Goal: Task Accomplishment & Management: Manage account settings

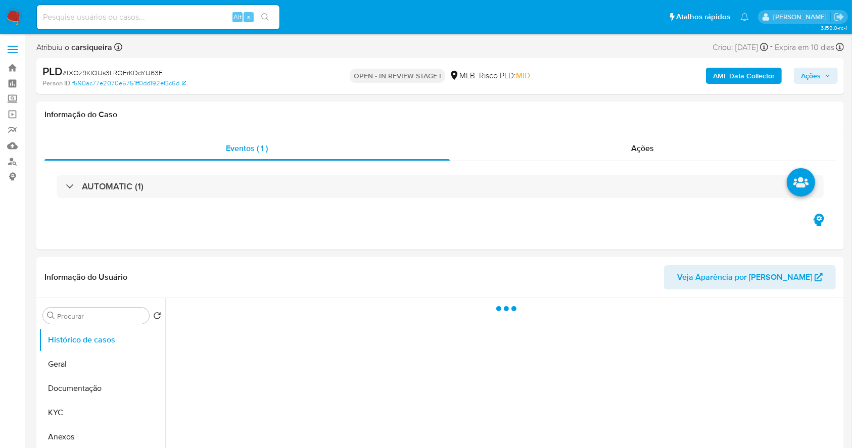
select select "10"
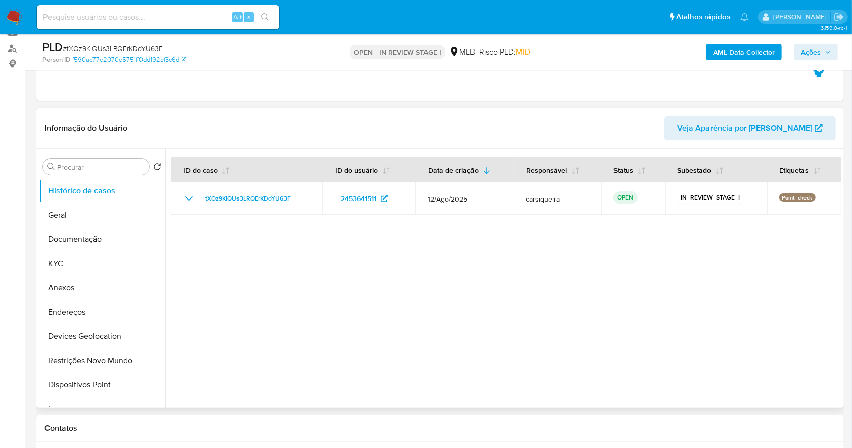
scroll to position [134, 0]
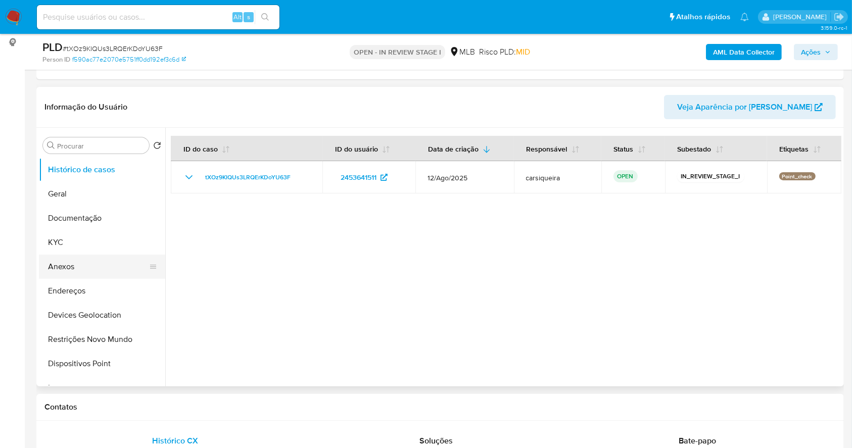
click at [99, 267] on button "Anexos" at bounding box center [98, 267] width 118 height 24
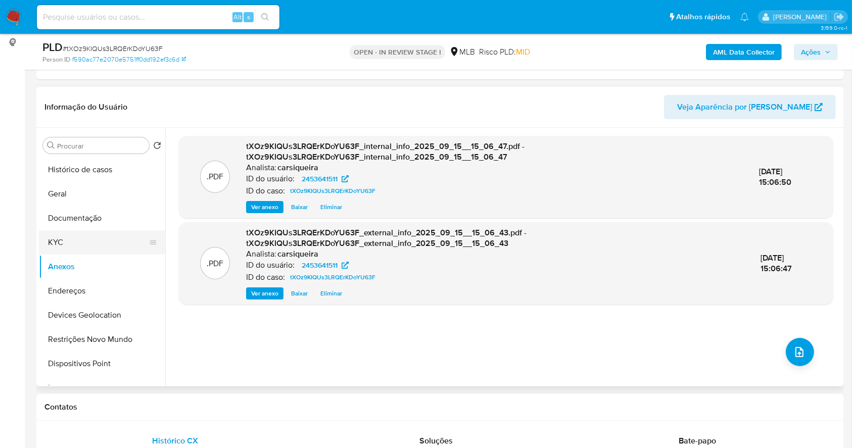
click at [86, 238] on button "KYC" at bounding box center [98, 242] width 118 height 24
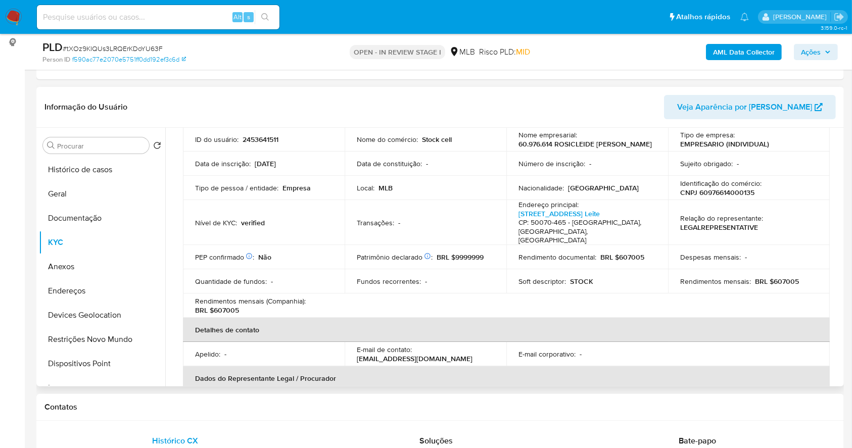
scroll to position [8, 0]
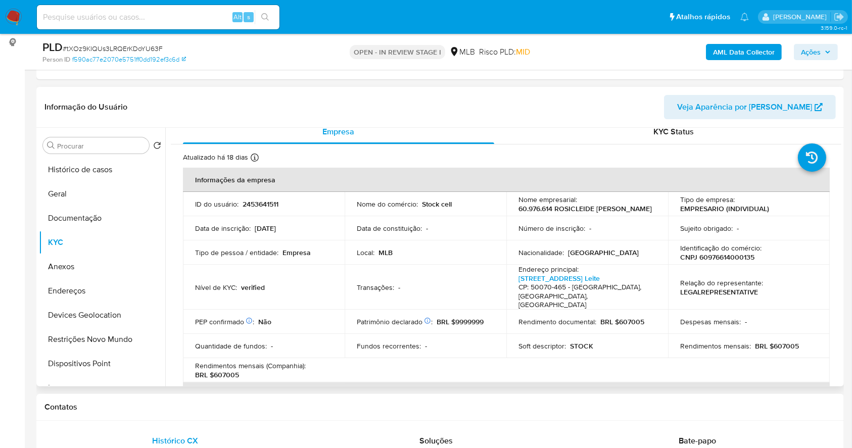
click at [715, 257] on p "CNPJ 60976614000135" at bounding box center [717, 257] width 74 height 9
copy p "60976614000135"
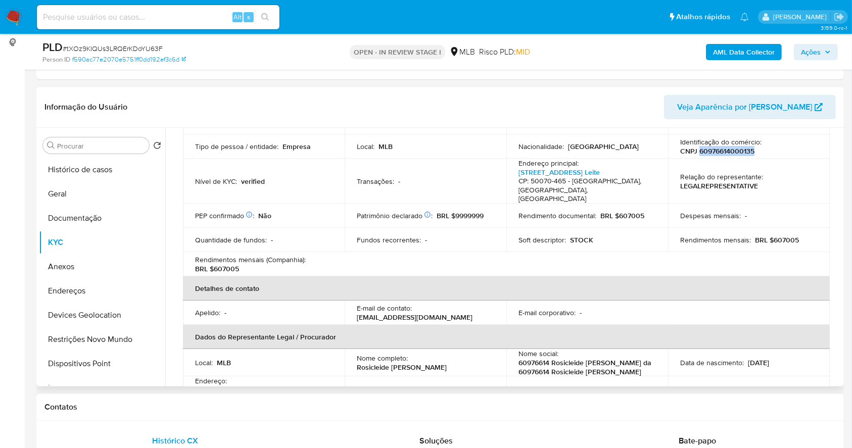
scroll to position [202, 0]
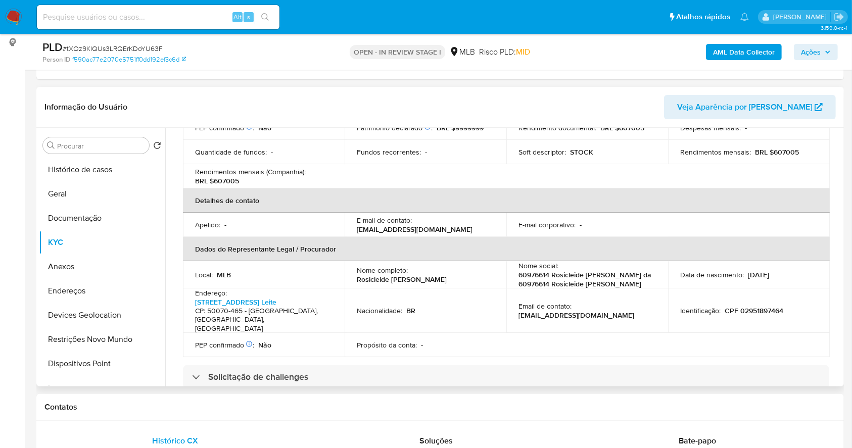
drag, startPoint x: 455, startPoint y: 273, endPoint x: 350, endPoint y: 272, distance: 104.6
click at [350, 272] on td "Nome completo : Rosicleide Maria da Silva" at bounding box center [426, 274] width 162 height 27
copy p "Rosicleide Maria da Silva"
click at [768, 303] on td "Identificação : CPF 02951897464" at bounding box center [749, 311] width 162 height 45
click at [761, 306] on p "CPF 02951897464" at bounding box center [754, 310] width 59 height 9
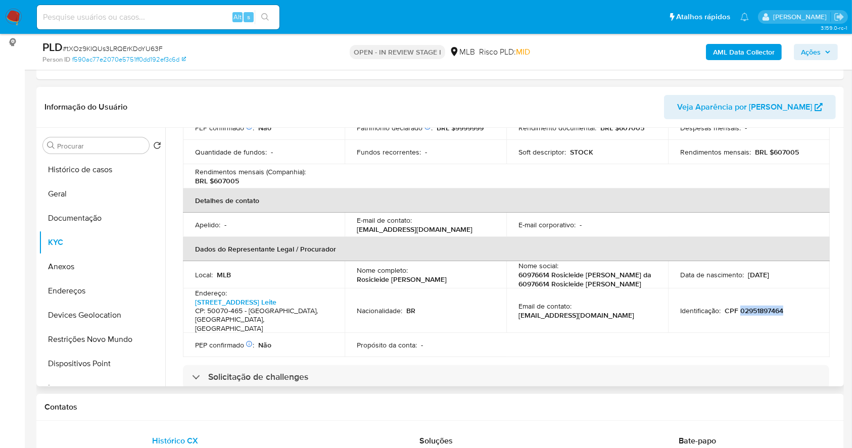
click at [761, 306] on p "CPF 02951897464" at bounding box center [754, 310] width 59 height 9
copy p "02951897464"
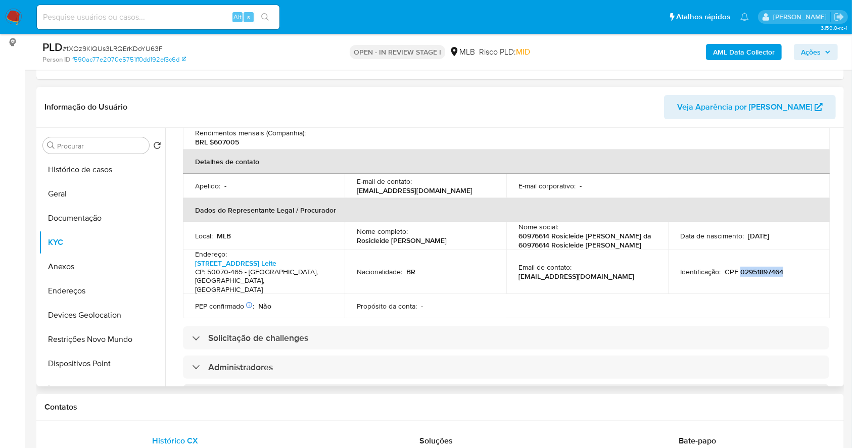
scroll to position [606, 0]
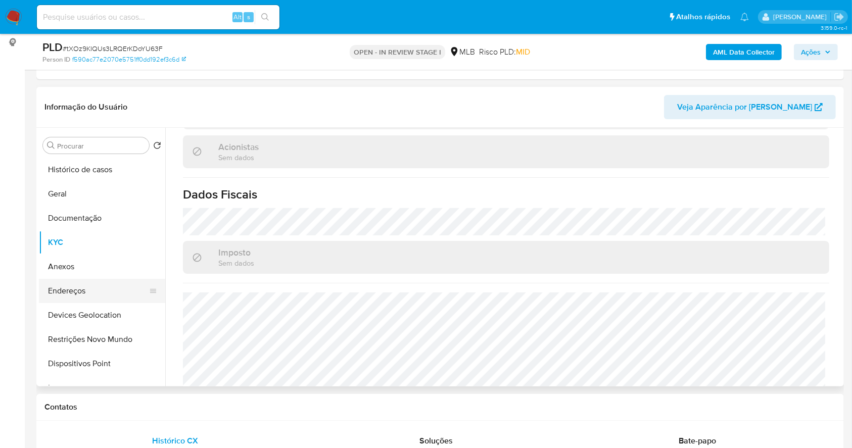
click at [74, 286] on button "Endereços" at bounding box center [98, 291] width 118 height 24
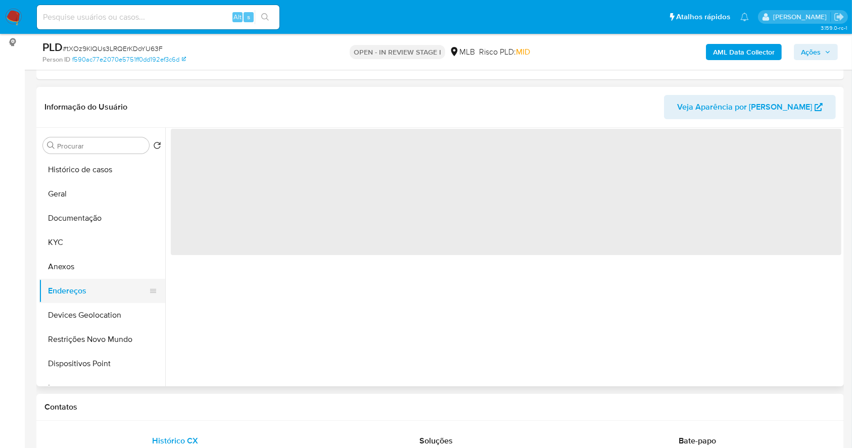
scroll to position [0, 0]
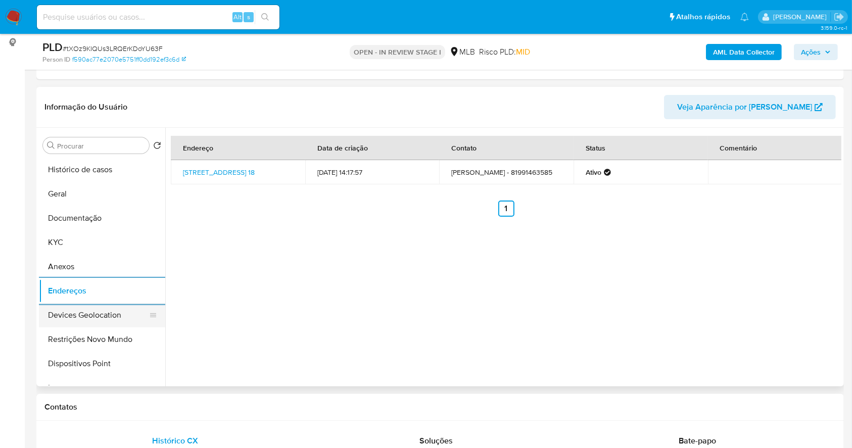
drag, startPoint x: 78, startPoint y: 317, endPoint x: 133, endPoint y: 324, distance: 55.6
click at [78, 317] on button "Devices Geolocation" at bounding box center [98, 315] width 118 height 24
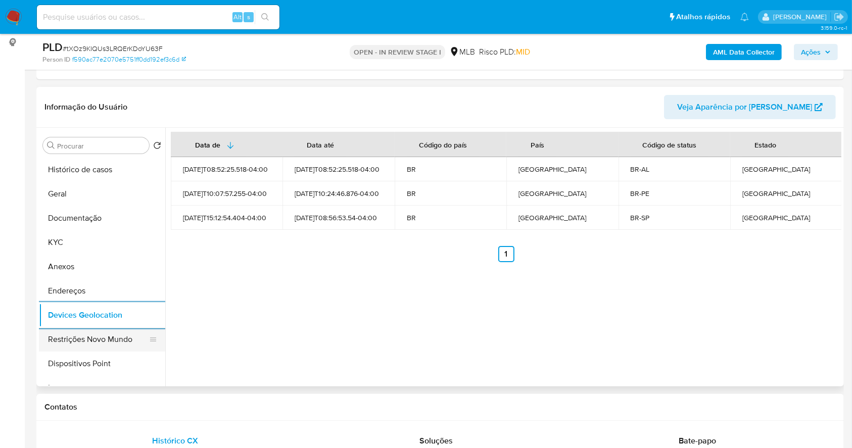
click at [71, 343] on button "Restrições Novo Mundo" at bounding box center [98, 339] width 118 height 24
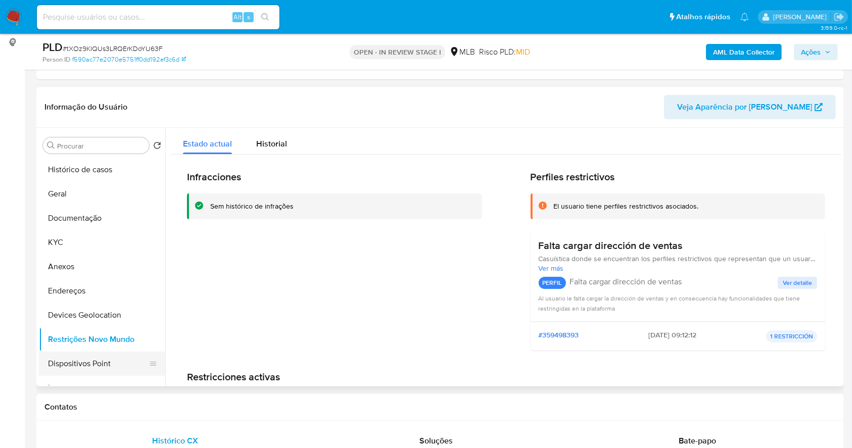
click at [98, 368] on button "Dispositivos Point" at bounding box center [98, 364] width 118 height 24
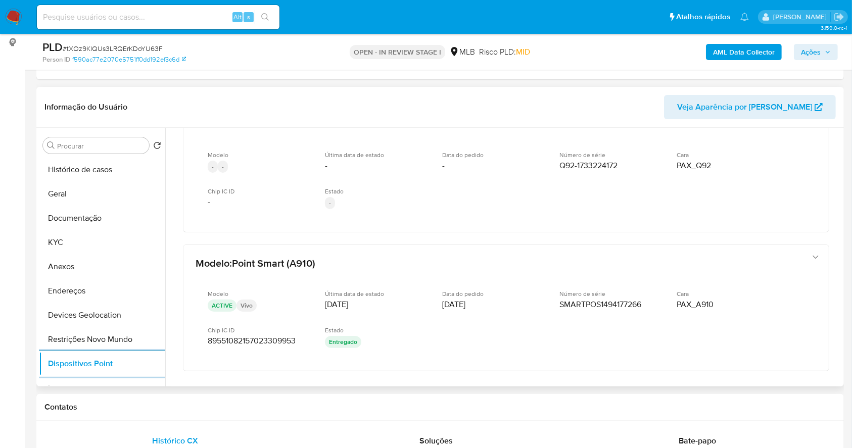
scroll to position [497, 0]
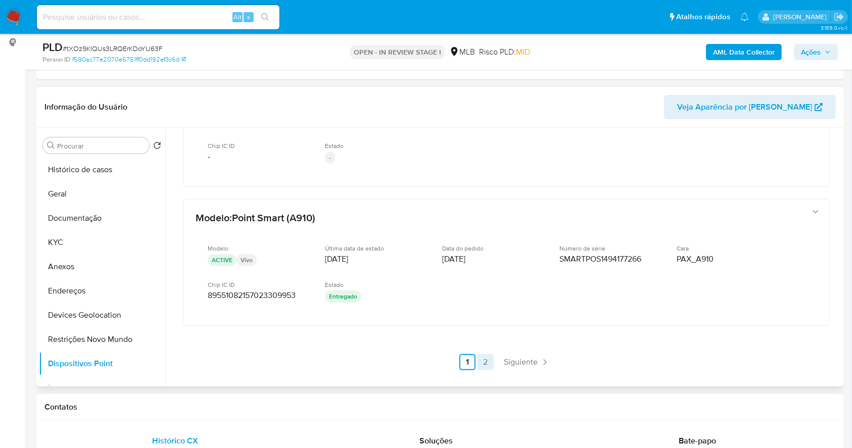
click at [483, 354] on link "2" at bounding box center [486, 362] width 16 height 16
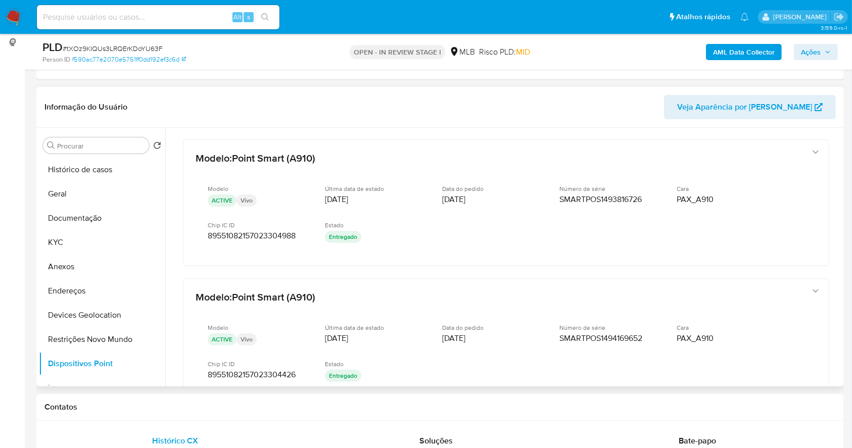
scroll to position [0, 0]
click at [68, 243] on button "KYC" at bounding box center [98, 242] width 118 height 24
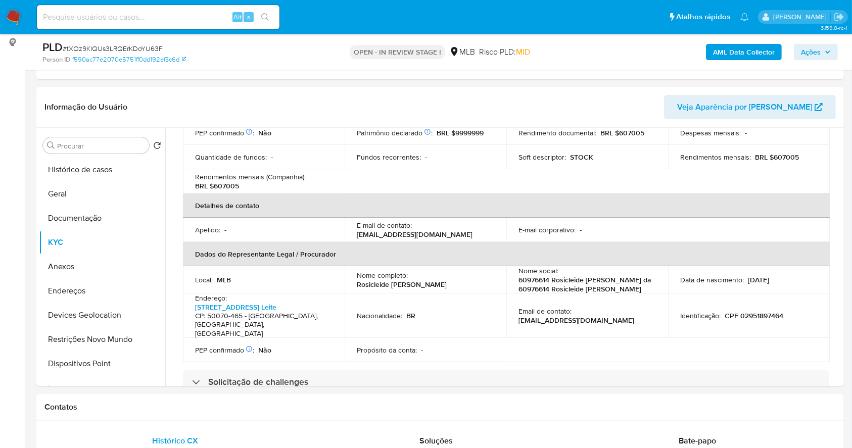
scroll to position [202, 0]
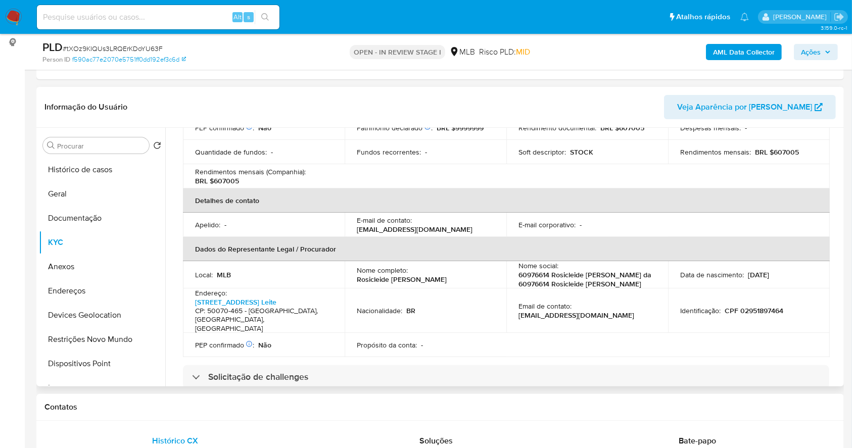
click at [754, 306] on p "CPF 02951897464" at bounding box center [754, 310] width 59 height 9
copy p "02951897464"
click at [829, 51] on icon "button" at bounding box center [828, 52] width 4 height 3
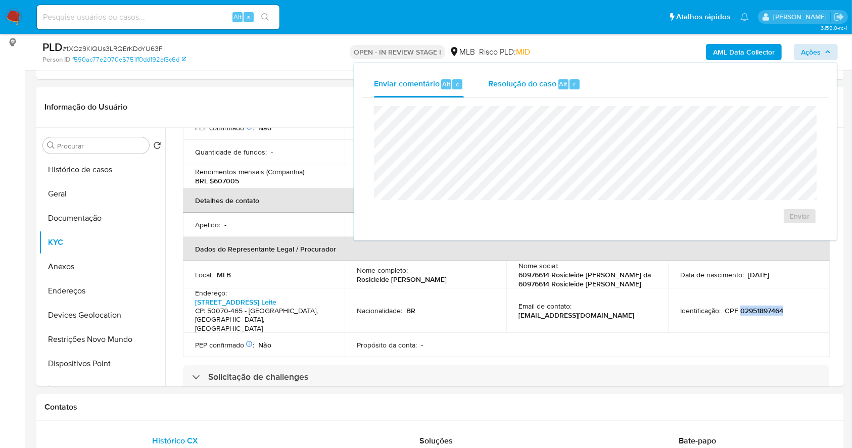
click at [561, 82] on span "Alt" at bounding box center [563, 84] width 8 height 10
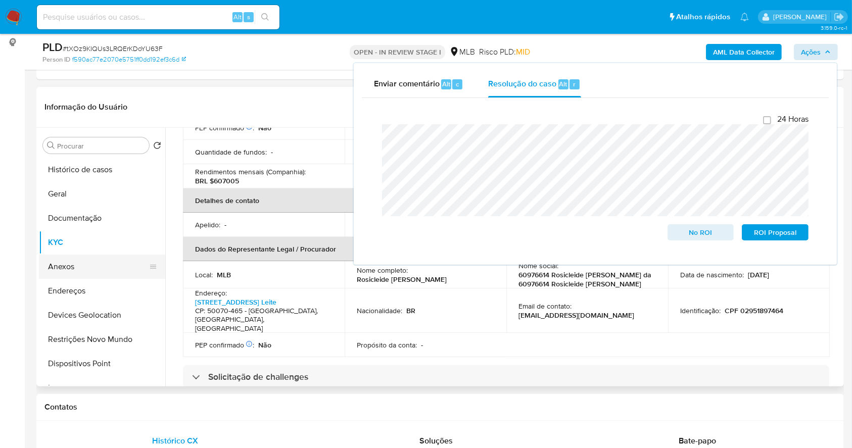
click at [99, 265] on button "Anexos" at bounding box center [98, 267] width 118 height 24
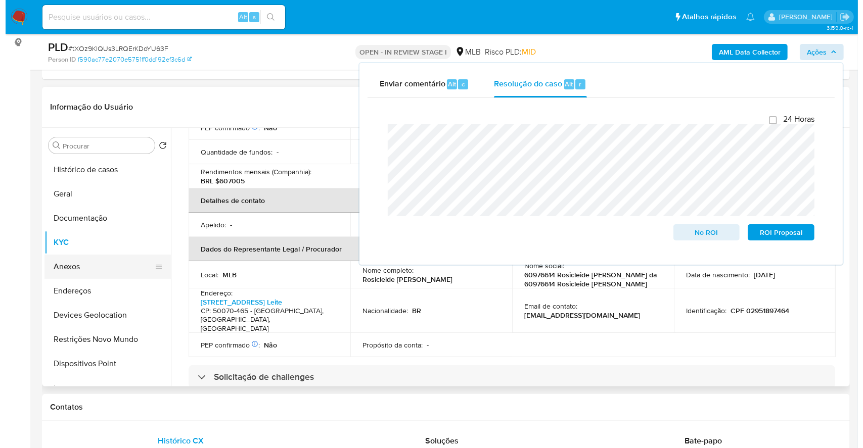
scroll to position [0, 0]
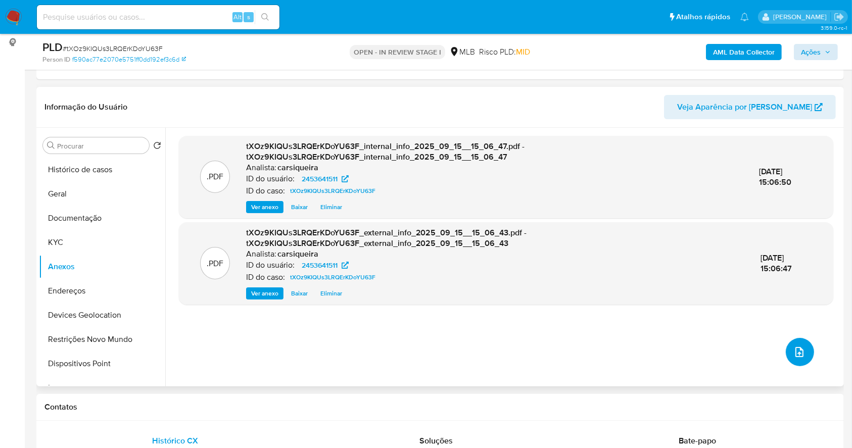
click at [795, 354] on icon "upload-file" at bounding box center [799, 352] width 12 height 12
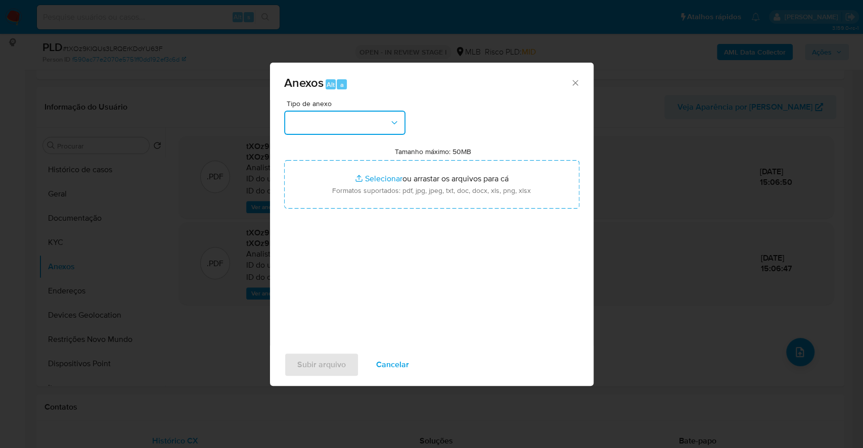
click at [354, 119] on button "button" at bounding box center [344, 123] width 121 height 24
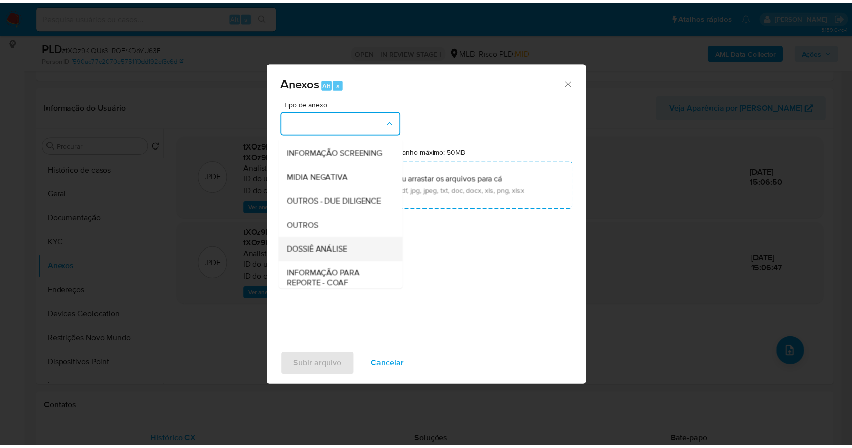
scroll to position [155, 0]
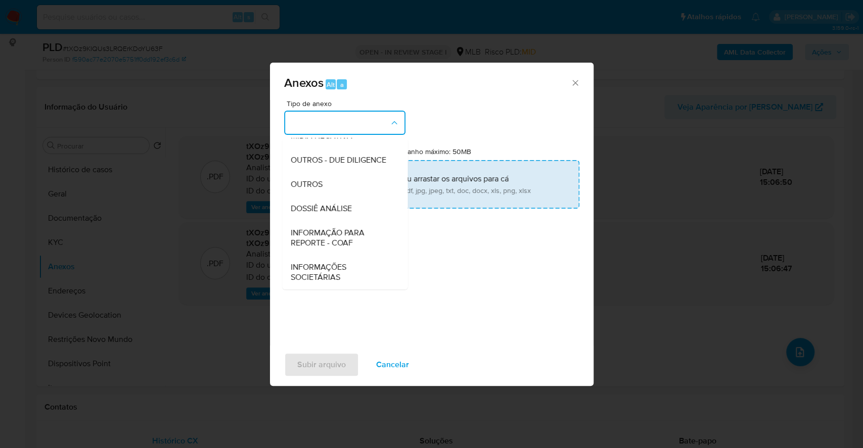
drag, startPoint x: 319, startPoint y: 184, endPoint x: 347, endPoint y: 179, distance: 28.7
click at [319, 184] on span "OUTROS" at bounding box center [306, 184] width 32 height 10
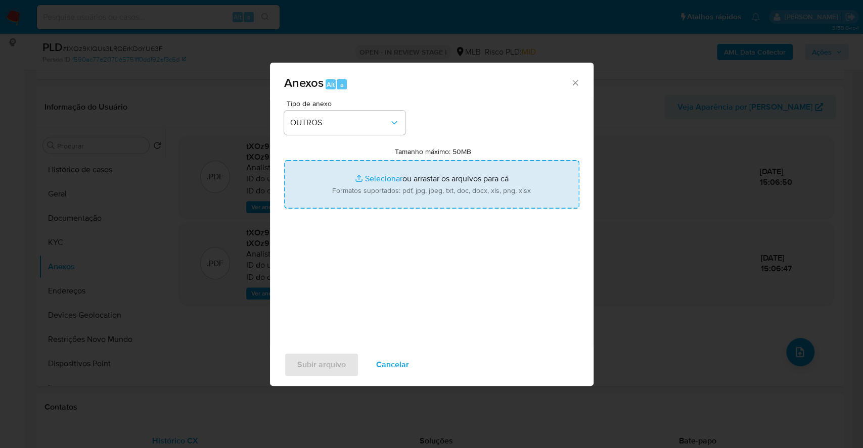
click at [369, 174] on input "Tamanho máximo: 50MB Selecionar arquivos" at bounding box center [431, 184] width 295 height 49
type input "C:\fakepath\CNPJ 60976614000135 - 60.976.614 ROSICLEIDE MARIA DA SILVA - Docume…"
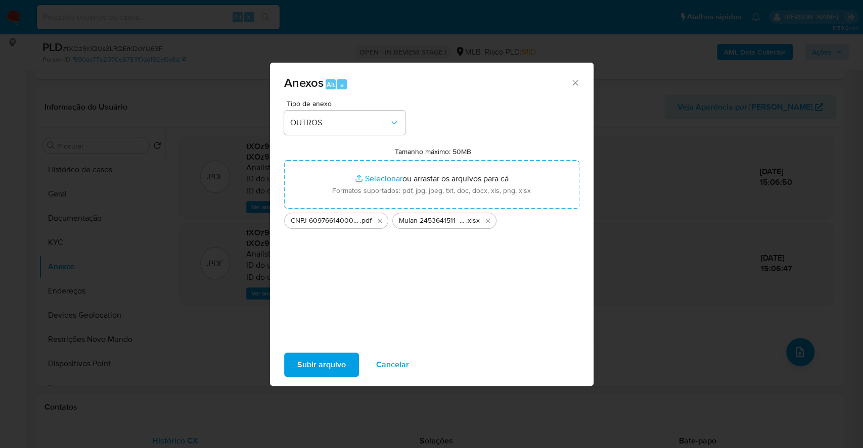
click at [309, 367] on span "Subir arquivo" at bounding box center [321, 365] width 49 height 22
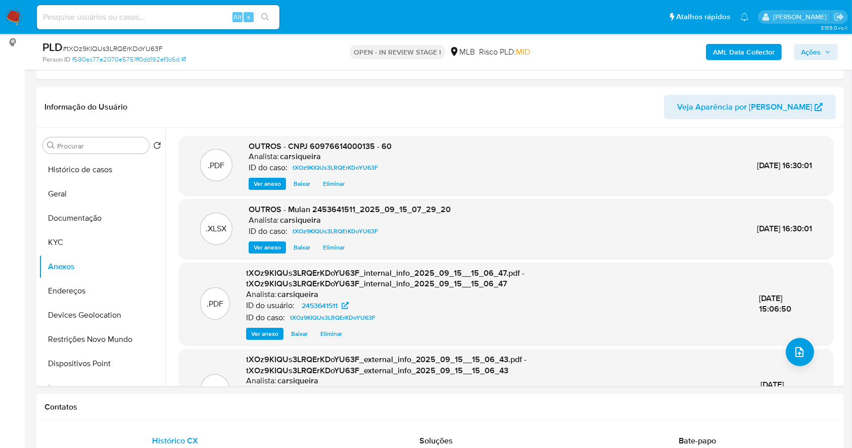
click at [811, 55] on span "Ações" at bounding box center [811, 52] width 20 height 16
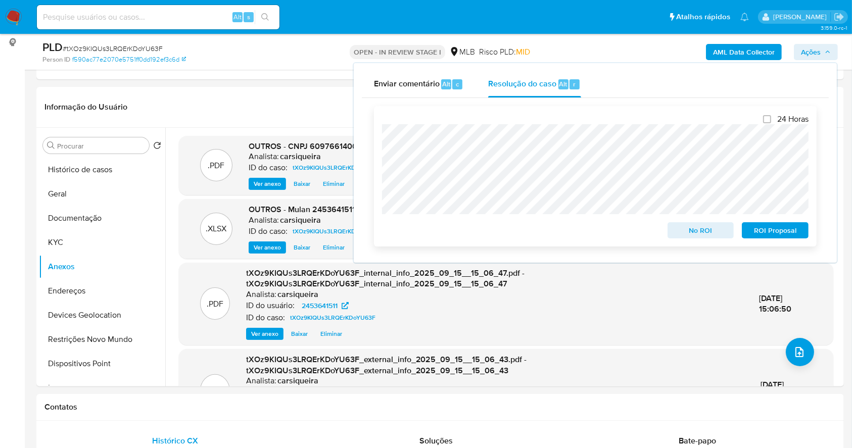
click at [702, 234] on span "No ROI" at bounding box center [701, 230] width 53 height 14
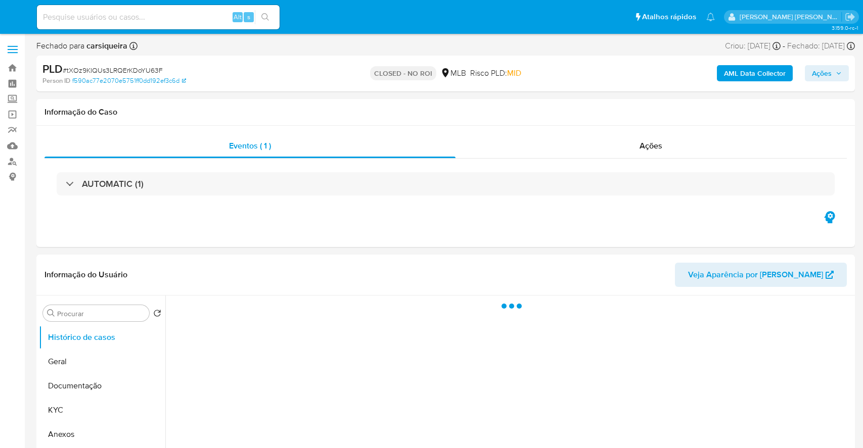
select select "10"
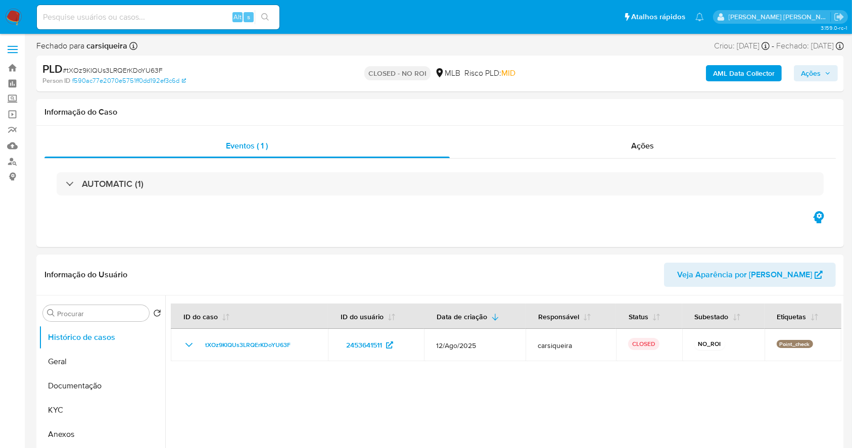
drag, startPoint x: 13, startPoint y: 14, endPoint x: 24, endPoint y: 11, distance: 12.1
click at [13, 14] on img at bounding box center [13, 17] width 17 height 17
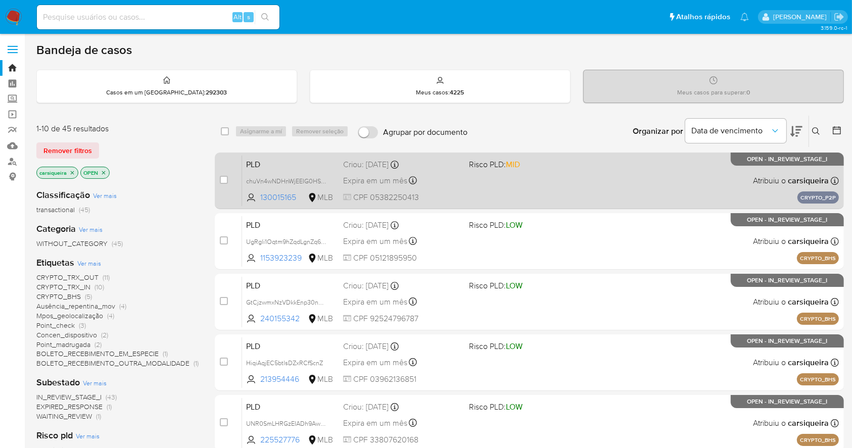
drag, startPoint x: 102, startPoint y: 170, endPoint x: 301, endPoint y: 171, distance: 199.1
click at [110, 171] on div "carsiqueira OPEN" at bounding box center [117, 174] width 162 height 14
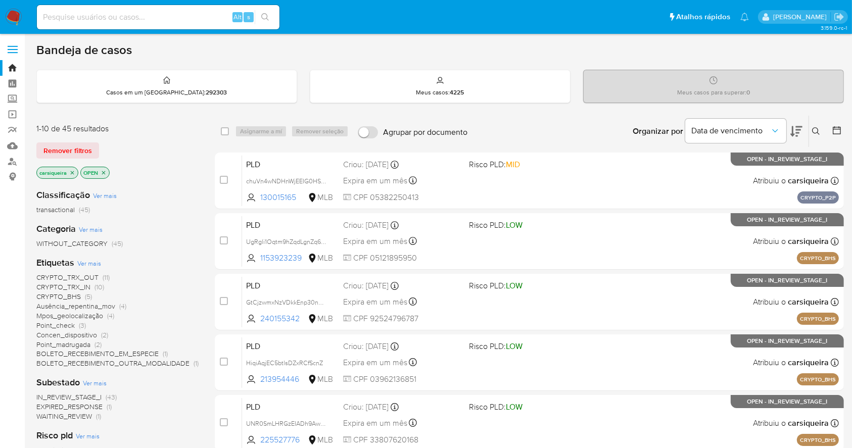
click at [835, 125] on icon at bounding box center [837, 130] width 10 height 10
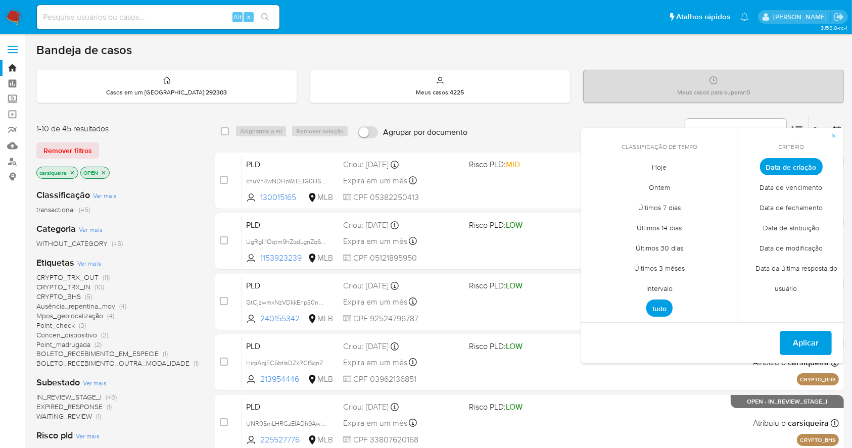
click at [809, 208] on span "Data de fechamento" at bounding box center [791, 208] width 84 height 21
click at [655, 167] on span "Hoje" at bounding box center [660, 167] width 36 height 21
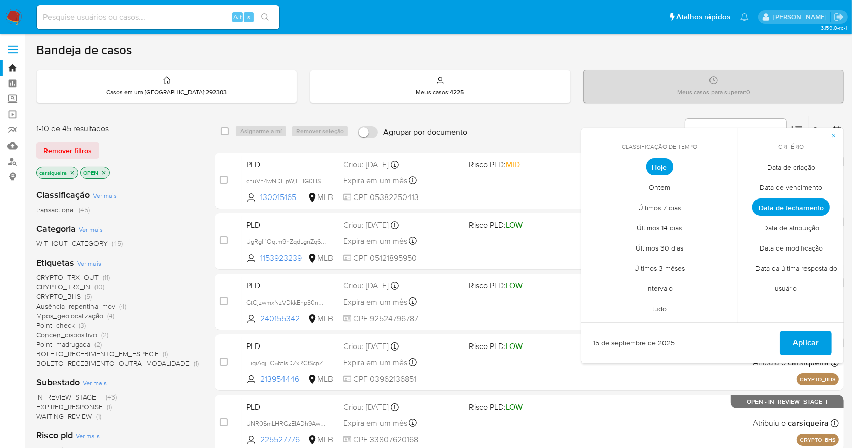
drag, startPoint x: 805, startPoint y: 338, endPoint x: 767, endPoint y: 321, distance: 40.7
click at [791, 328] on div "15 de septiembre de 2025 Aplicar" at bounding box center [712, 342] width 263 height 41
click at [806, 338] on span "Aplicar" at bounding box center [806, 343] width 26 height 22
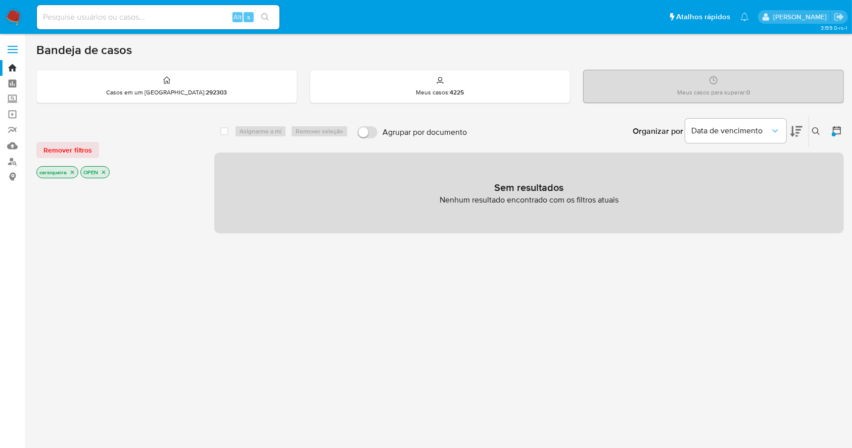
click at [103, 171] on icon "close-filter" at bounding box center [104, 172] width 6 height 6
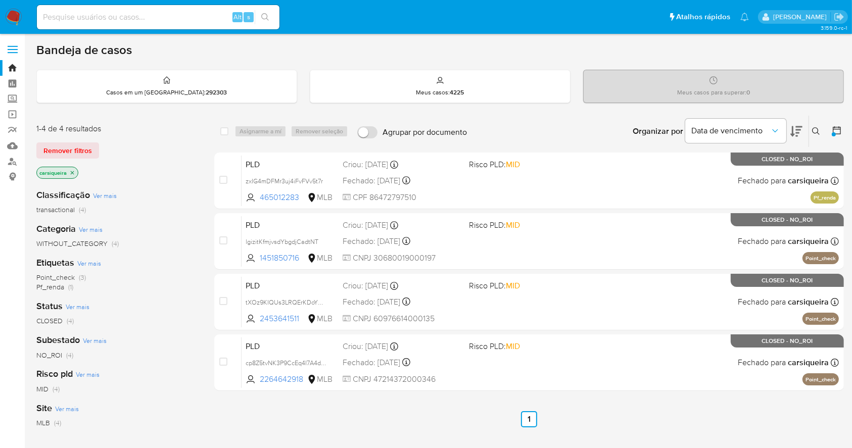
click at [9, 18] on img at bounding box center [13, 17] width 17 height 17
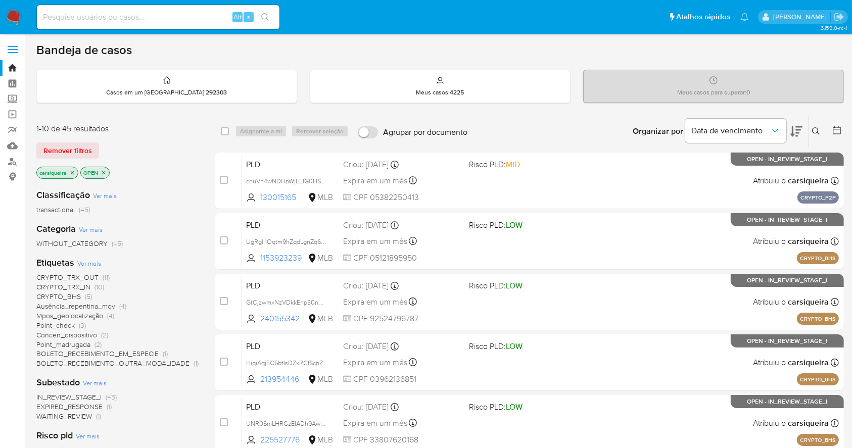
click at [13, 10] on img at bounding box center [13, 17] width 17 height 17
click at [839, 129] on icon at bounding box center [837, 130] width 10 height 10
click at [837, 128] on icon at bounding box center [837, 130] width 8 height 8
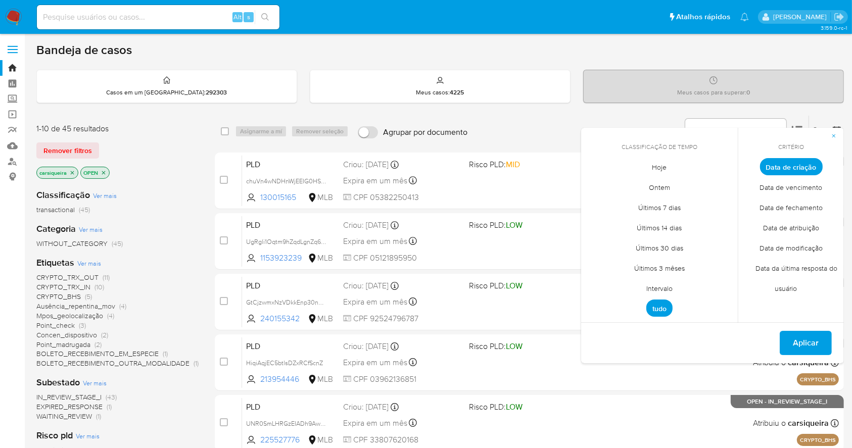
click at [653, 291] on span "Intervalo" at bounding box center [660, 288] width 48 height 21
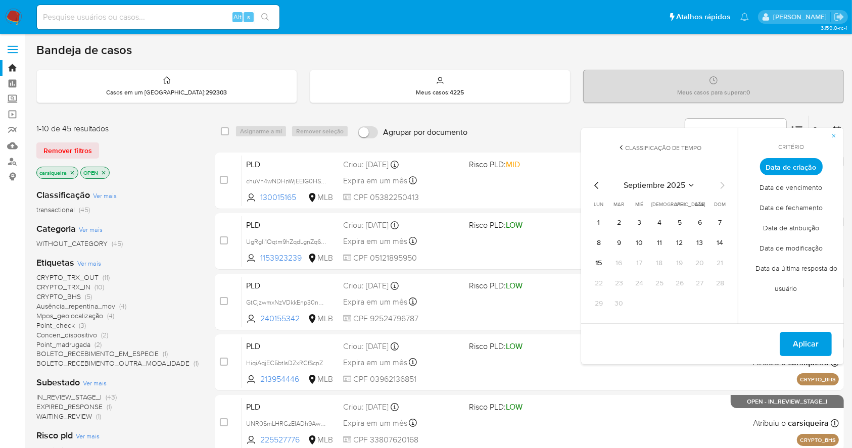
click at [592, 183] on icon "Mes anterior" at bounding box center [597, 185] width 12 height 12
click at [679, 220] on button "1" at bounding box center [680, 223] width 16 height 16
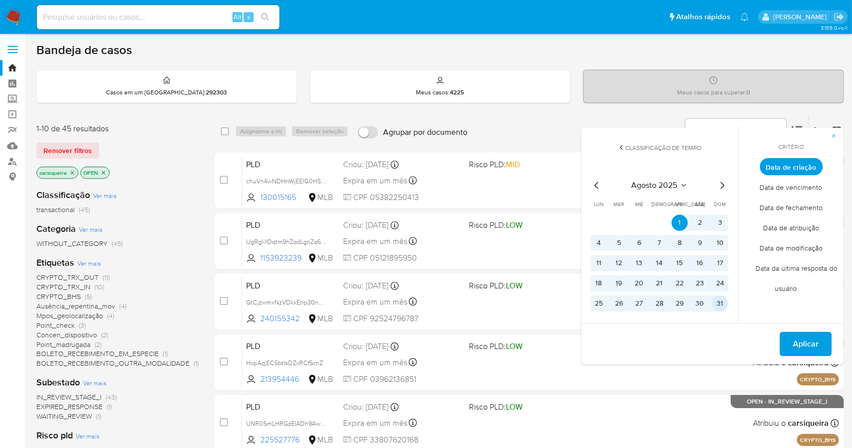
click at [717, 299] on button "31" at bounding box center [720, 304] width 16 height 16
click at [799, 347] on span "Aplicar" at bounding box center [806, 344] width 26 height 22
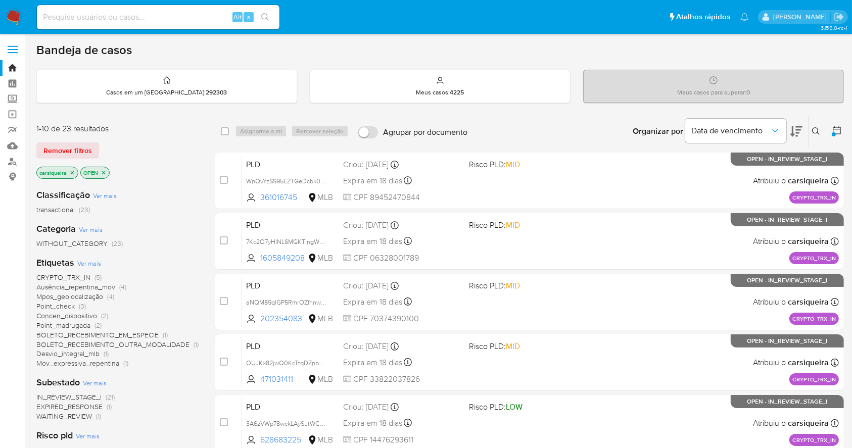
click at [70, 170] on icon "close-filter" at bounding box center [72, 173] width 6 height 6
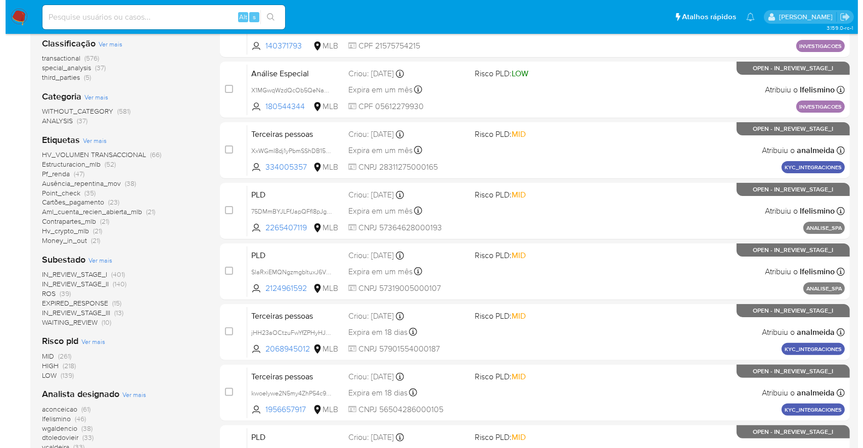
scroll to position [202, 0]
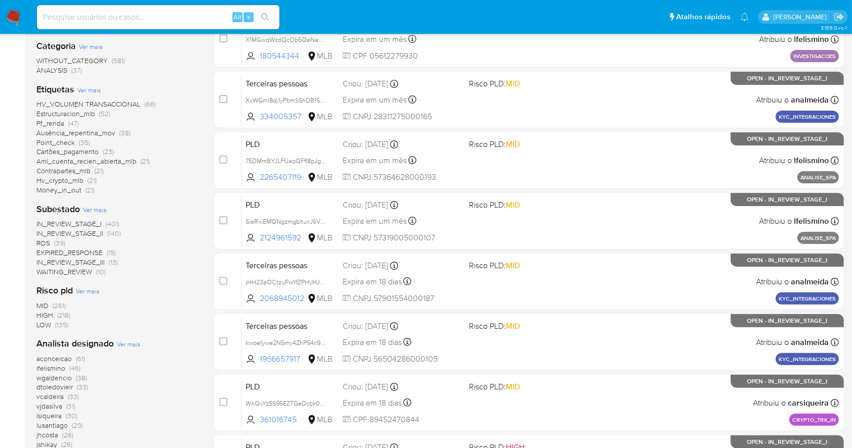
click at [125, 345] on span "Ver mais" at bounding box center [129, 344] width 24 height 9
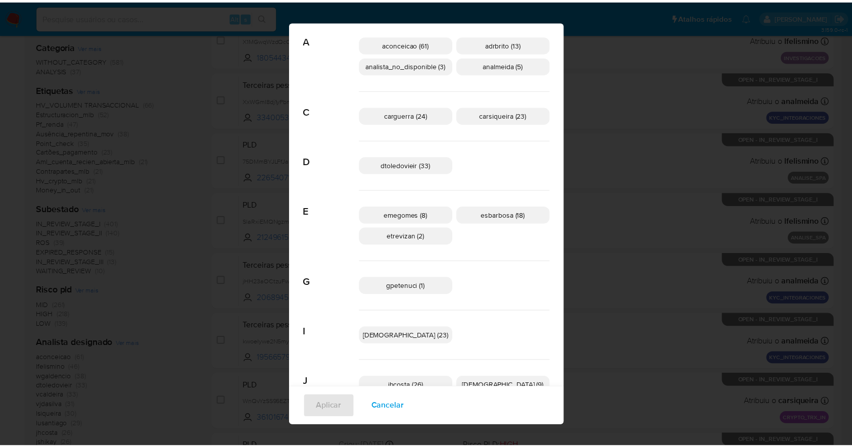
scroll to position [0, 0]
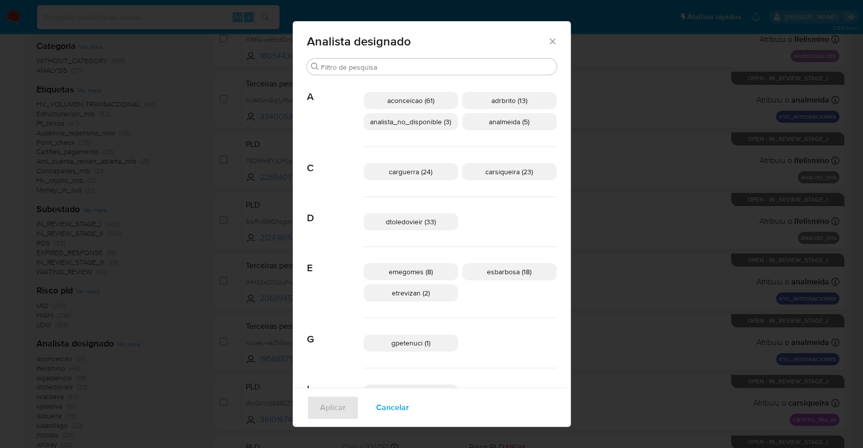
click at [399, 408] on span "Cancelar" at bounding box center [392, 408] width 33 height 22
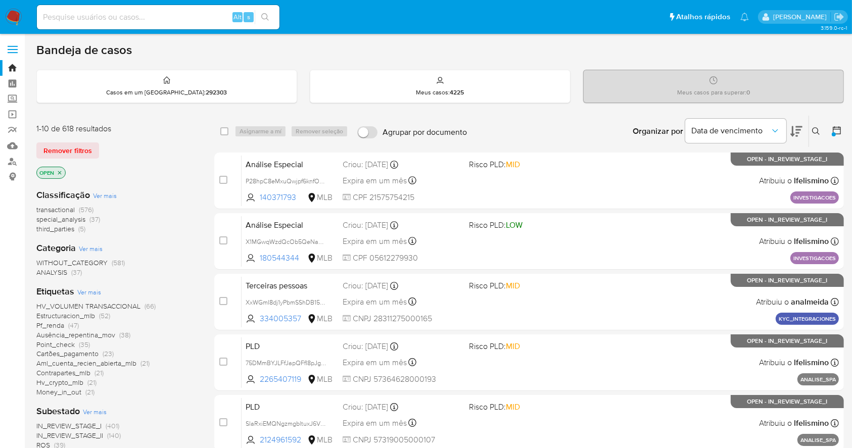
click at [17, 18] on img at bounding box center [13, 17] width 17 height 17
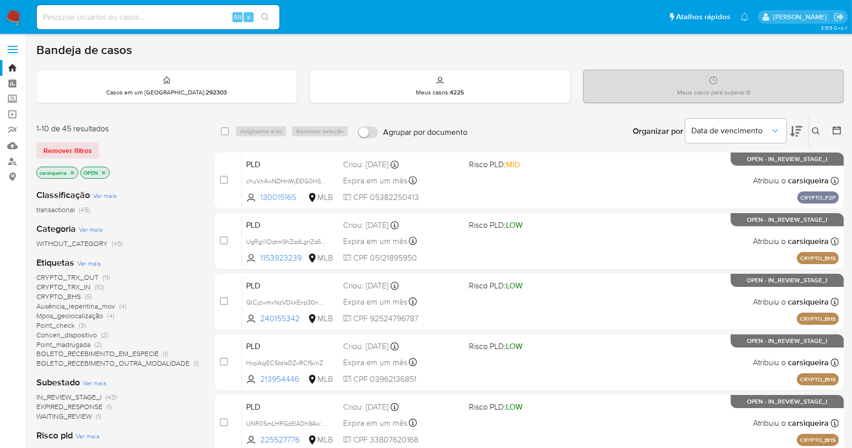
click at [77, 325] on span "Point_check (3)" at bounding box center [61, 326] width 50 height 10
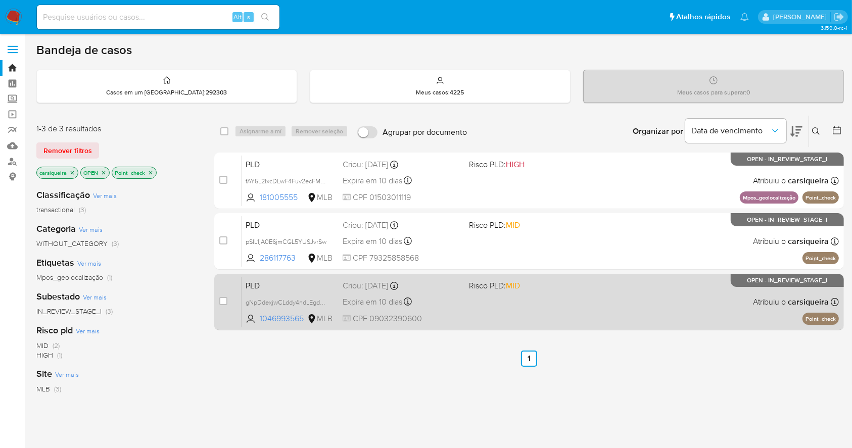
click at [481, 298] on div "PLD gNpDdexjwCLddy4ndLEgdO43 1046993565 MLB Risco PLD: MID Criou: [DATE] Criou:…" at bounding box center [540, 301] width 597 height 51
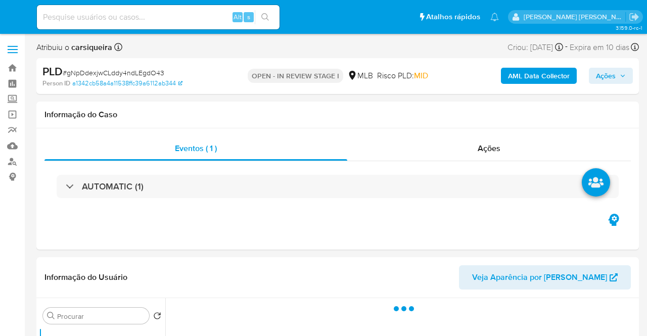
select select "10"
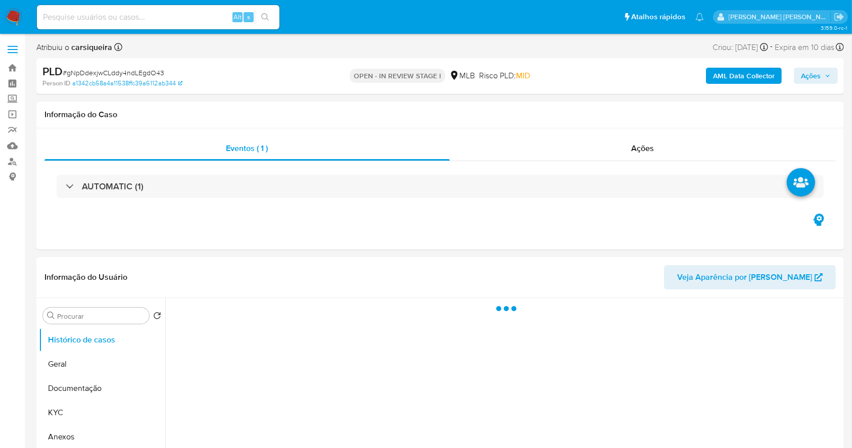
select select "10"
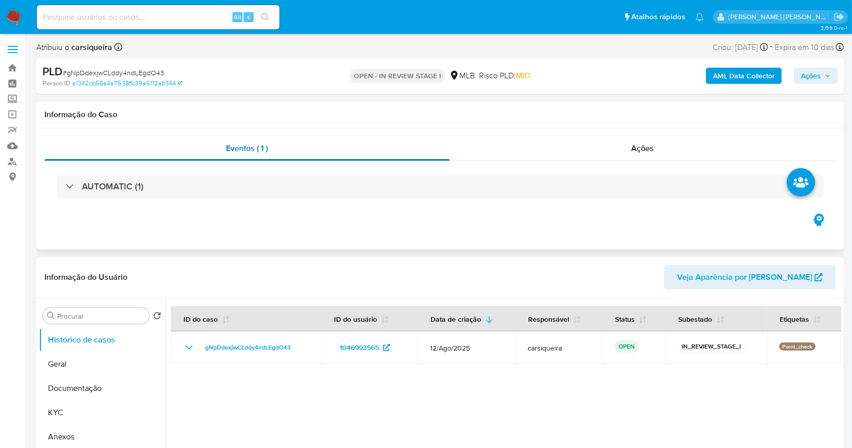
scroll to position [134, 0]
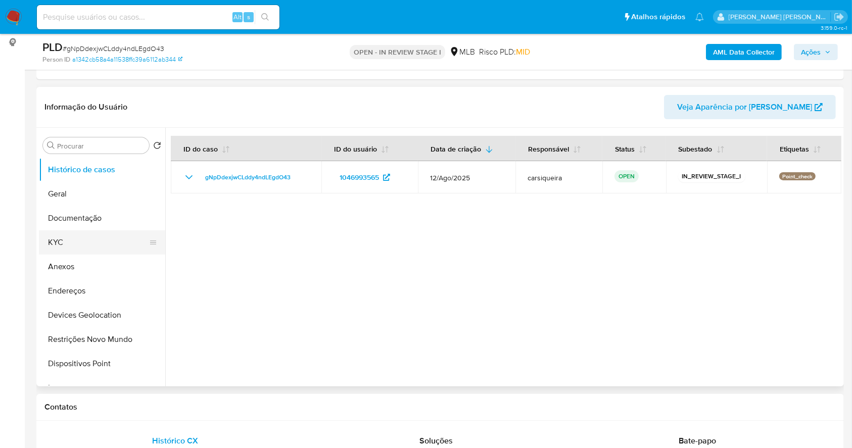
click at [60, 235] on button "KYC" at bounding box center [98, 242] width 118 height 24
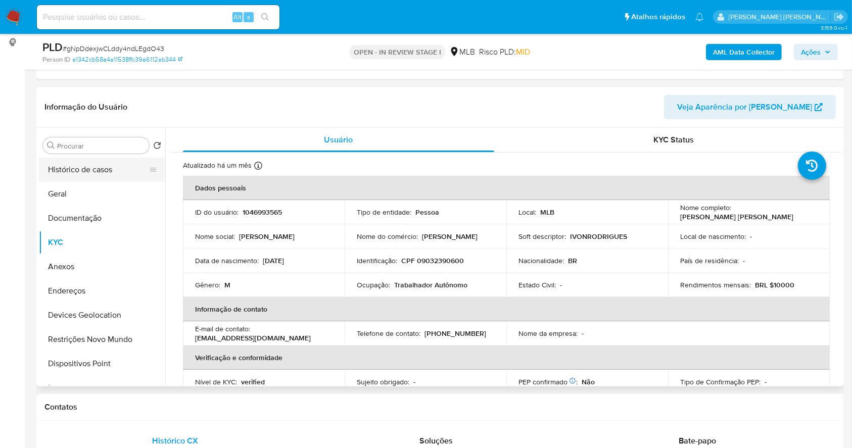
drag, startPoint x: 93, startPoint y: 192, endPoint x: 42, endPoint y: 178, distance: 52.8
click at [93, 191] on button "Geral" at bounding box center [102, 194] width 126 height 24
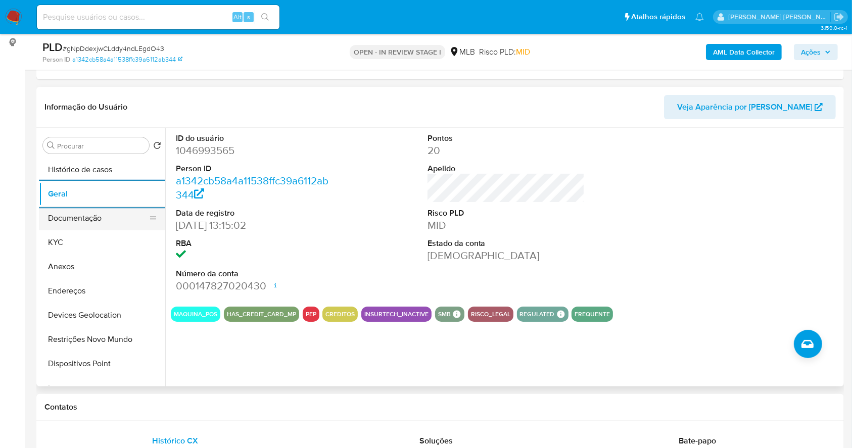
click at [116, 220] on button "Documentação" at bounding box center [98, 218] width 118 height 24
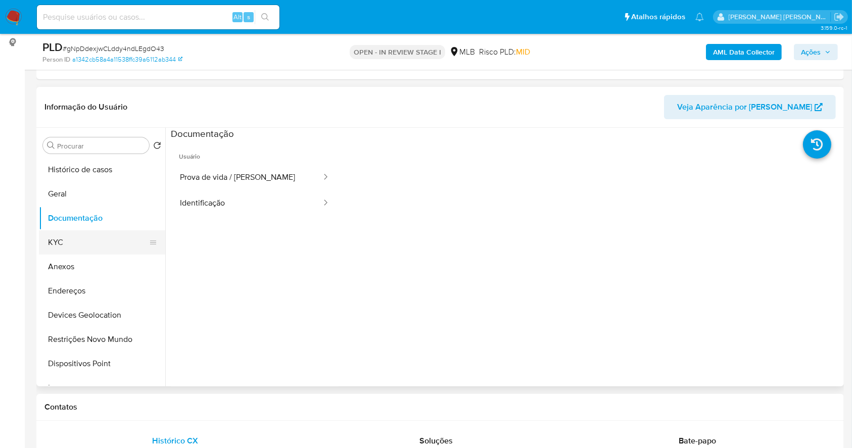
click at [111, 239] on button "KYC" at bounding box center [98, 242] width 118 height 24
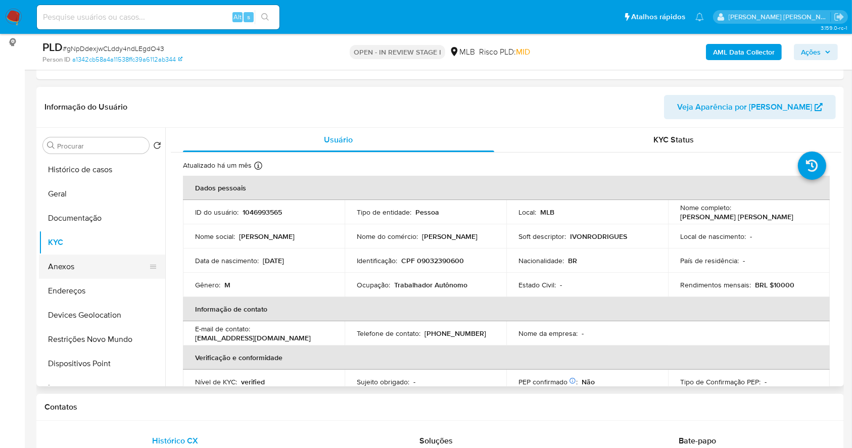
click at [75, 264] on button "Anexos" at bounding box center [98, 267] width 118 height 24
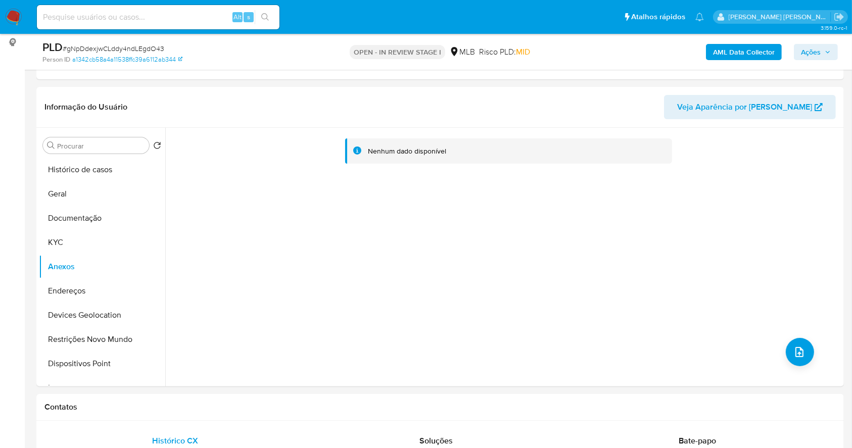
click at [727, 53] on b "AML Data Collector" at bounding box center [744, 52] width 62 height 16
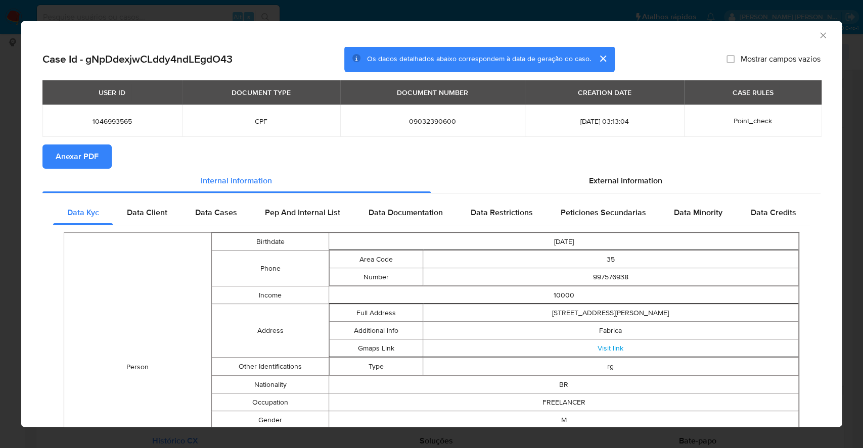
click at [72, 157] on span "Anexar PDF" at bounding box center [77, 157] width 43 height 22
click at [0, 197] on div "AML Data Collector Case Id - gNpDdexjwCLddy4ndLEgdO43 Os dados detalhados abaix…" at bounding box center [431, 224] width 863 height 448
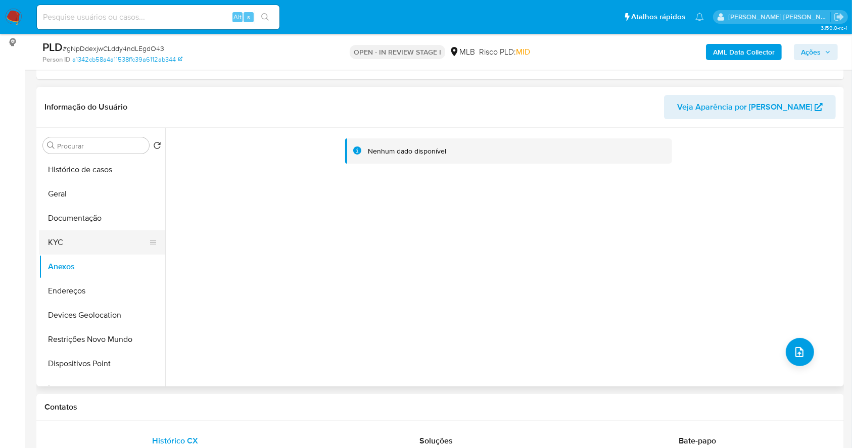
click at [93, 230] on button "KYC" at bounding box center [98, 242] width 118 height 24
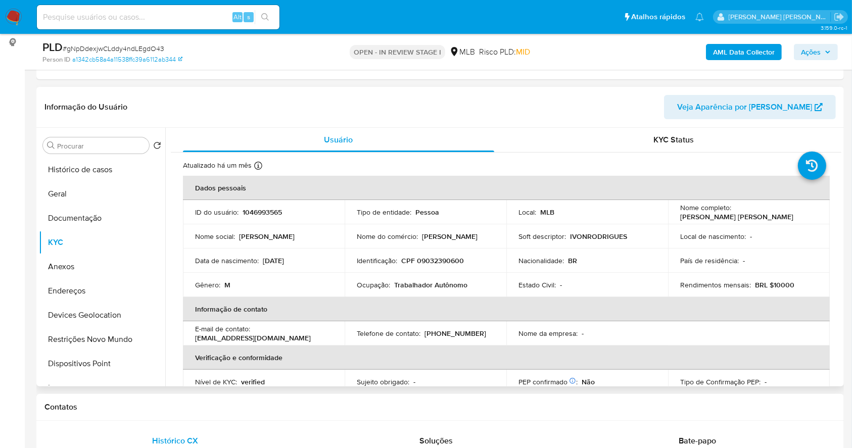
scroll to position [36, 0]
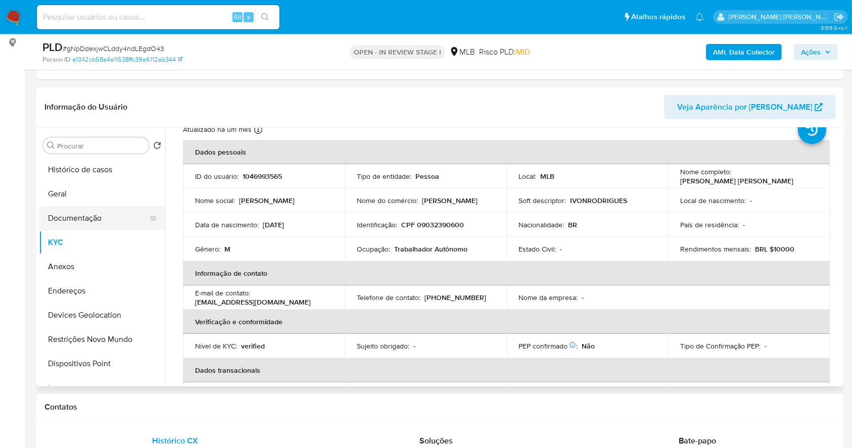
click at [100, 211] on button "Documentação" at bounding box center [98, 218] width 118 height 24
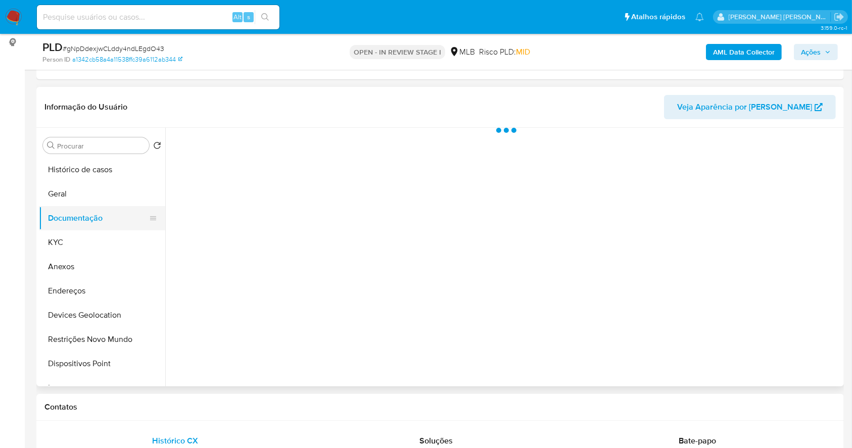
scroll to position [0, 0]
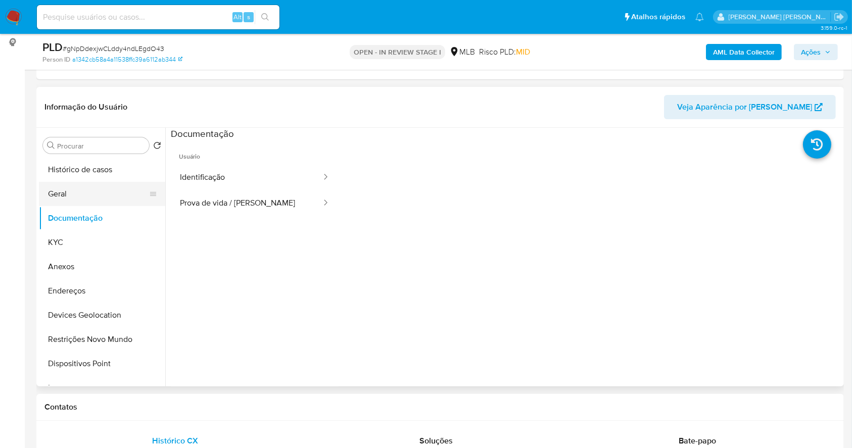
click at [74, 199] on button "Geral" at bounding box center [98, 194] width 118 height 24
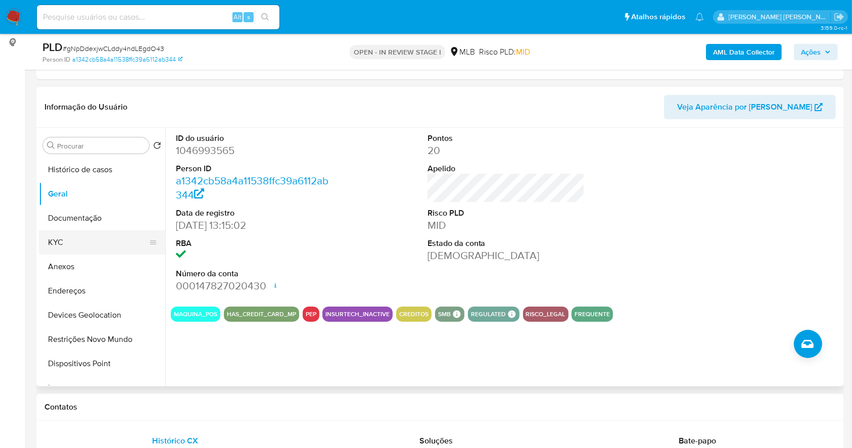
click at [65, 246] on button "KYC" at bounding box center [98, 242] width 118 height 24
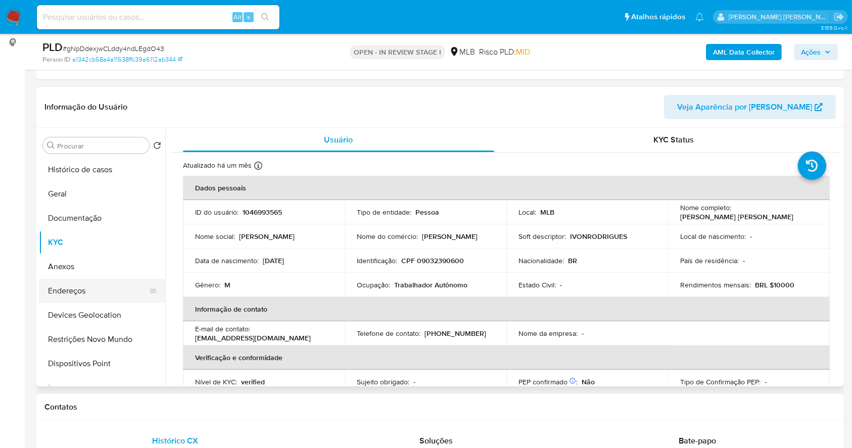
click at [93, 293] on button "Endereços" at bounding box center [98, 291] width 118 height 24
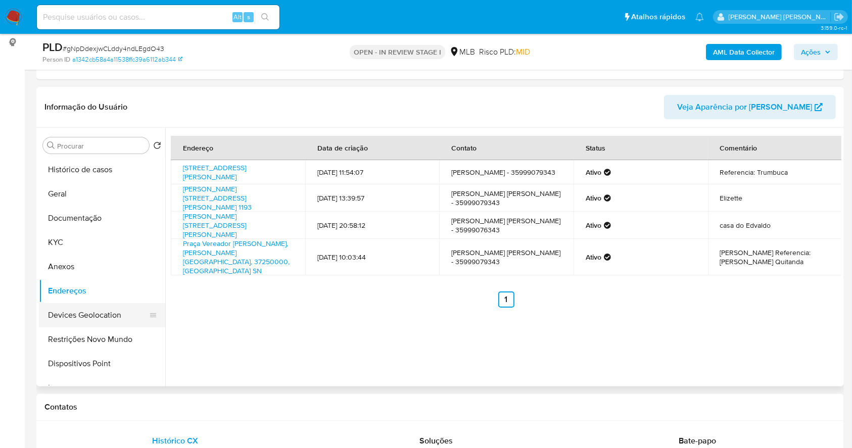
click at [103, 321] on button "Devices Geolocation" at bounding box center [98, 315] width 118 height 24
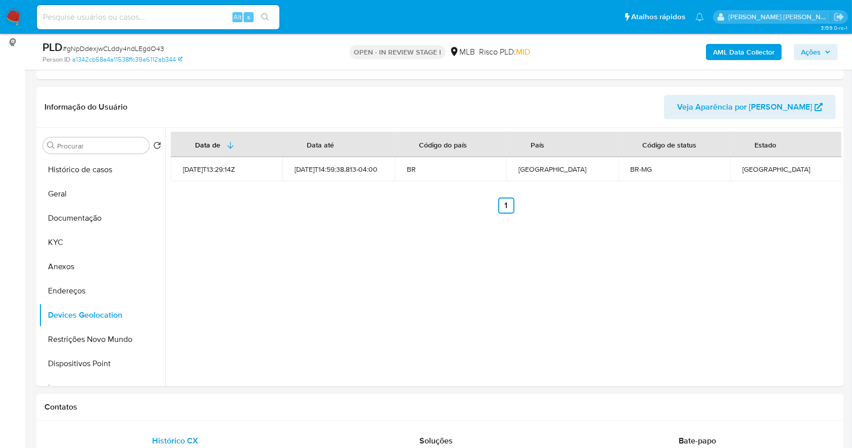
drag, startPoint x: 81, startPoint y: 338, endPoint x: 376, endPoint y: 14, distance: 437.5
click at [84, 338] on button "Restrições Novo Mundo" at bounding box center [102, 339] width 126 height 24
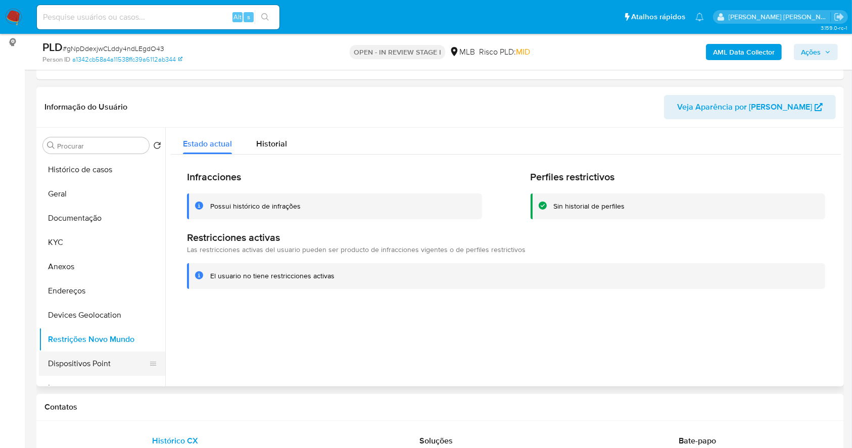
click at [117, 358] on button "Dispositivos Point" at bounding box center [98, 364] width 118 height 24
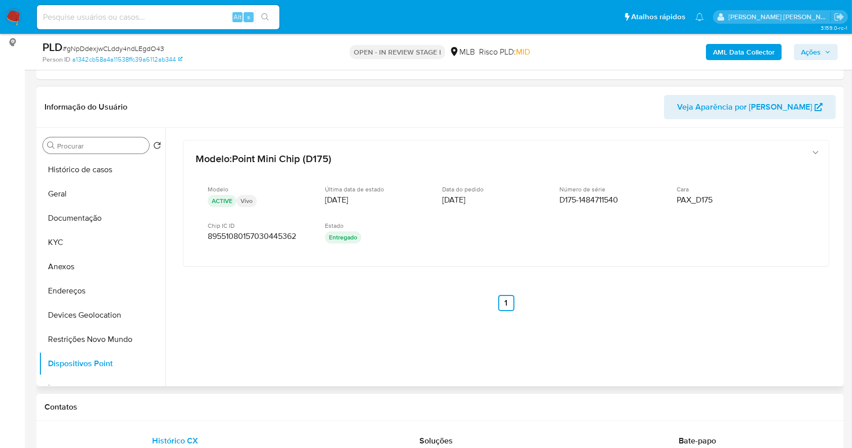
drag, startPoint x: 65, startPoint y: 242, endPoint x: 56, endPoint y: 147, distance: 95.4
click at [65, 234] on button "KYC" at bounding box center [102, 242] width 126 height 24
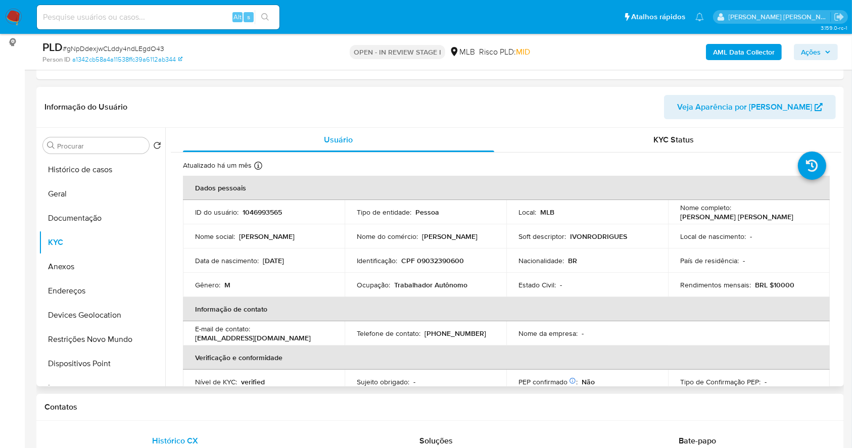
click at [444, 257] on p "CPF 09032390600" at bounding box center [432, 260] width 63 height 9
copy p "09032390600"
click at [441, 260] on p "CPF 09032390600" at bounding box center [432, 260] width 63 height 9
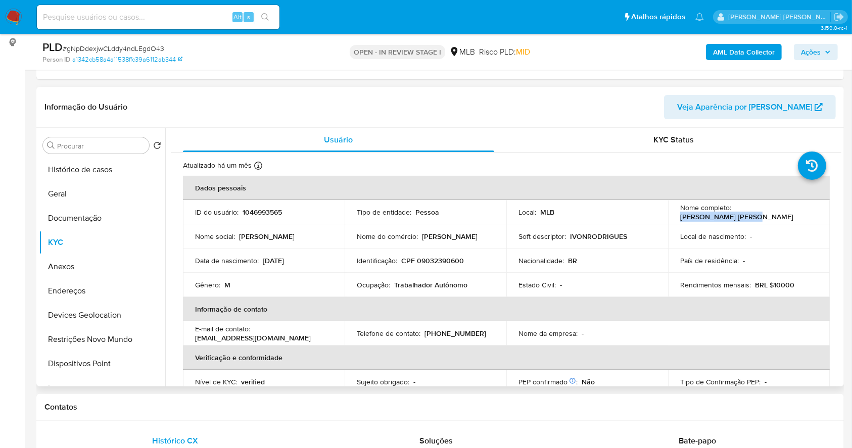
drag, startPoint x: 801, startPoint y: 209, endPoint x: 732, endPoint y: 212, distance: 69.8
click at [732, 212] on div "Nome completo : Ivon Vitor Rodrigues" at bounding box center [748, 212] width 137 height 18
copy p "Ivon Vitor Rodrigues"
click at [421, 261] on p "CPF 09032390600" at bounding box center [432, 260] width 63 height 9
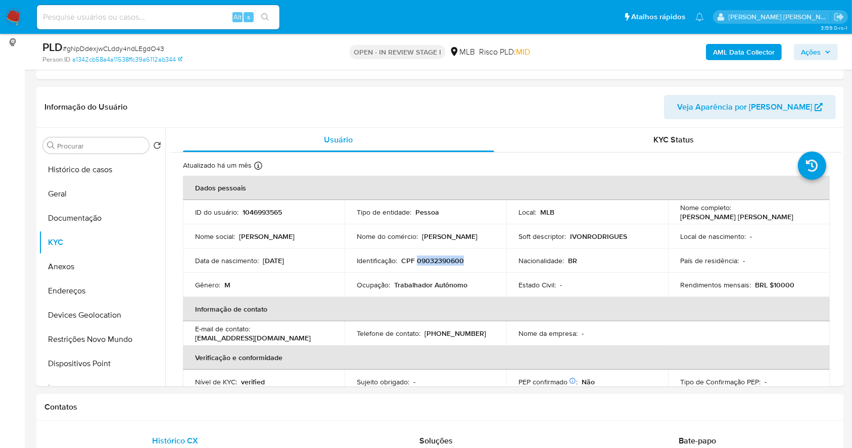
copy p "09032390600"
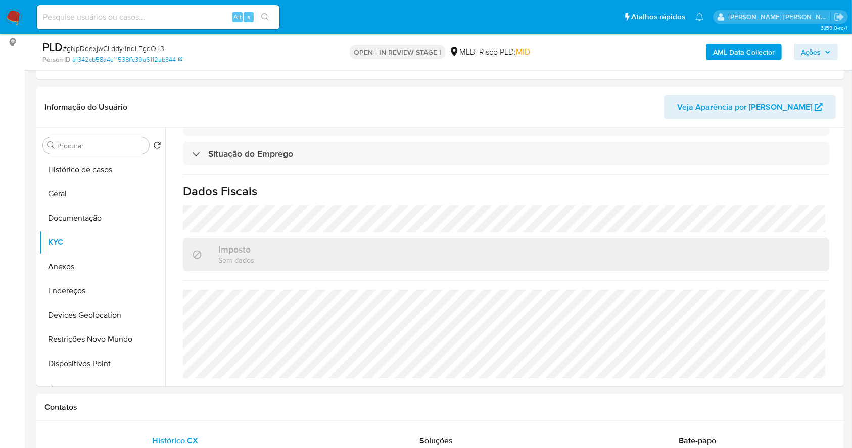
drag, startPoint x: 818, startPoint y: 54, endPoint x: 796, endPoint y: 55, distance: 21.8
click at [817, 53] on span "Ações" at bounding box center [811, 52] width 20 height 16
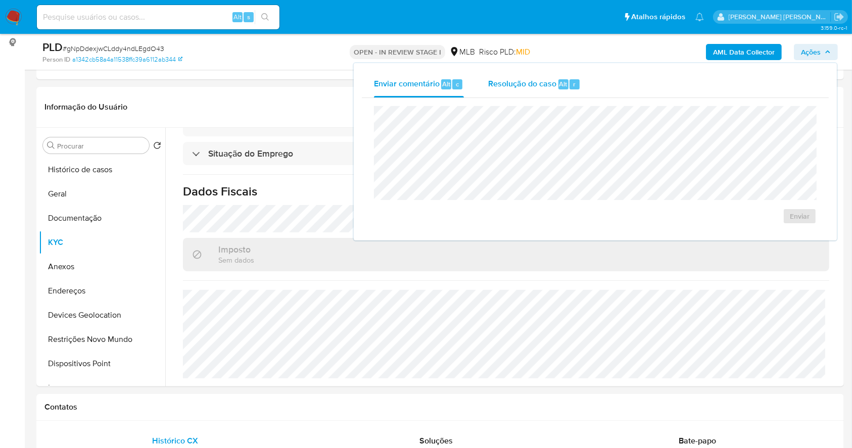
click at [546, 85] on span "Resolução do caso" at bounding box center [522, 84] width 68 height 12
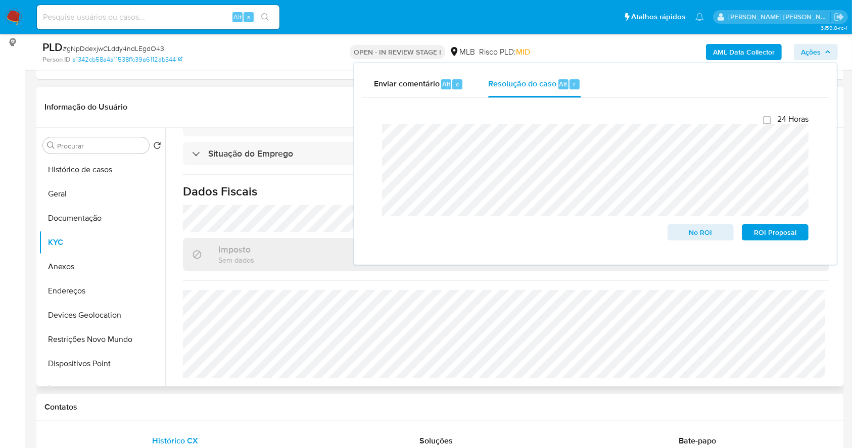
drag, startPoint x: 72, startPoint y: 266, endPoint x: 307, endPoint y: 359, distance: 253.4
click at [72, 266] on button "Anexos" at bounding box center [102, 267] width 126 height 24
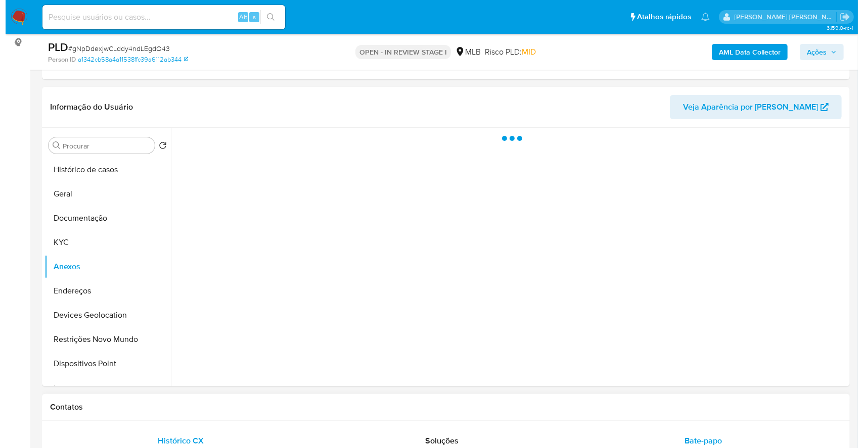
scroll to position [0, 0]
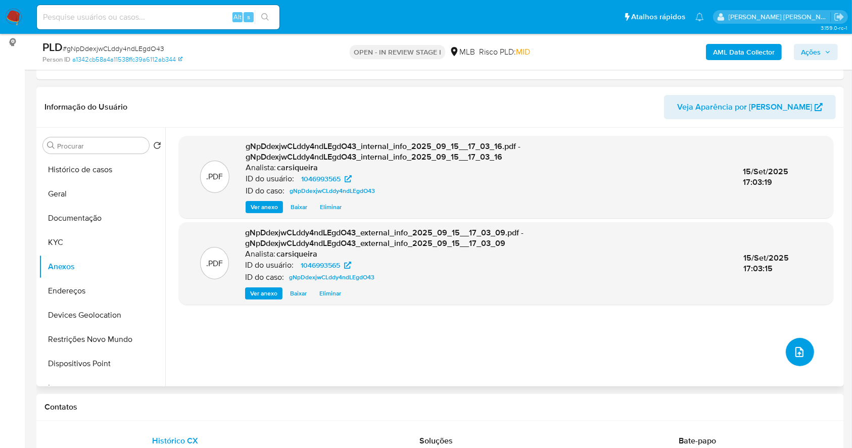
click at [793, 346] on icon "upload-file" at bounding box center [799, 352] width 12 height 12
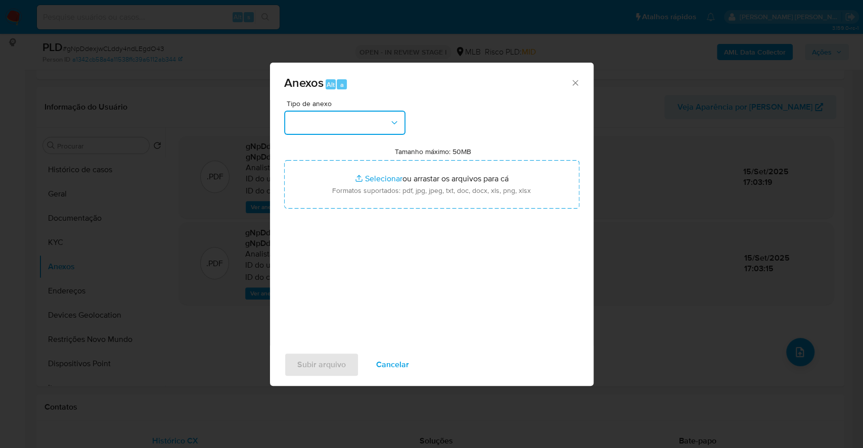
click at [332, 117] on button "button" at bounding box center [344, 123] width 121 height 24
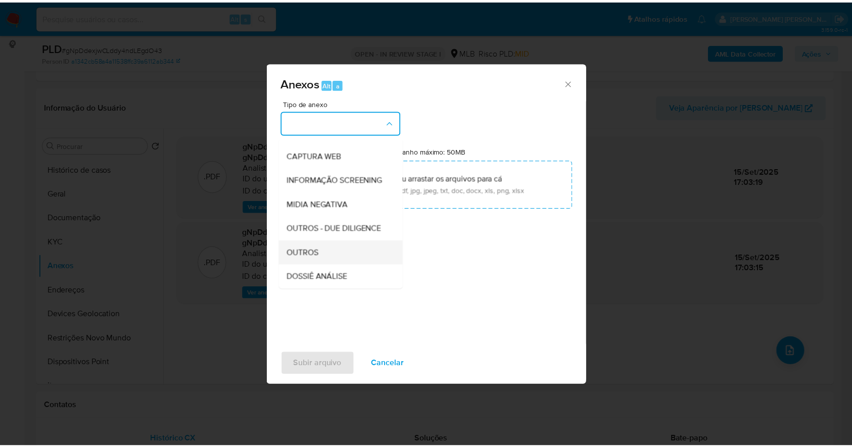
scroll to position [155, 0]
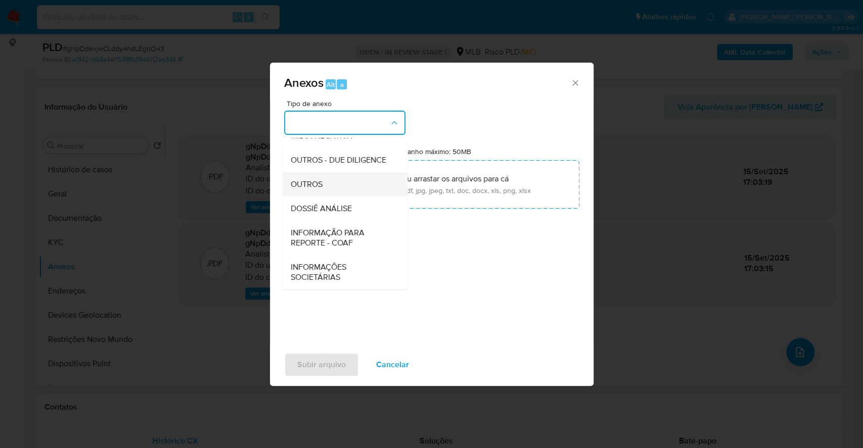
click at [347, 178] on div "OUTROS" at bounding box center [341, 184] width 103 height 24
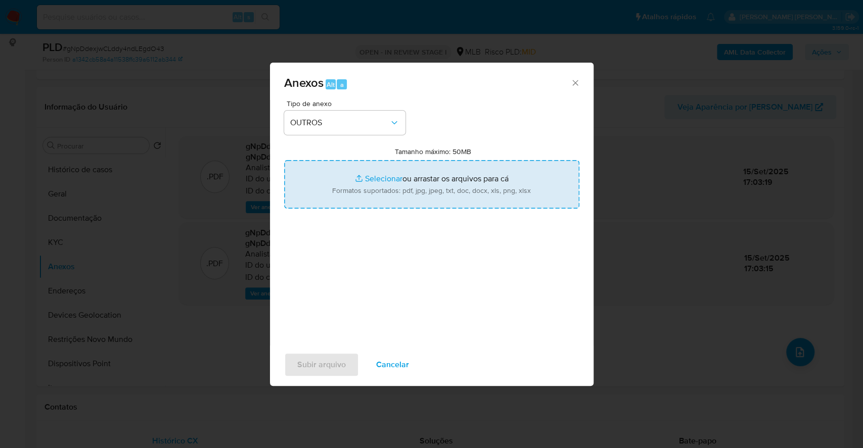
click at [374, 174] on input "Tamanho máximo: 50MB Selecionar arquivos" at bounding box center [431, 184] width 295 height 49
type input "C:\fakepath\Mulan 1046993565_2025_09_15_07_33_15.xlsx"
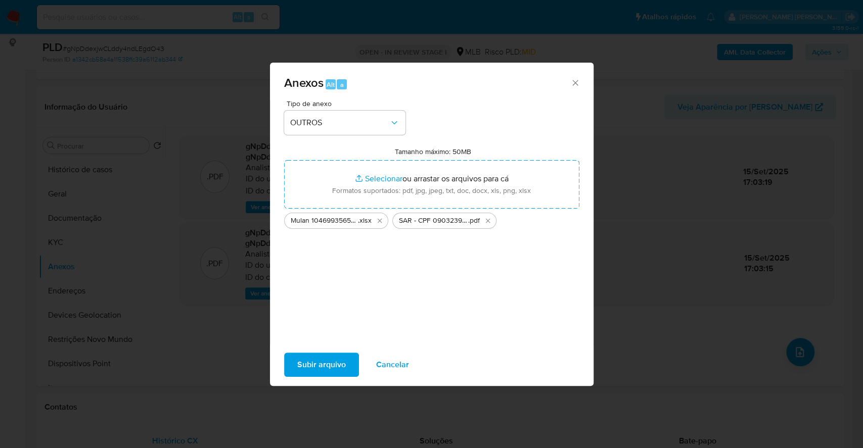
click at [325, 358] on span "Subir arquivo" at bounding box center [321, 365] width 49 height 22
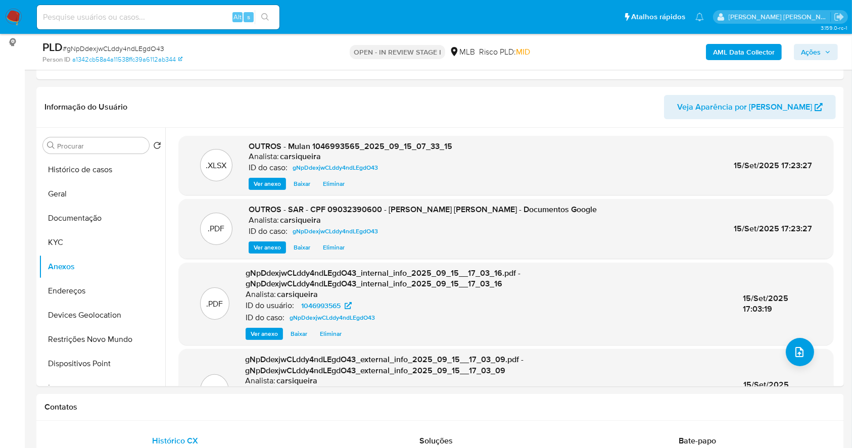
click at [815, 42] on div "AML Data Collector Ações" at bounding box center [707, 52] width 262 height 24
click at [814, 55] on span "Ações" at bounding box center [811, 52] width 20 height 16
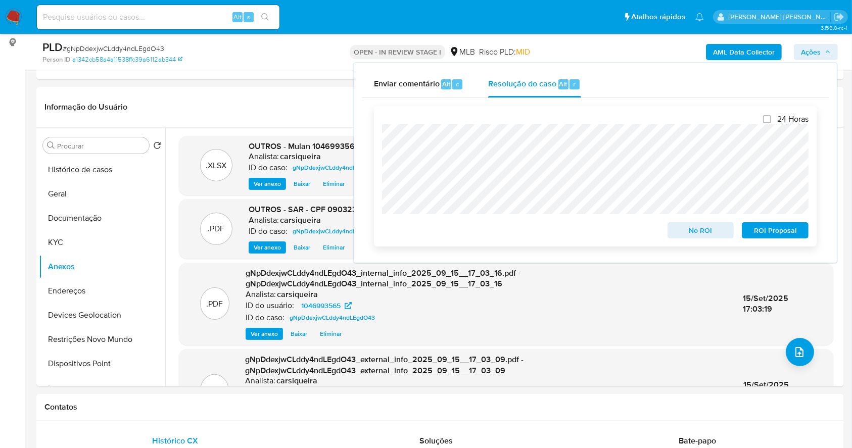
click at [773, 226] on span "ROI Proposal" at bounding box center [775, 230] width 53 height 14
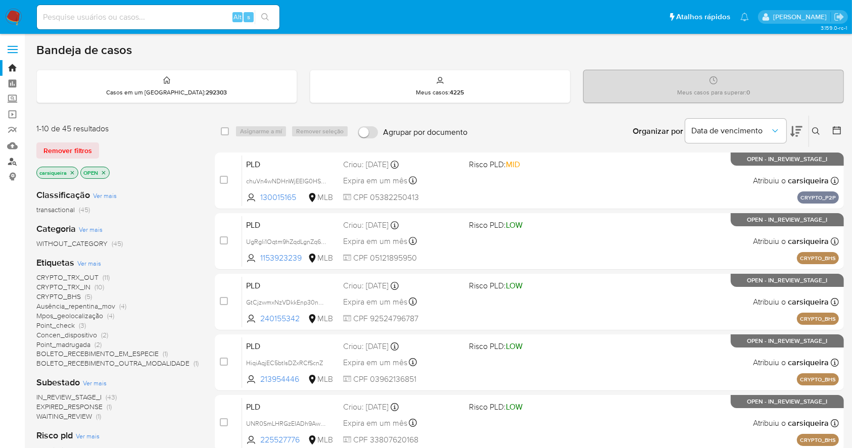
click at [12, 161] on link "Localizador de pessoas" at bounding box center [60, 162] width 120 height 16
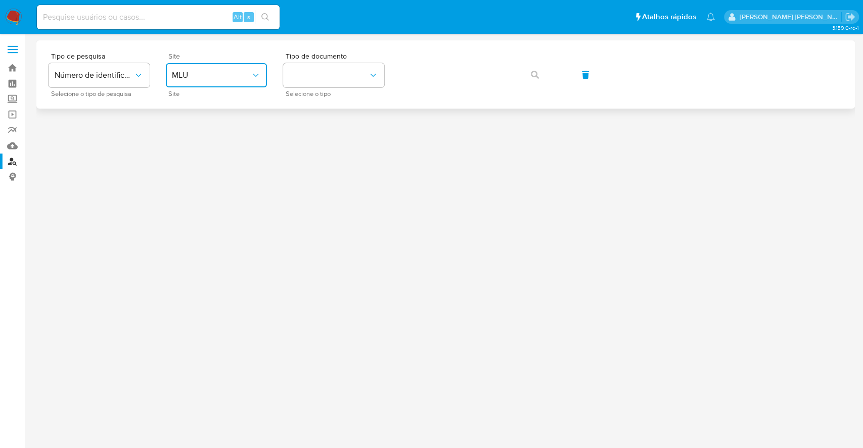
click at [217, 77] on span "MLU" at bounding box center [211, 75] width 79 height 10
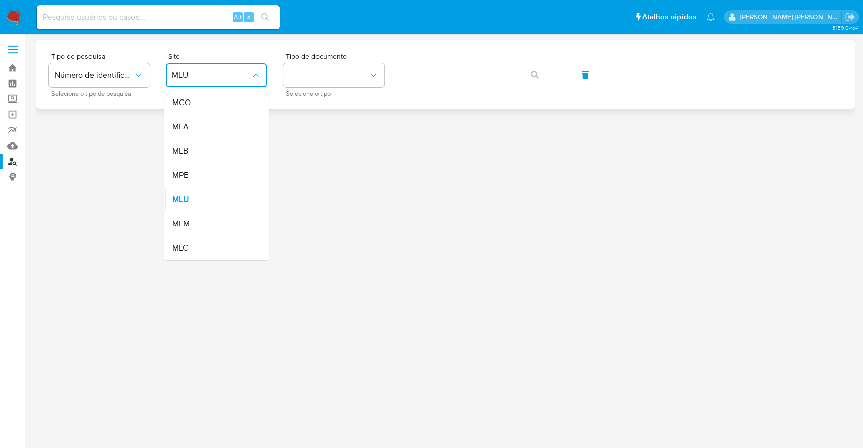
drag, startPoint x: 229, startPoint y: 144, endPoint x: 309, endPoint y: 107, distance: 88.4
click at [229, 145] on div "MLB" at bounding box center [213, 151] width 83 height 24
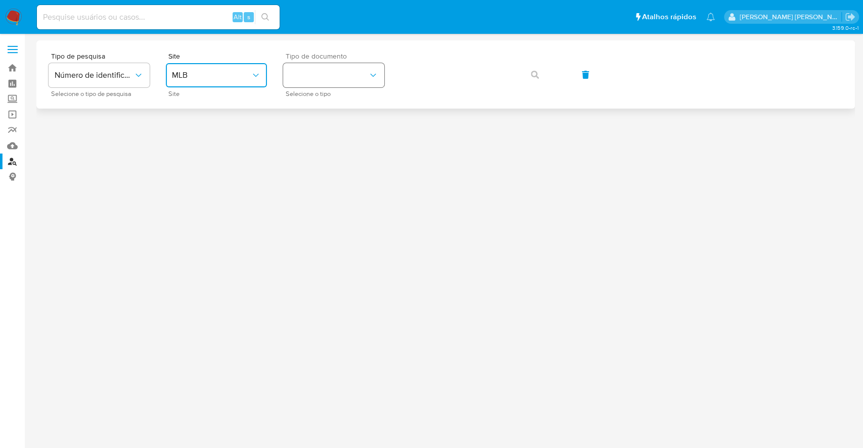
click at [363, 63] on button "identificationType" at bounding box center [333, 75] width 101 height 24
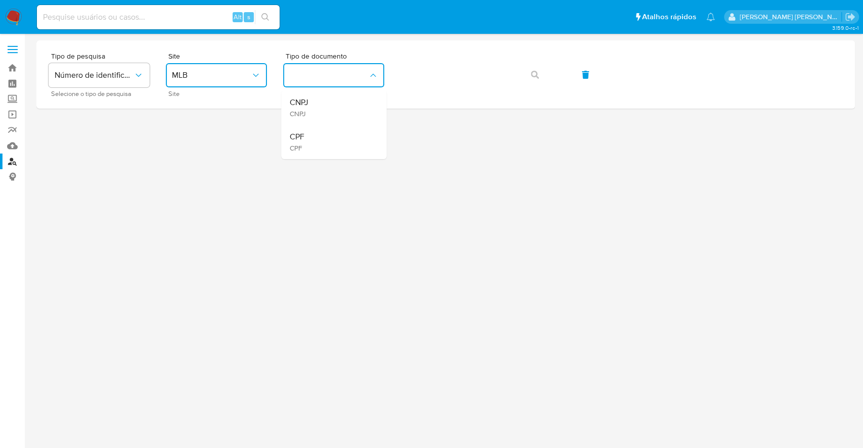
drag, startPoint x: 344, startPoint y: 141, endPoint x: 394, endPoint y: 119, distance: 54.5
click at [346, 140] on div "CPF CPF" at bounding box center [330, 142] width 83 height 34
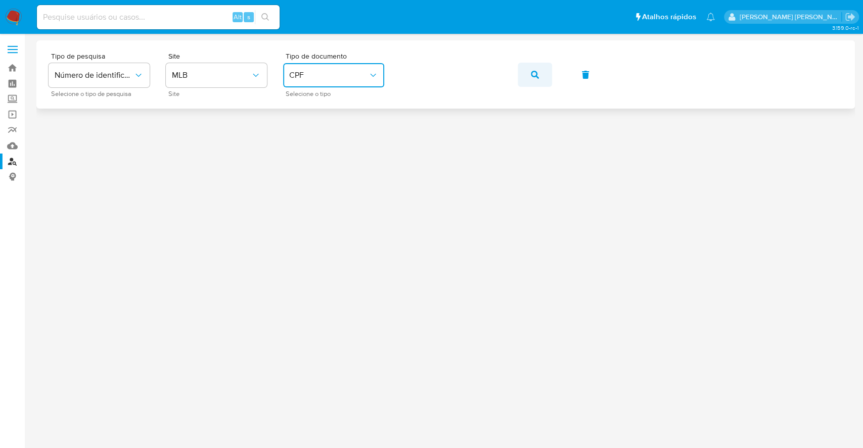
click at [528, 75] on button "button" at bounding box center [534, 75] width 34 height 24
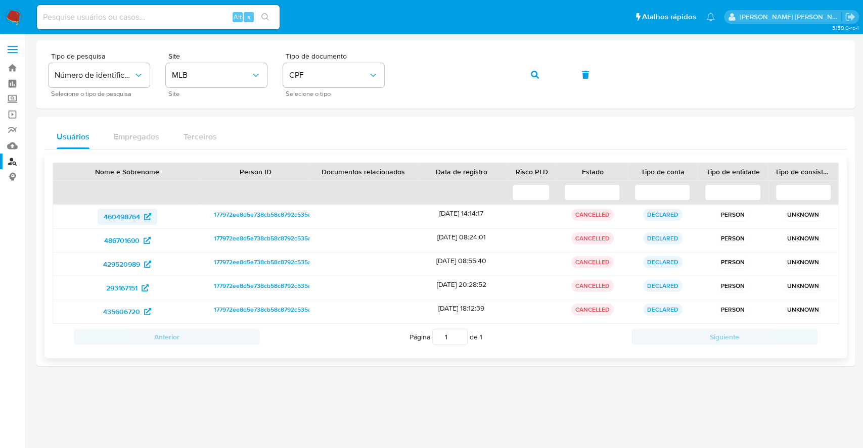
click at [119, 216] on span "460498764" at bounding box center [122, 217] width 36 height 16
click at [126, 241] on span "486701690" at bounding box center [121, 240] width 35 height 16
click at [126, 264] on span "429520989" at bounding box center [121, 264] width 37 height 16
click at [131, 283] on span "293167151" at bounding box center [121, 288] width 31 height 16
click at [122, 305] on span "435606720" at bounding box center [121, 312] width 37 height 16
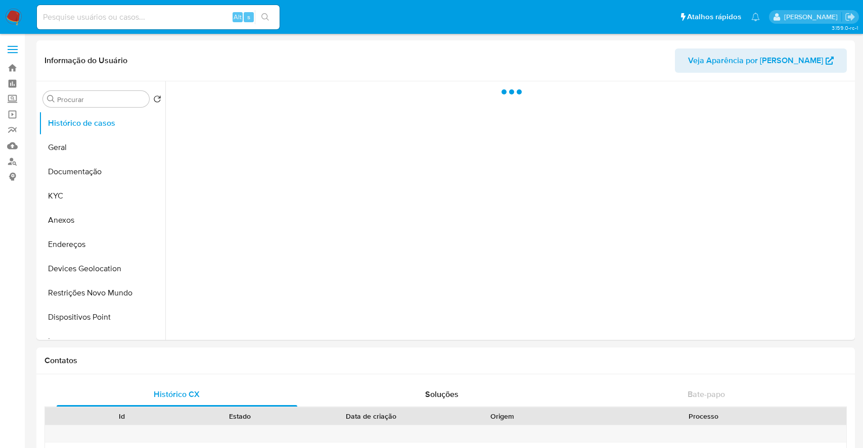
select select "10"
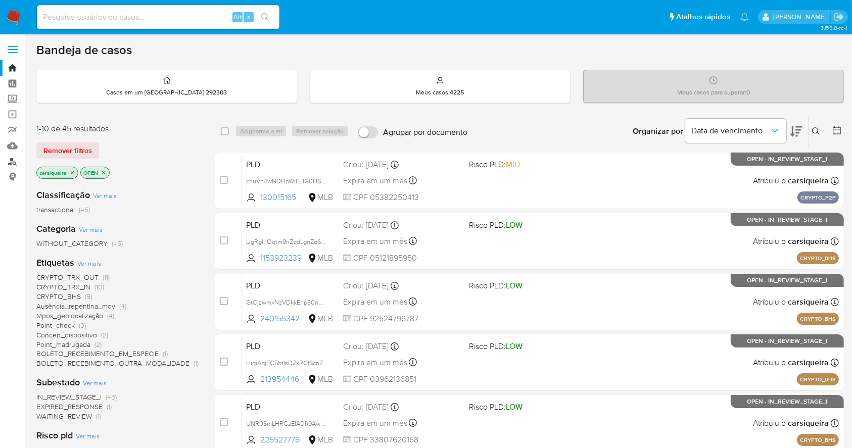
click at [18, 162] on link "Localizador de pessoas" at bounding box center [60, 162] width 120 height 16
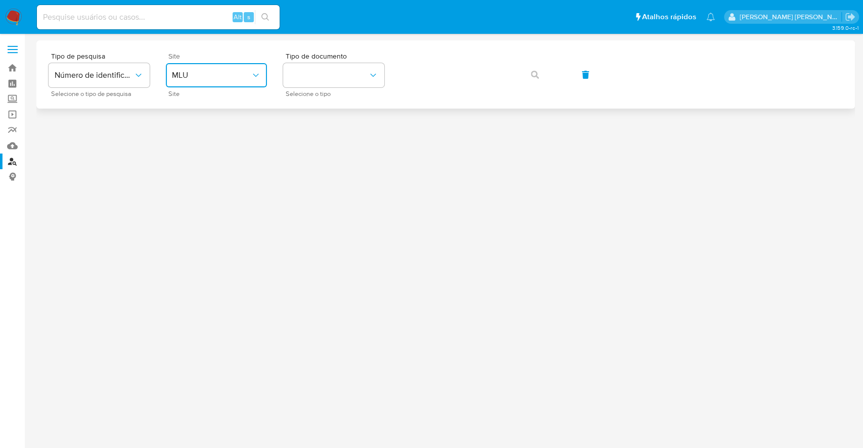
click at [199, 75] on span "MLU" at bounding box center [211, 75] width 79 height 10
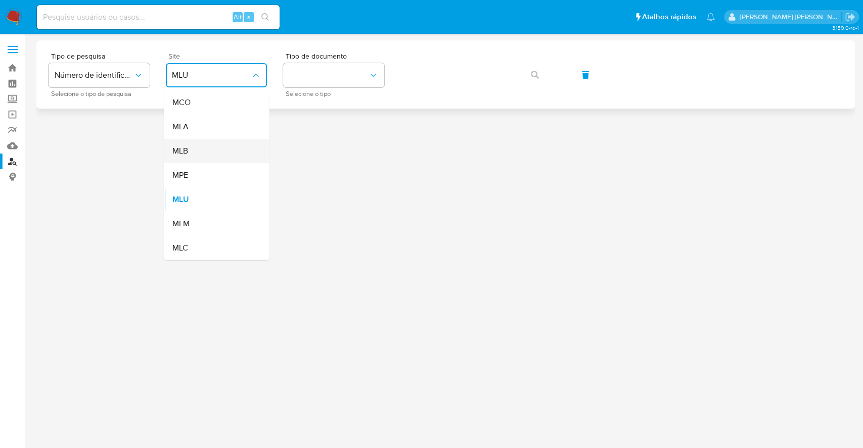
click at [222, 148] on div "MLB" at bounding box center [213, 151] width 83 height 24
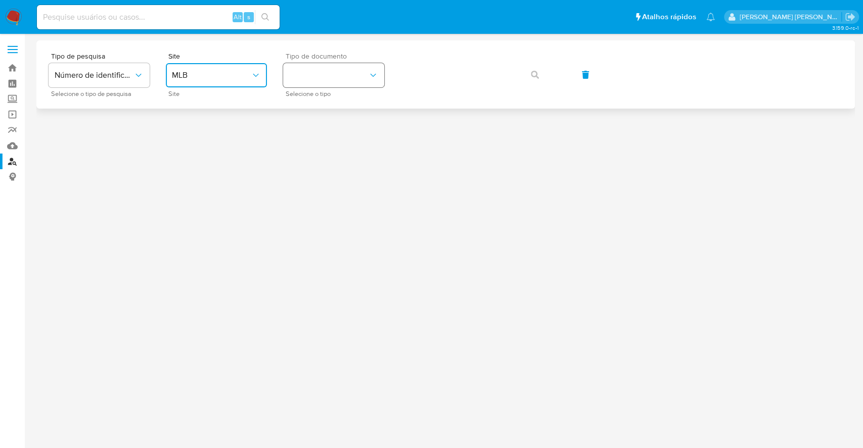
click at [346, 70] on button "identificationType" at bounding box center [333, 75] width 101 height 24
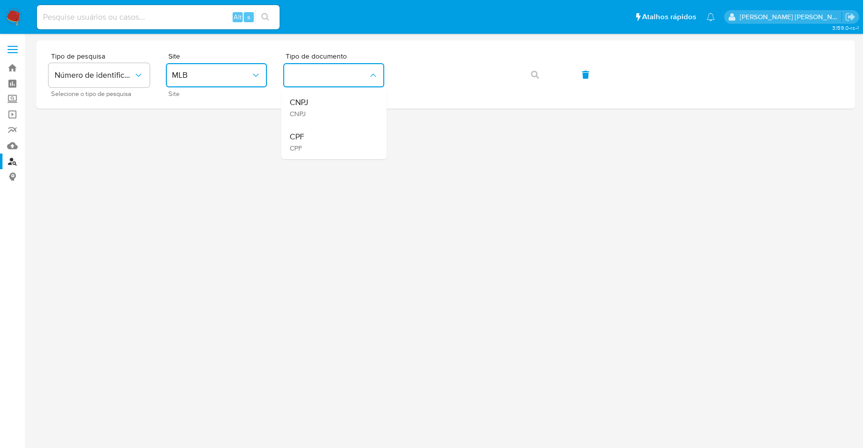
drag, startPoint x: 336, startPoint y: 143, endPoint x: 380, endPoint y: 126, distance: 47.7
click at [339, 140] on div "CPF CPF" at bounding box center [330, 142] width 83 height 34
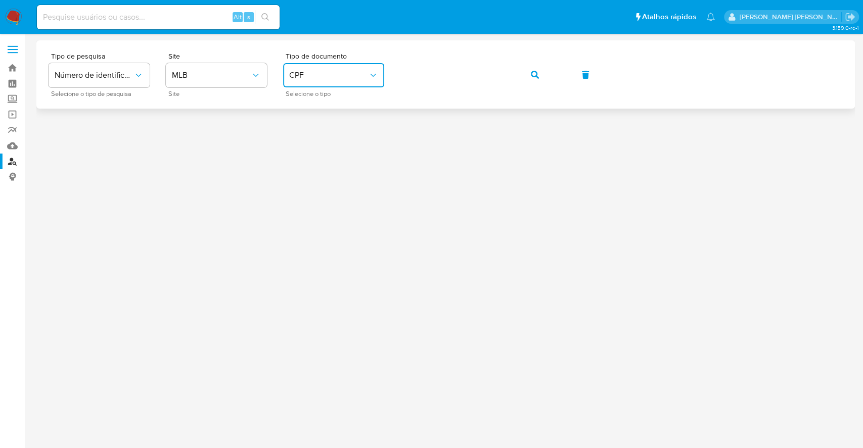
click at [527, 77] on button "button" at bounding box center [534, 75] width 34 height 24
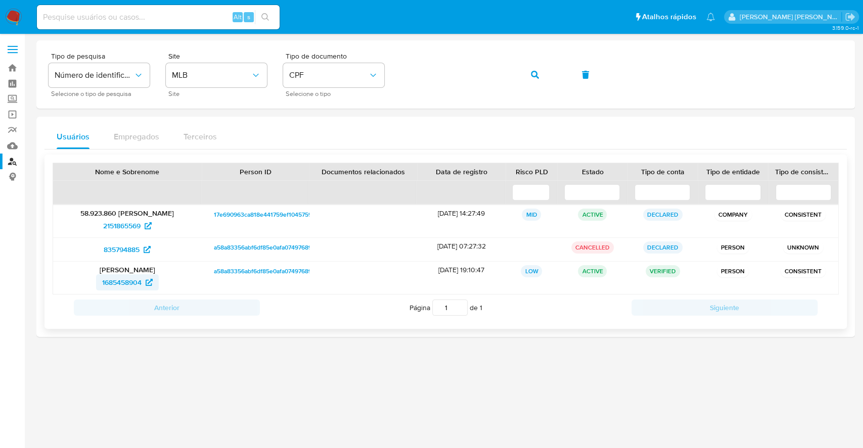
click at [129, 281] on span "1685458904" at bounding box center [121, 282] width 39 height 16
click at [129, 228] on span "2151865569" at bounding box center [121, 226] width 37 height 16
click at [532, 77] on icon "button" at bounding box center [535, 75] width 8 height 8
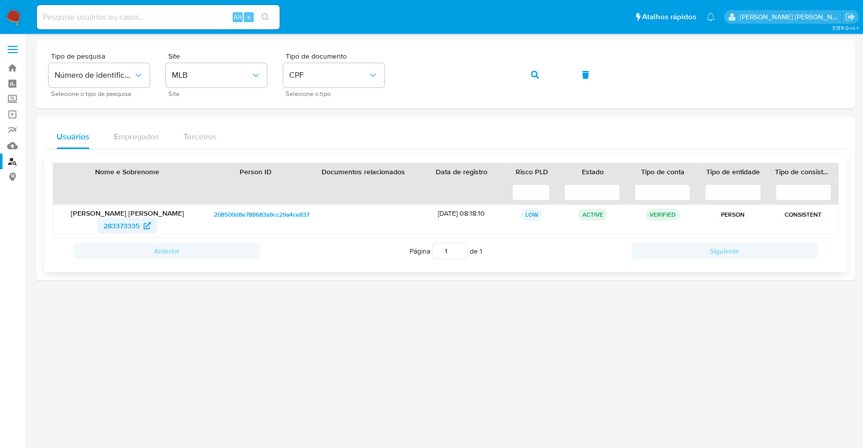
click at [133, 224] on span "283373335" at bounding box center [122, 226] width 36 height 16
click at [531, 73] on icon "button" at bounding box center [535, 75] width 8 height 8
click at [126, 222] on span "230607455" at bounding box center [121, 226] width 37 height 16
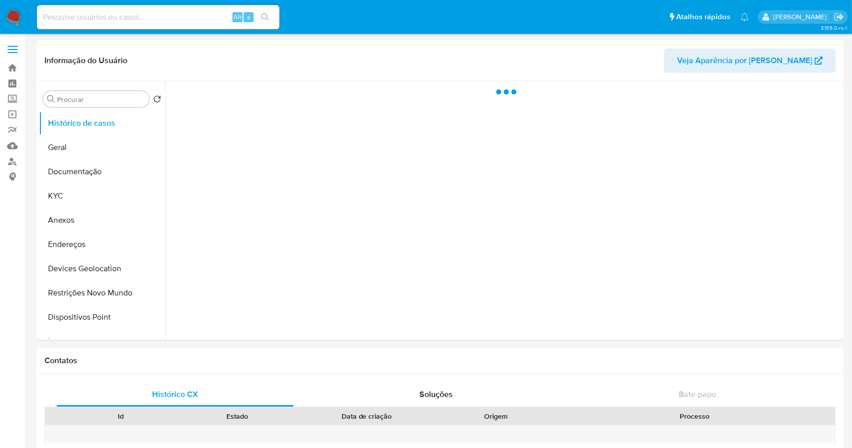
select select "10"
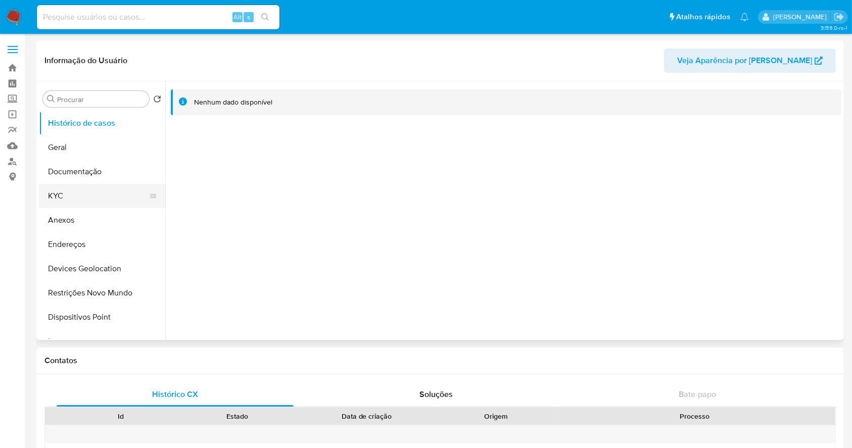
click at [80, 194] on button "KYC" at bounding box center [98, 196] width 118 height 24
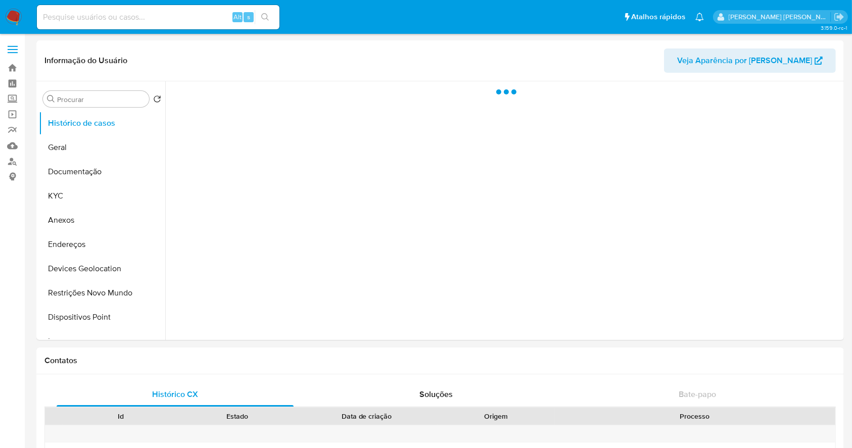
select select "10"
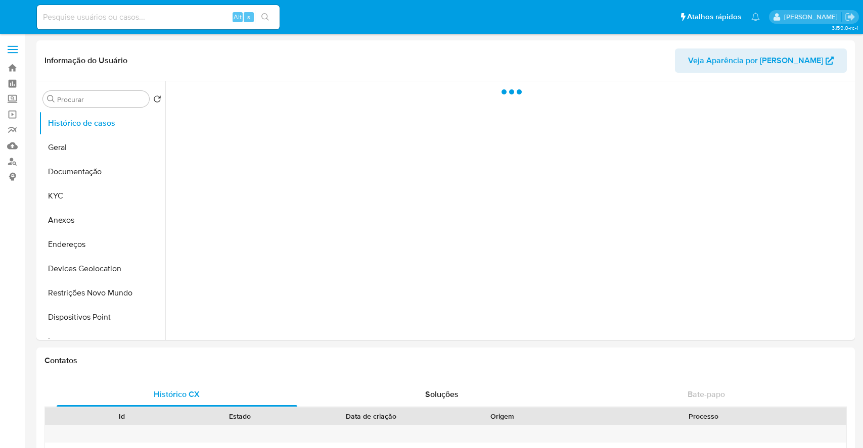
select select "10"
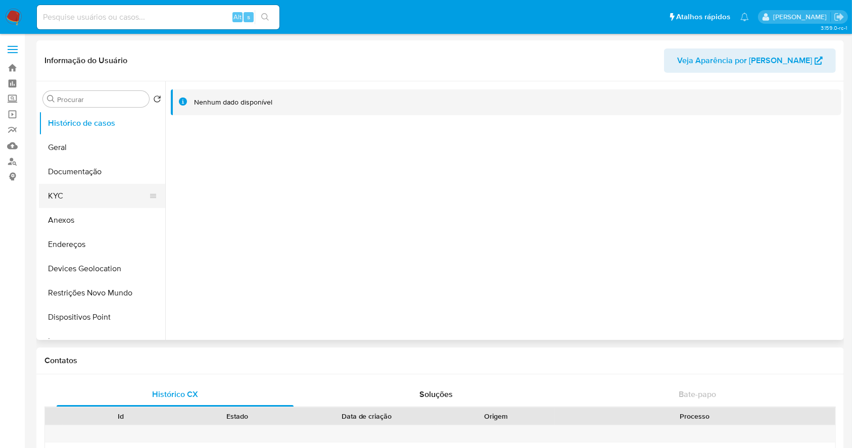
click at [80, 200] on button "KYC" at bounding box center [98, 196] width 118 height 24
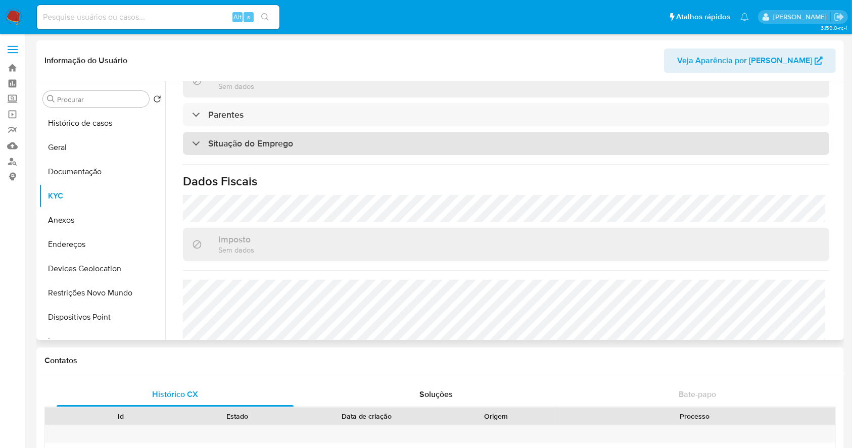
scroll to position [404, 0]
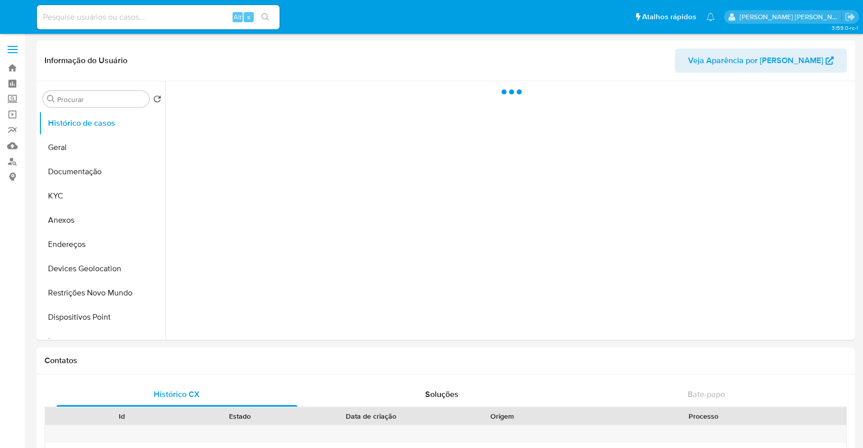
select select "10"
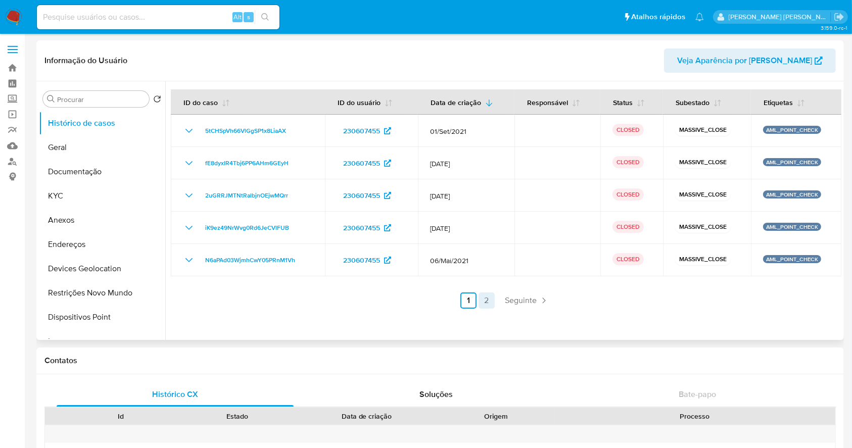
click at [484, 297] on link "2" at bounding box center [487, 301] width 16 height 16
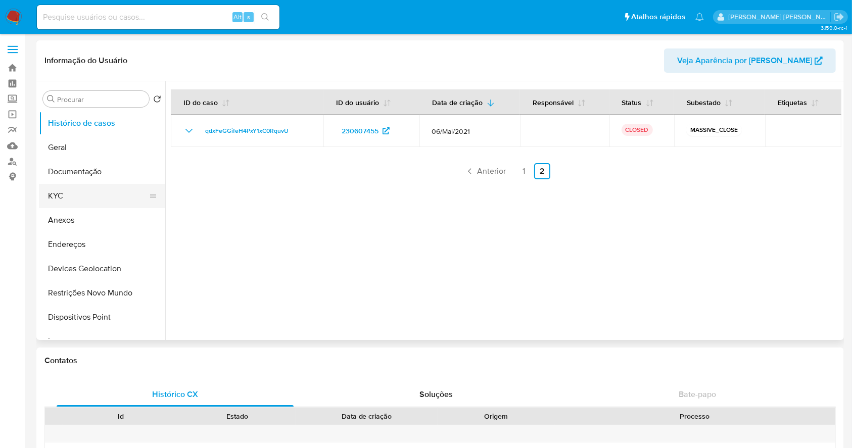
click at [72, 195] on button "KYC" at bounding box center [98, 196] width 118 height 24
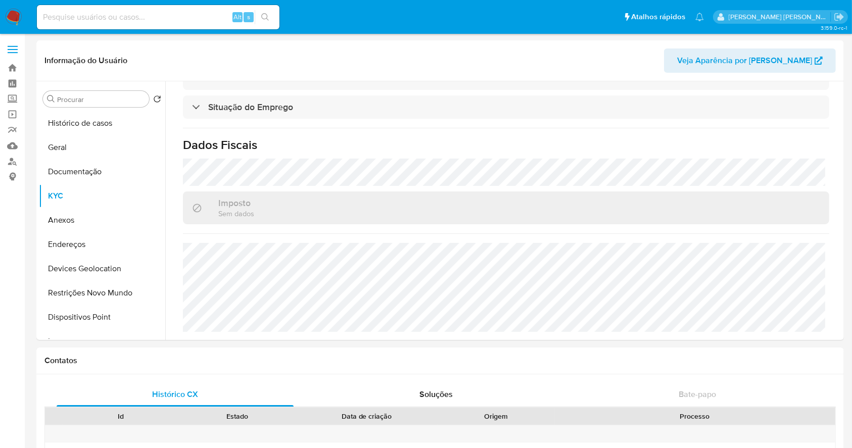
scroll to position [433, 0]
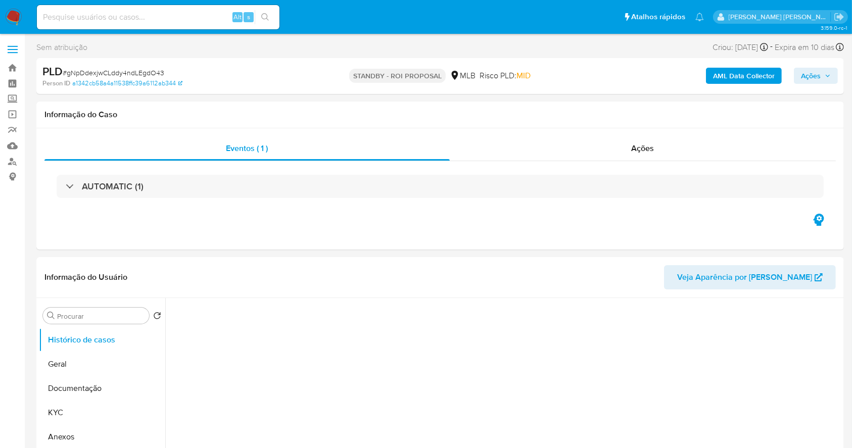
select select "10"
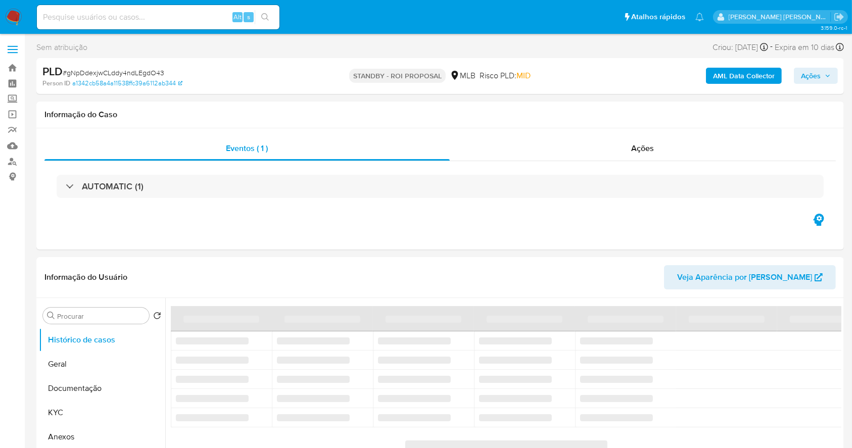
click at [139, 74] on span "# gNpDdexjwCLddy4ndLEgdO43" at bounding box center [114, 73] width 102 height 10
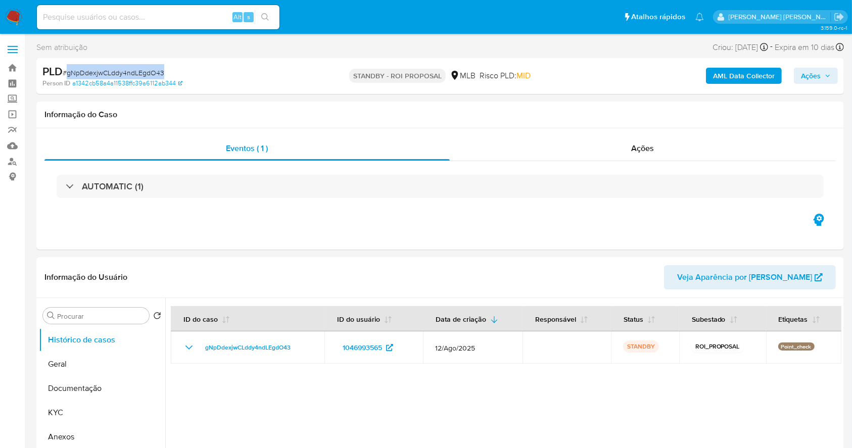
click at [138, 74] on span "# gNpDdexjwCLddy4ndLEgdO43" at bounding box center [114, 73] width 102 height 10
copy span "gNpDdexjwCLddy4ndLEgdO43"
click at [6, 14] on img at bounding box center [13, 17] width 17 height 17
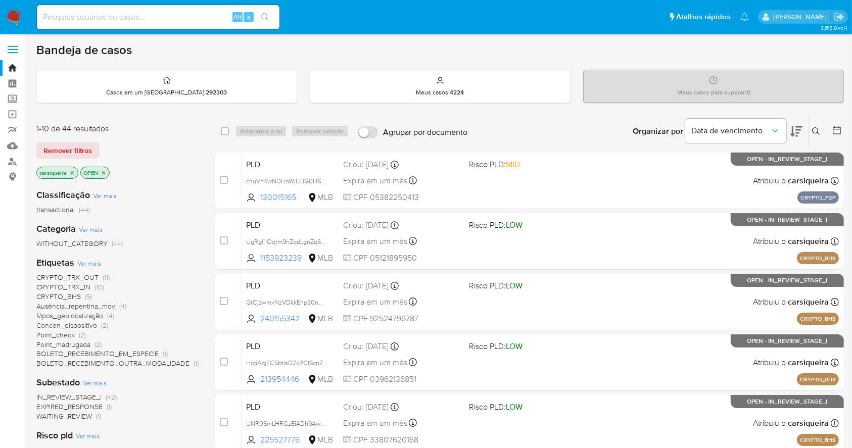
click at [13, 13] on img at bounding box center [13, 17] width 17 height 17
click at [8, 19] on img at bounding box center [13, 17] width 17 height 17
click at [833, 124] on div at bounding box center [835, 131] width 18 height 31
click at [837, 128] on icon at bounding box center [837, 130] width 8 height 8
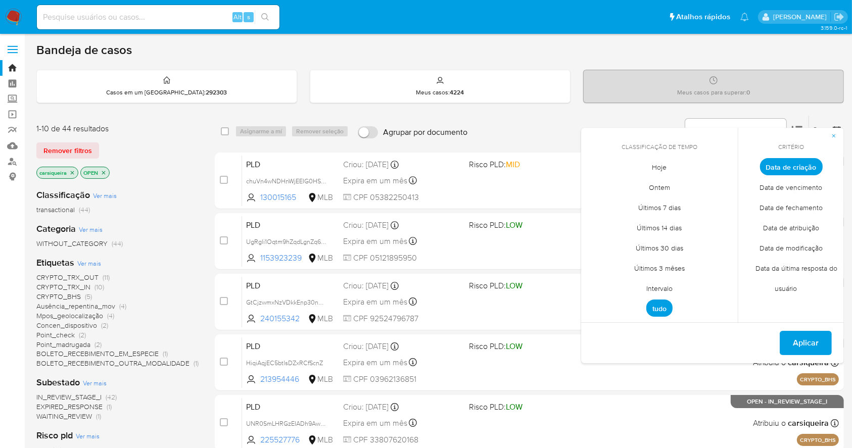
click at [668, 281] on span "Intervalo" at bounding box center [660, 288] width 48 height 21
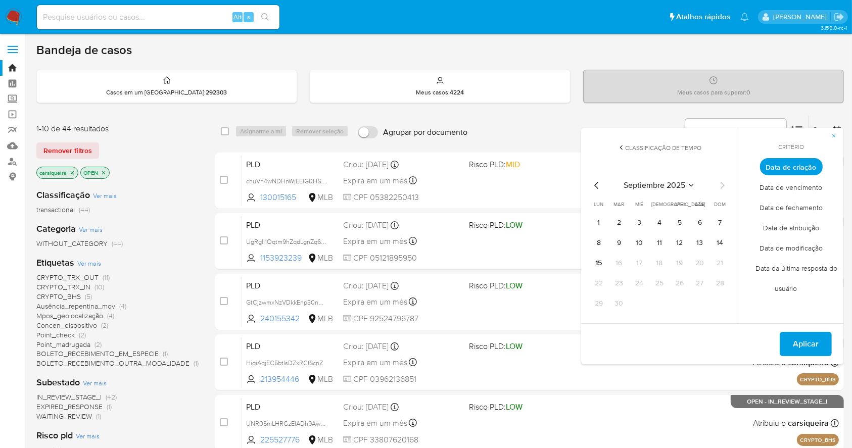
click at [594, 186] on icon "Mes anterior" at bounding box center [597, 185] width 12 height 12
click at [679, 222] on button "1" at bounding box center [680, 223] width 16 height 16
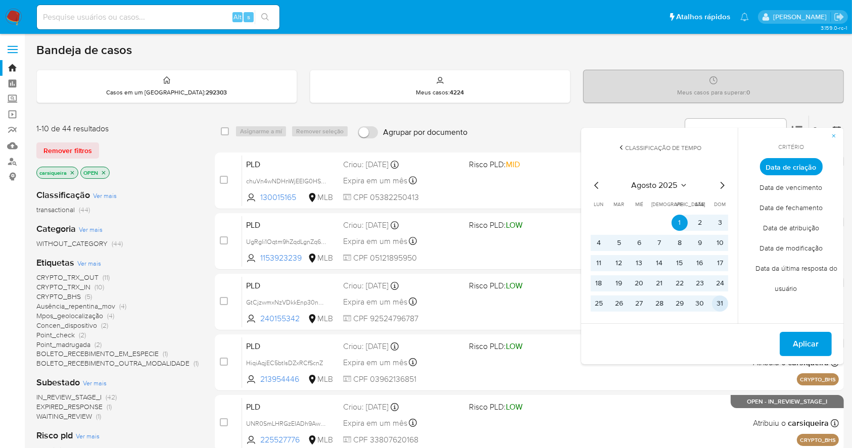
click at [724, 303] on button "31" at bounding box center [720, 304] width 16 height 16
click at [794, 339] on span "Aplicar" at bounding box center [806, 344] width 26 height 22
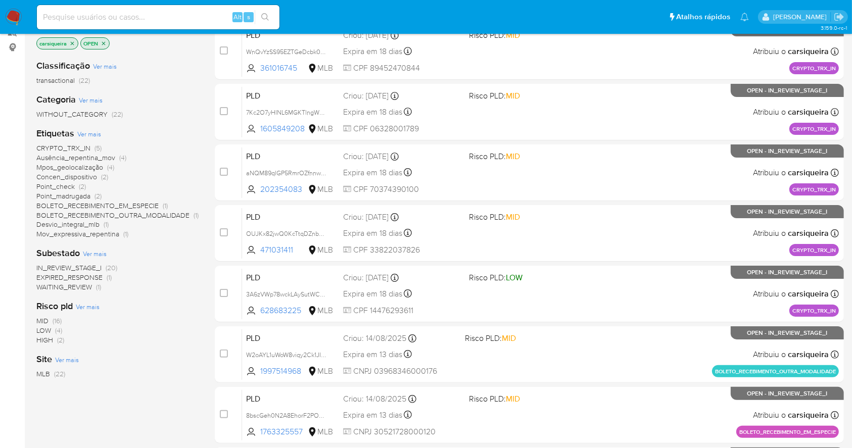
scroll to position [134, 0]
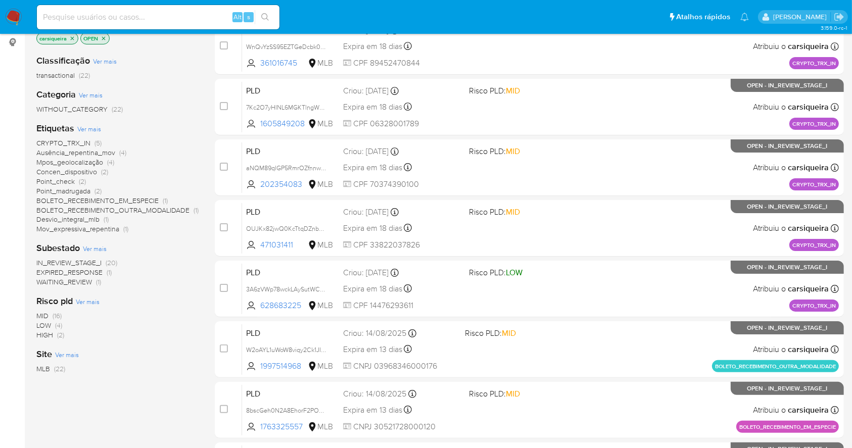
click at [93, 273] on span "EXPIRED_RESPONSE" at bounding box center [69, 272] width 66 height 10
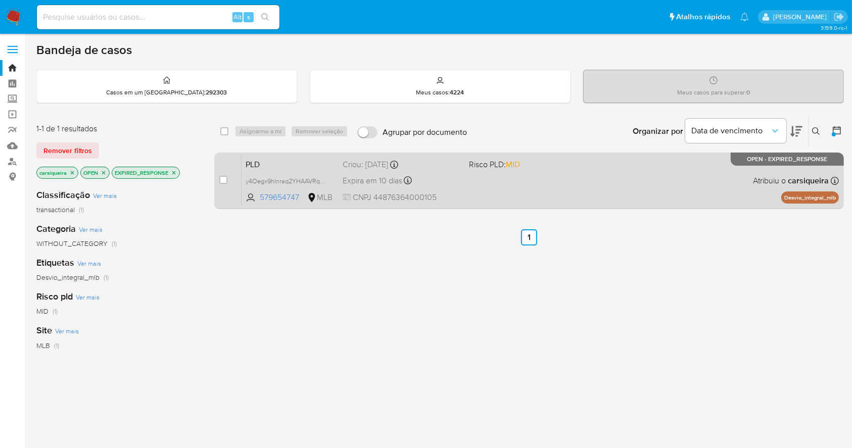
click at [458, 180] on div "Expira em 10 dias Expira em [DATE] 00:28:00" at bounding box center [402, 181] width 118 height 14
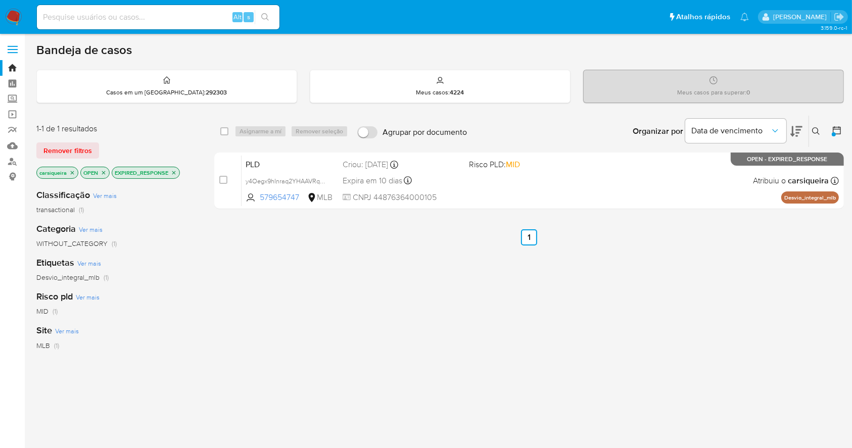
click at [814, 130] on icon at bounding box center [816, 131] width 8 height 8
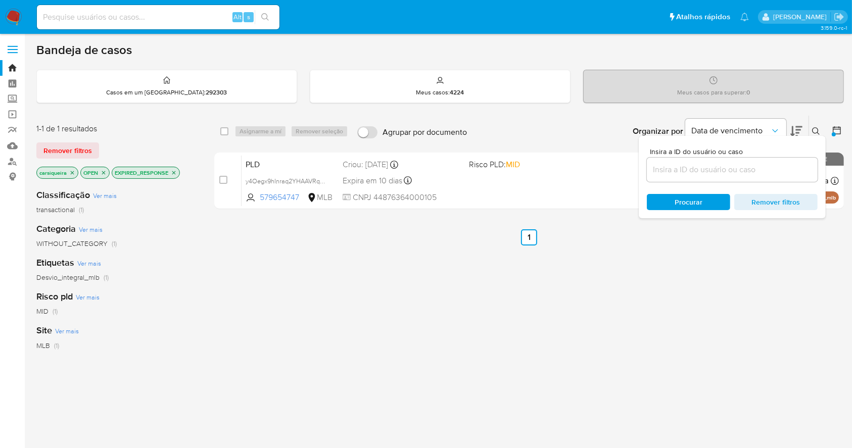
click at [694, 173] on input at bounding box center [732, 169] width 171 height 13
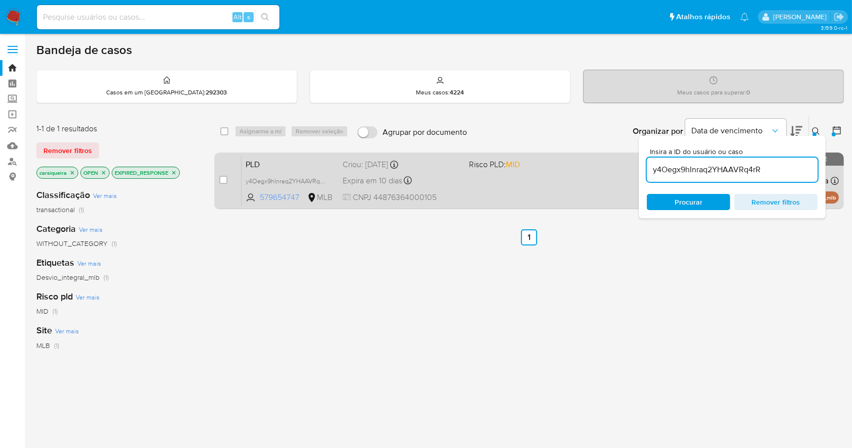
type input "y4Oegx9hInraq2YHAAVRq4rR"
click at [220, 177] on input "checkbox" at bounding box center [223, 180] width 8 height 8
checkbox input "true"
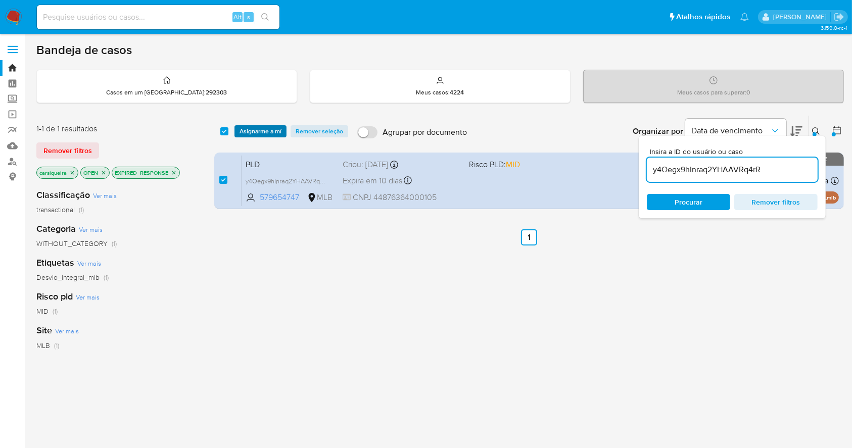
click at [251, 132] on span "Asignarme a mí" at bounding box center [261, 131] width 42 height 10
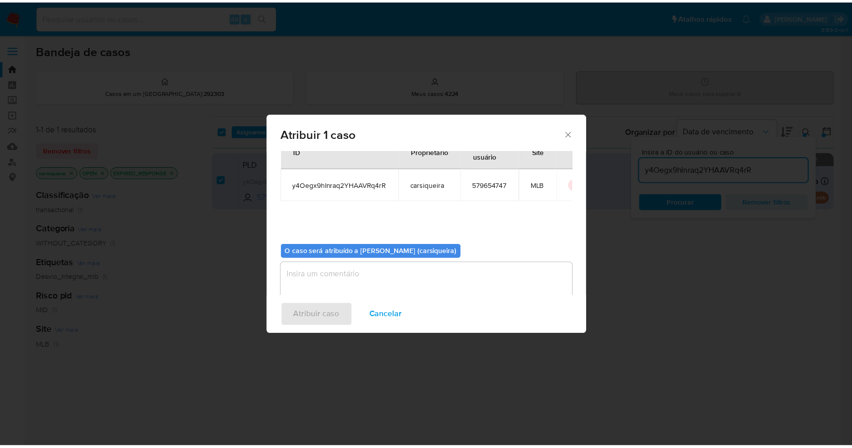
scroll to position [52, 0]
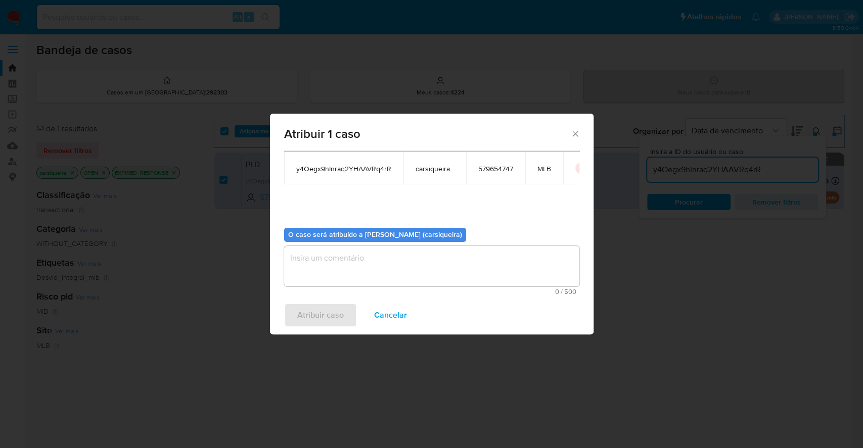
click at [400, 266] on textarea "assign-modal" at bounding box center [431, 266] width 295 height 40
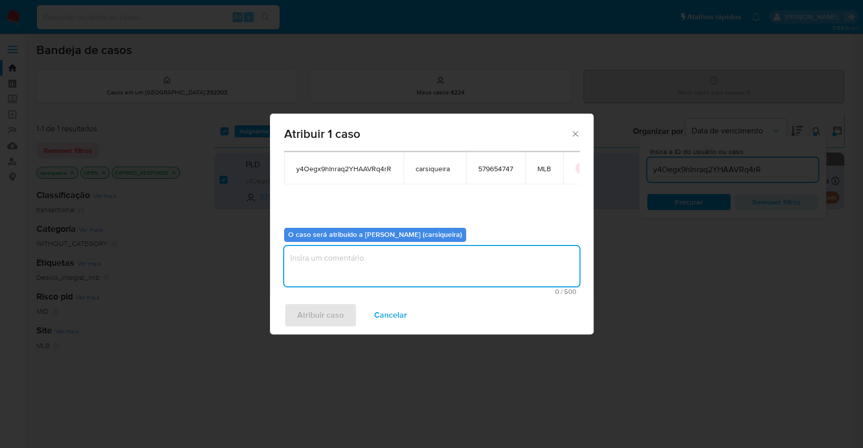
paste textarea "y4Oegx9hInraq2YHAAVRq4rR"
type textarea "y4Oegx9hInraq2YHAAVRq4rR"
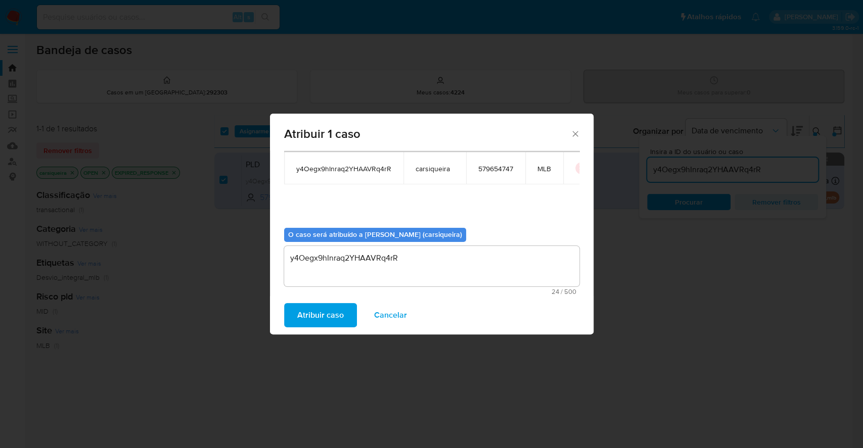
click at [315, 314] on span "Atribuir caso" at bounding box center [320, 315] width 46 height 22
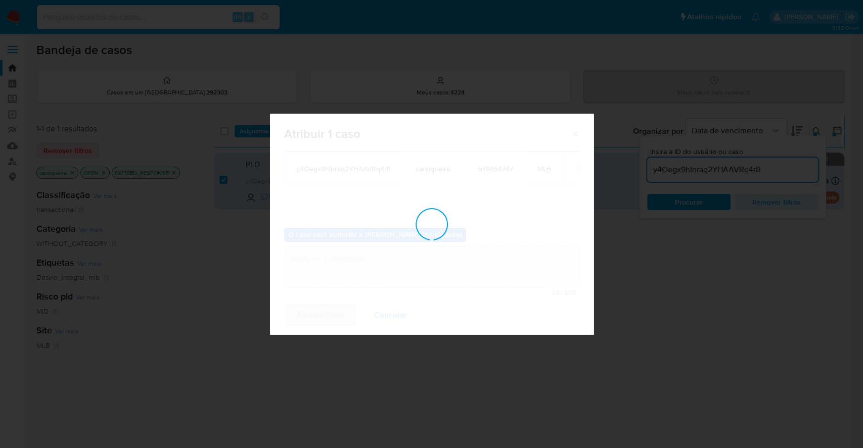
checkbox input "false"
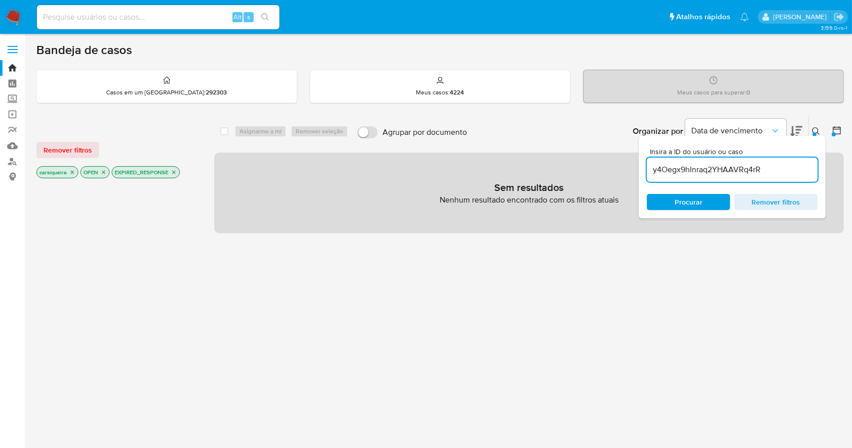
click at [20, 15] on img at bounding box center [13, 17] width 17 height 17
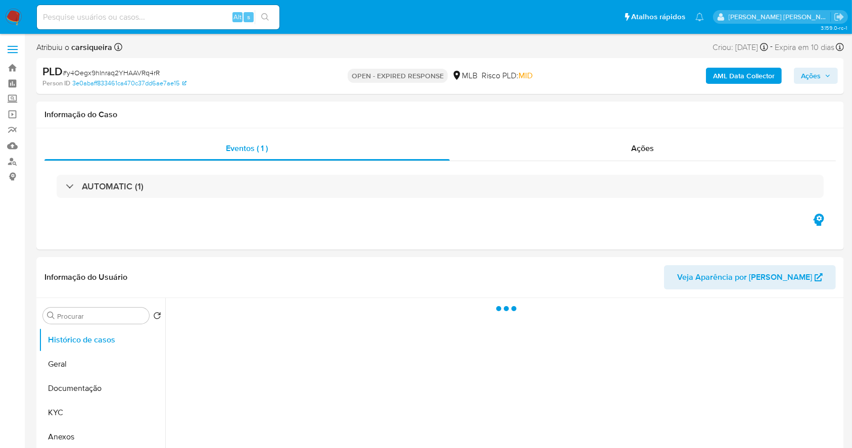
select select "10"
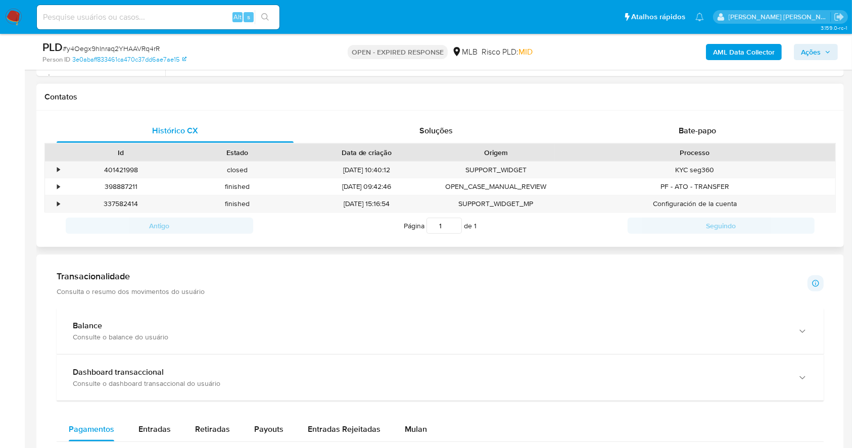
scroll to position [202, 0]
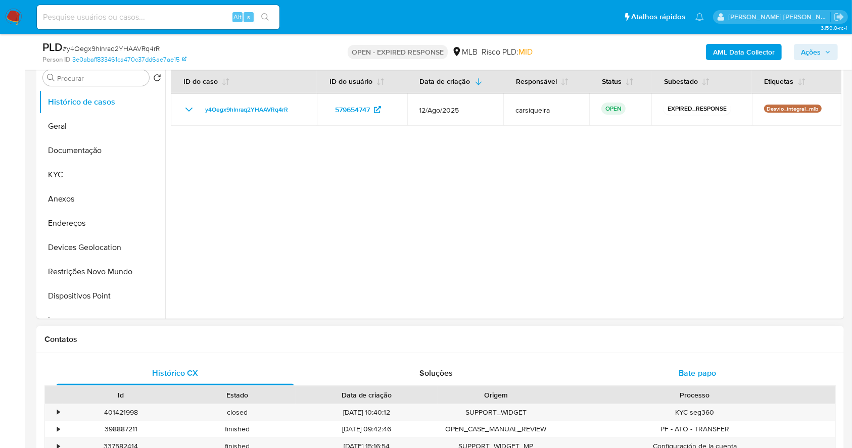
click at [723, 372] on div "Bate-papo" at bounding box center [697, 373] width 237 height 24
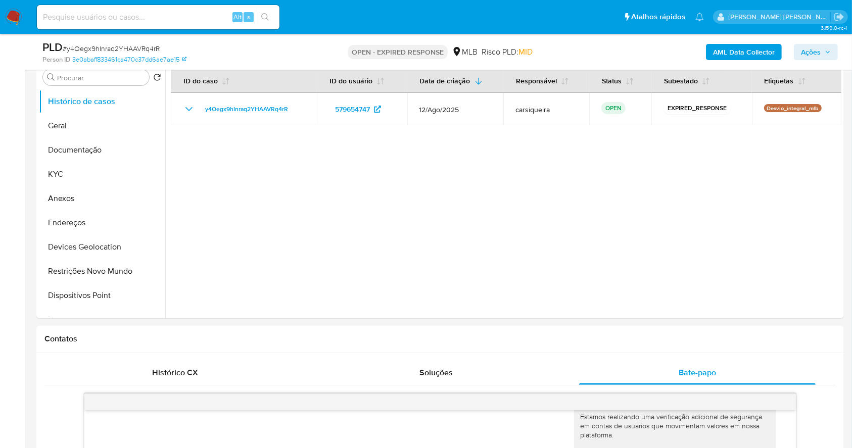
scroll to position [0, 0]
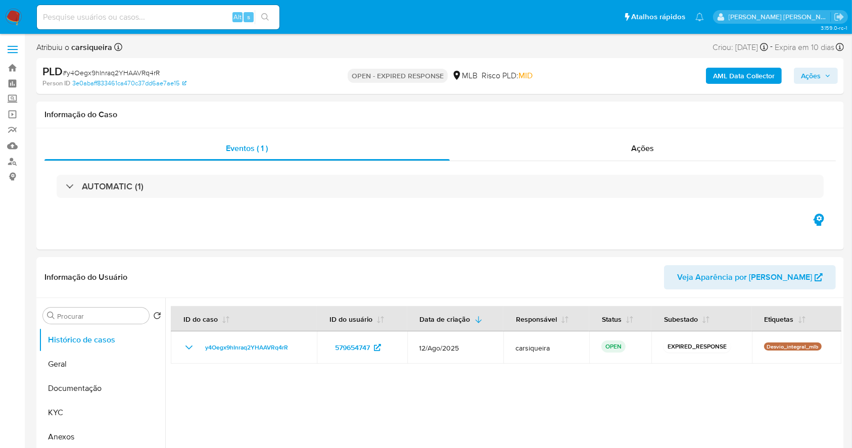
click at [101, 69] on span "# y4Oegx9hInraq2YHAAVRq4rR" at bounding box center [111, 73] width 97 height 10
copy span "y4Oegx9hInraq2YHAAVRq4rR"
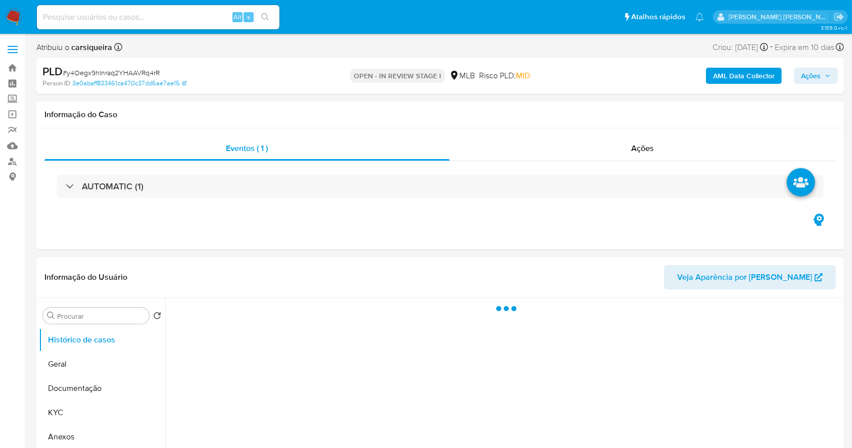
select select "10"
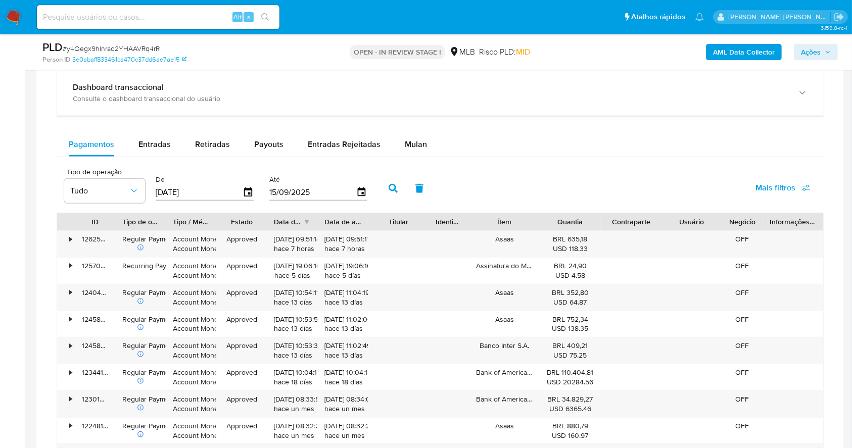
scroll to position [756, 0]
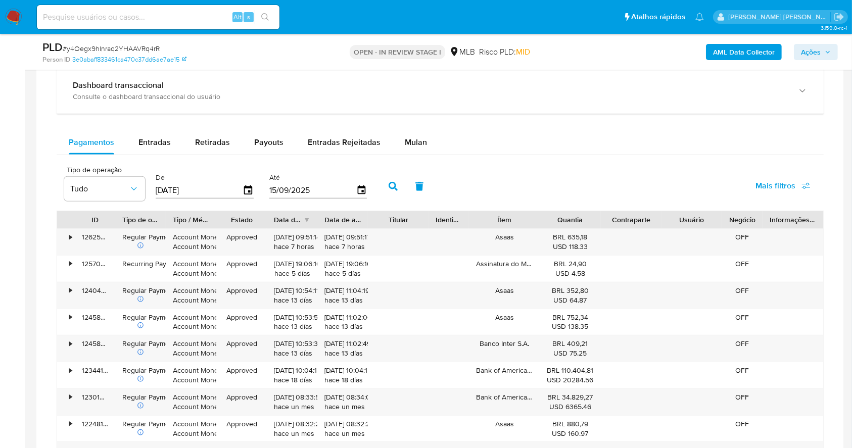
drag, startPoint x: 420, startPoint y: 141, endPoint x: 449, endPoint y: 152, distance: 31.0
click at [419, 141] on span "Mulan" at bounding box center [416, 142] width 22 height 12
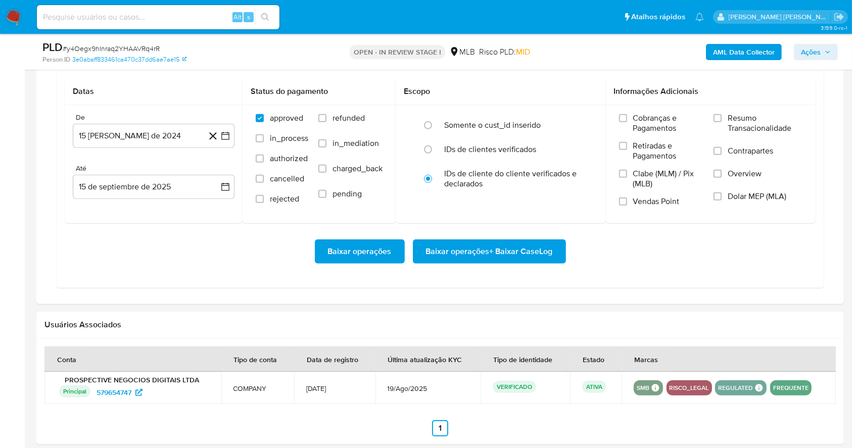
scroll to position [890, 0]
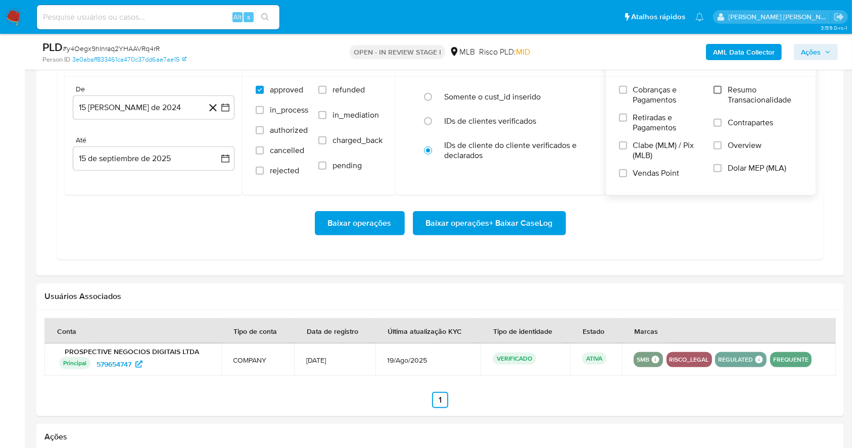
click at [716, 93] on input "Resumo Transacionalidade" at bounding box center [718, 90] width 8 height 8
click at [620, 173] on input "Vendas Point" at bounding box center [623, 173] width 8 height 8
click at [222, 99] on button "15 [PERSON_NAME] de 2024" at bounding box center [154, 108] width 162 height 24
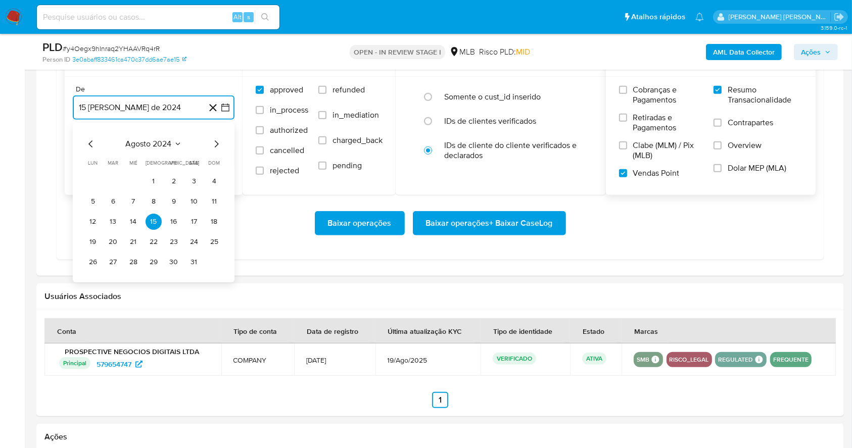
click at [216, 147] on icon "Mes siguiente" at bounding box center [216, 144] width 12 height 12
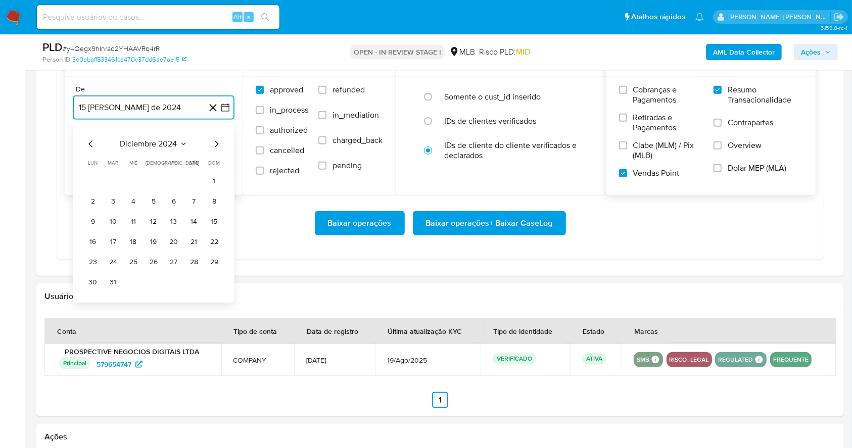
click at [216, 147] on icon "Mes siguiente" at bounding box center [216, 144] width 12 height 12
click at [216, 146] on icon "Mes siguiente" at bounding box center [216, 144] width 12 height 12
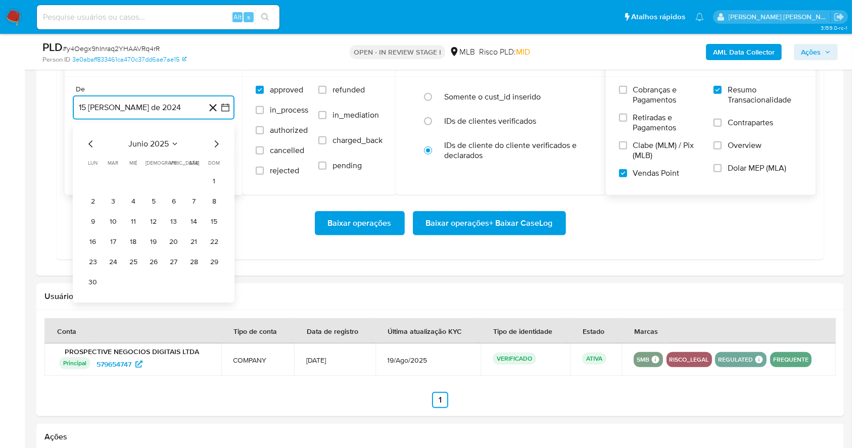
click at [216, 146] on icon "Mes siguiente" at bounding box center [216, 144] width 12 height 12
click at [118, 182] on button "1" at bounding box center [113, 181] width 16 height 16
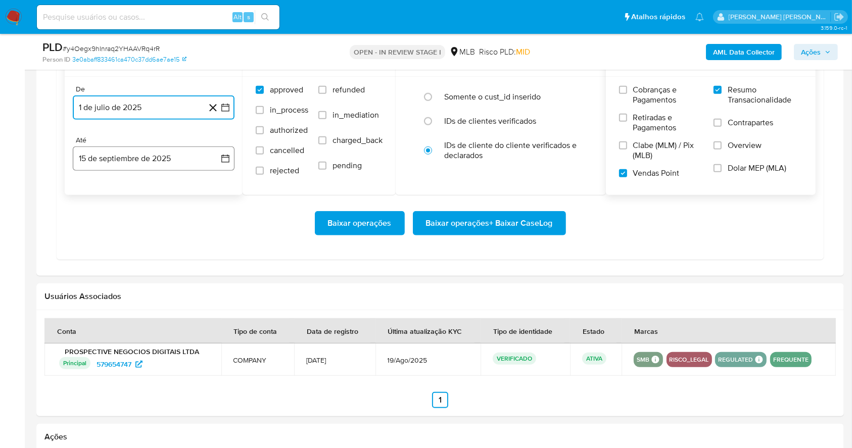
click at [117, 167] on button "15 de septiembre de 2025" at bounding box center [154, 159] width 162 height 24
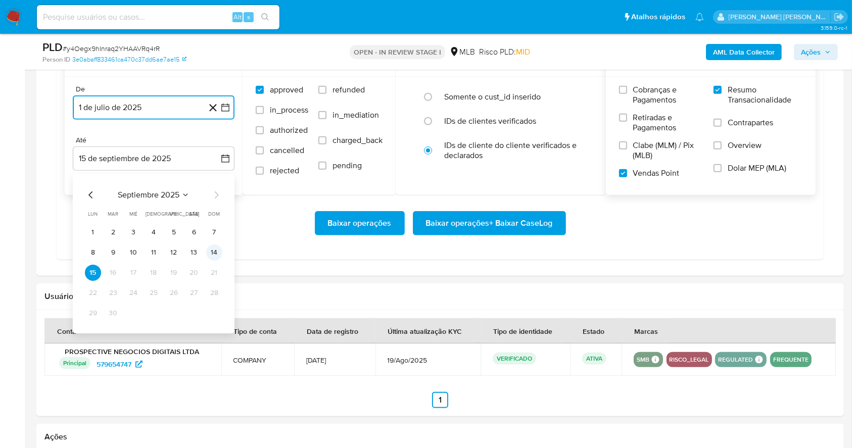
click at [218, 257] on button "14" at bounding box center [214, 253] width 16 height 16
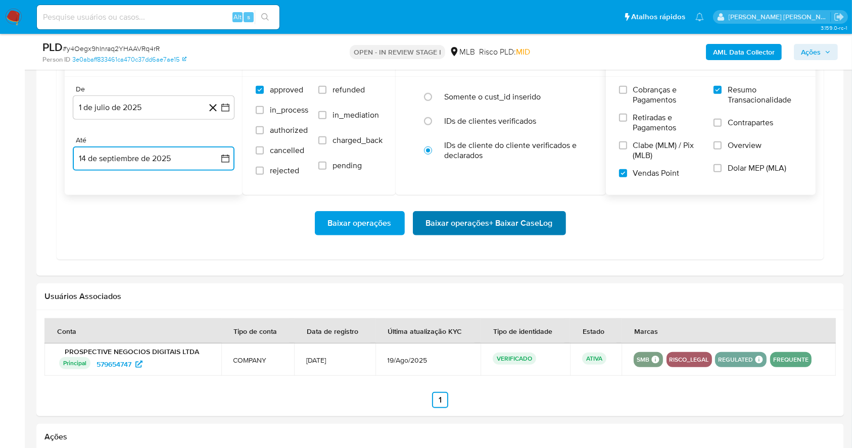
click at [538, 216] on span "Baixar operações + Baixar CaseLog" at bounding box center [489, 223] width 127 height 22
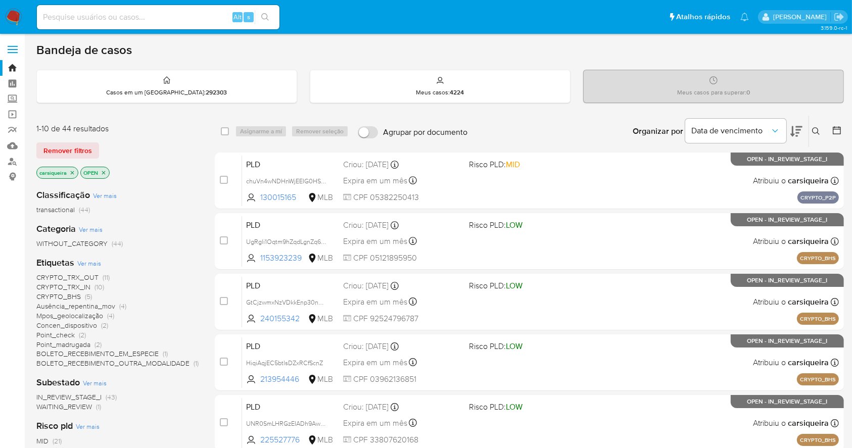
click at [838, 130] on icon at bounding box center [837, 130] width 10 height 10
click at [834, 131] on icon at bounding box center [837, 130] width 10 height 10
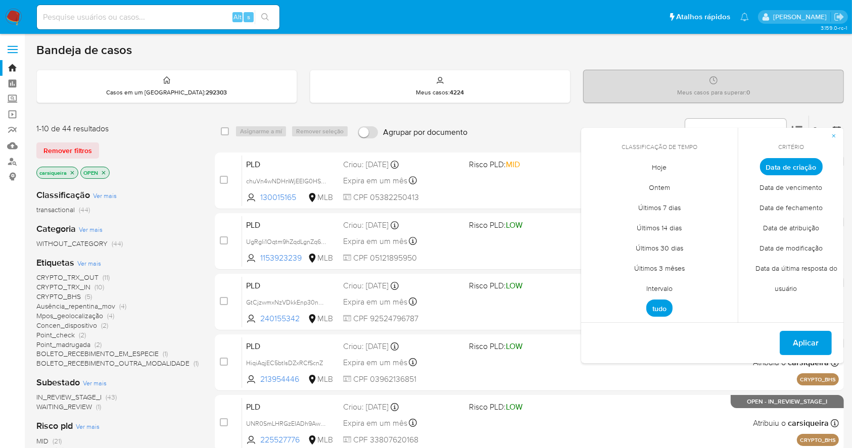
drag, startPoint x: 660, startPoint y: 291, endPoint x: 659, endPoint y: 254, distance: 36.9
click at [660, 289] on span "Intervalo" at bounding box center [660, 288] width 48 height 21
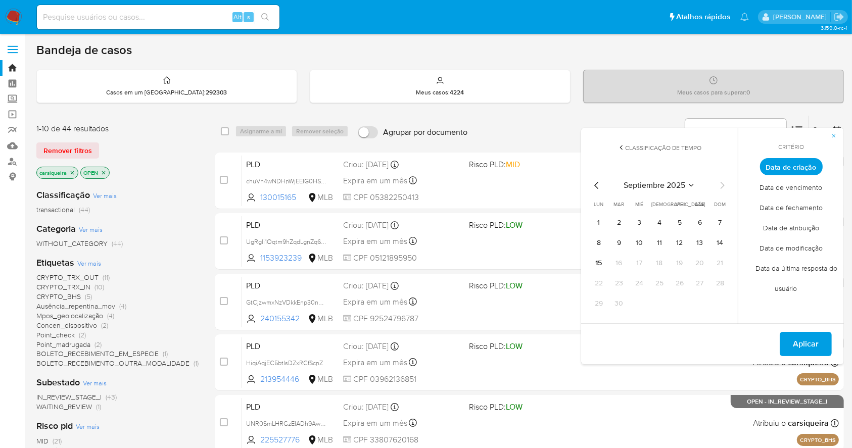
click at [595, 182] on icon "Mes anterior" at bounding box center [597, 185] width 12 height 12
click at [680, 219] on button "1" at bounding box center [680, 223] width 16 height 16
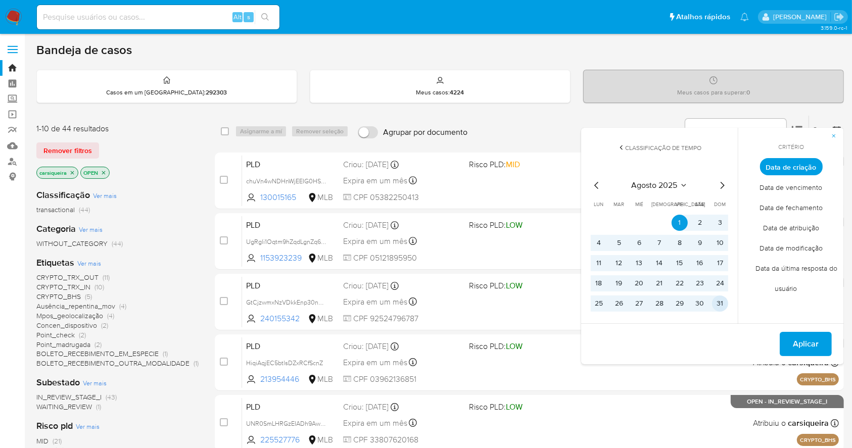
click at [722, 303] on button "31" at bounding box center [720, 304] width 16 height 16
click at [787, 337] on button "Aplicar" at bounding box center [806, 344] width 52 height 24
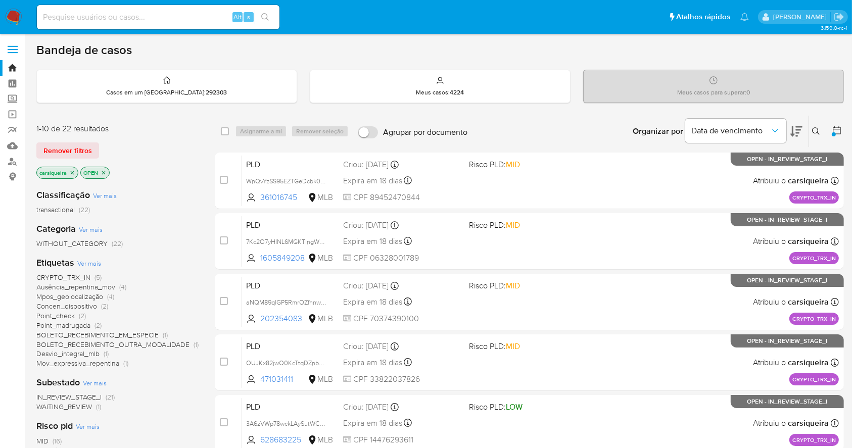
click at [70, 174] on icon "close-filter" at bounding box center [72, 173] width 6 height 6
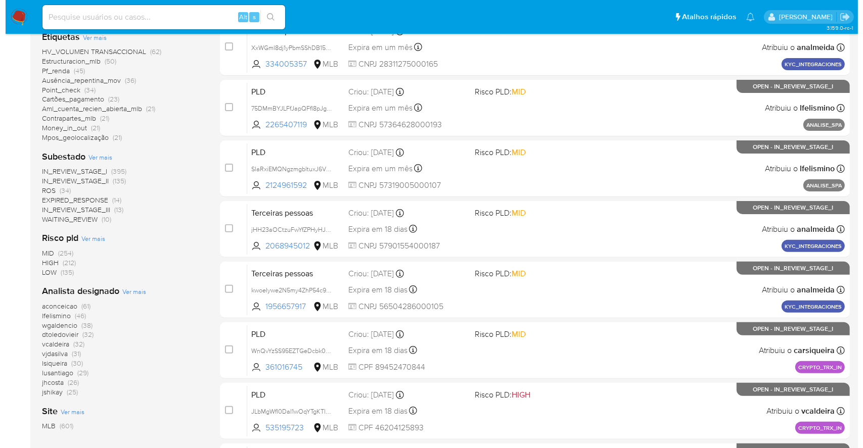
scroll to position [269, 0]
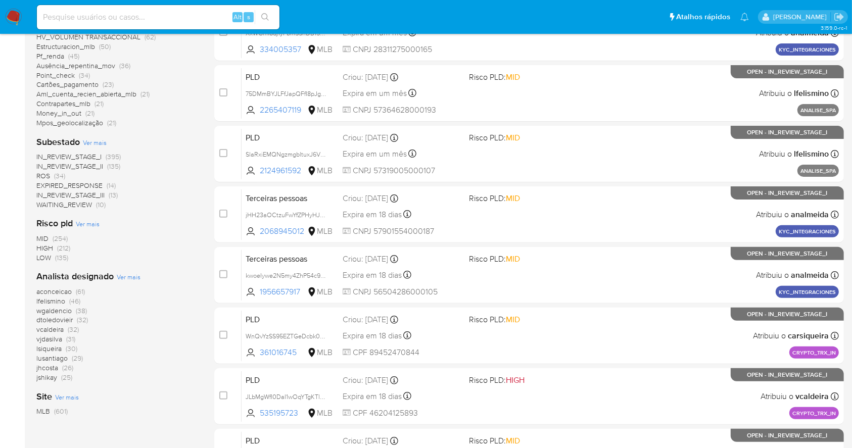
click at [128, 274] on span "Ver mais" at bounding box center [129, 276] width 24 height 9
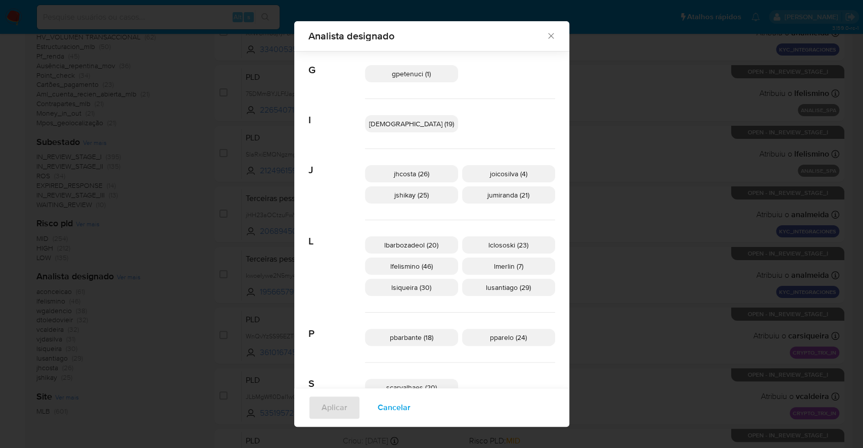
scroll to position [392, 0]
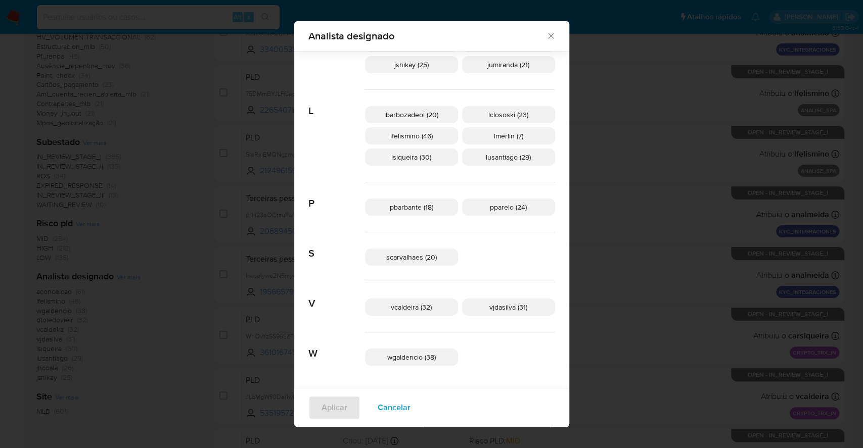
click at [382, 411] on span "Cancelar" at bounding box center [393, 408] width 33 height 22
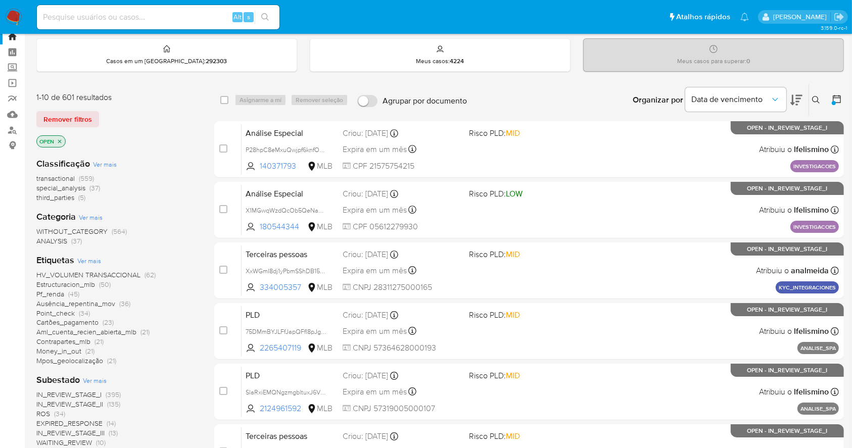
scroll to position [0, 0]
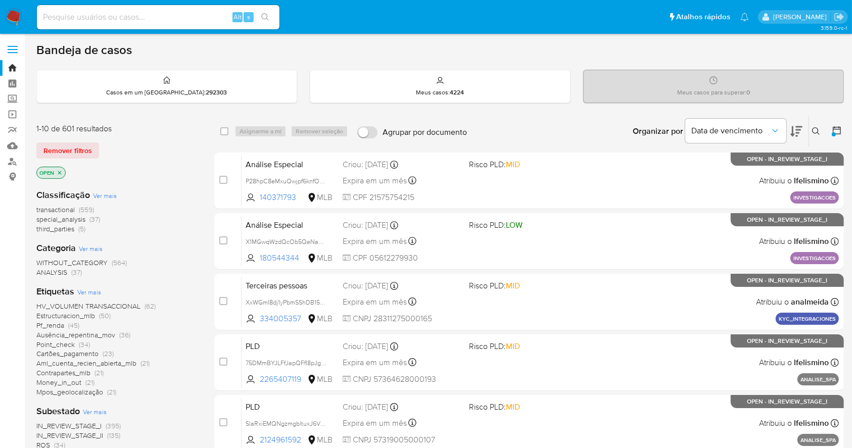
click at [12, 14] on img at bounding box center [13, 17] width 17 height 17
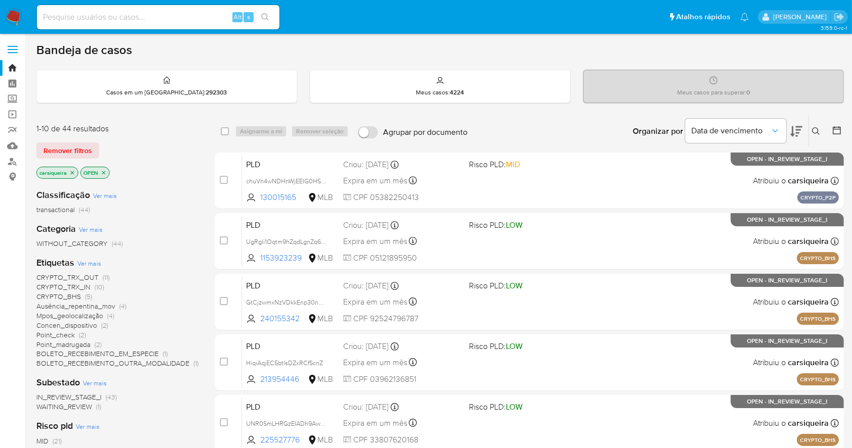
click at [79, 332] on span "(2)" at bounding box center [82, 335] width 7 height 10
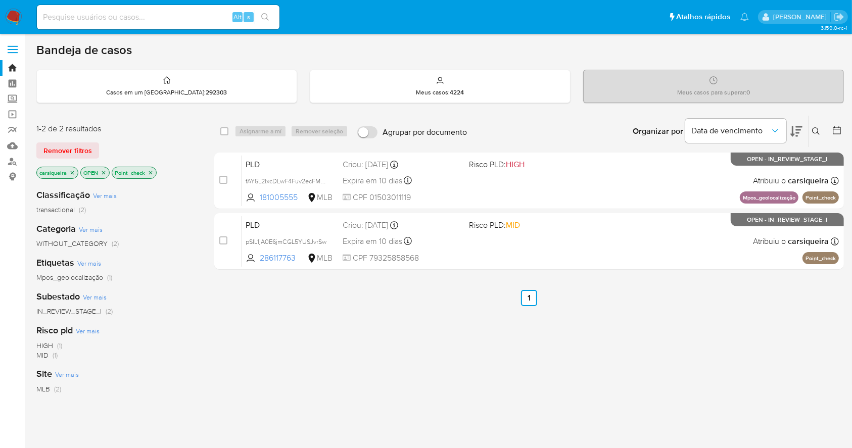
click at [173, 25] on div "Alt s" at bounding box center [158, 17] width 243 height 24
click at [194, 17] on input at bounding box center [158, 17] width 243 height 13
paste input "pSIL1jA0E6jmCGL5YUSJvrSw"
type input "pSIL1jA0E6jmCGL5YUSJvrSw"
click at [266, 17] on icon "search-icon" at bounding box center [265, 17] width 8 height 8
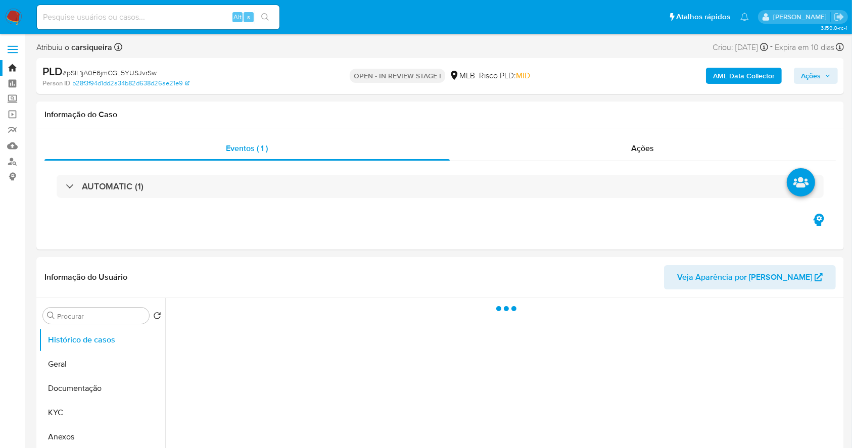
select select "10"
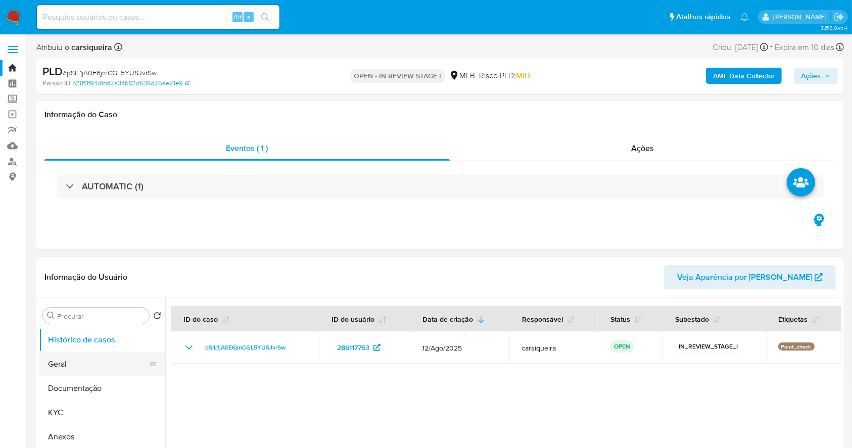
click at [74, 359] on button "Geral" at bounding box center [98, 364] width 118 height 24
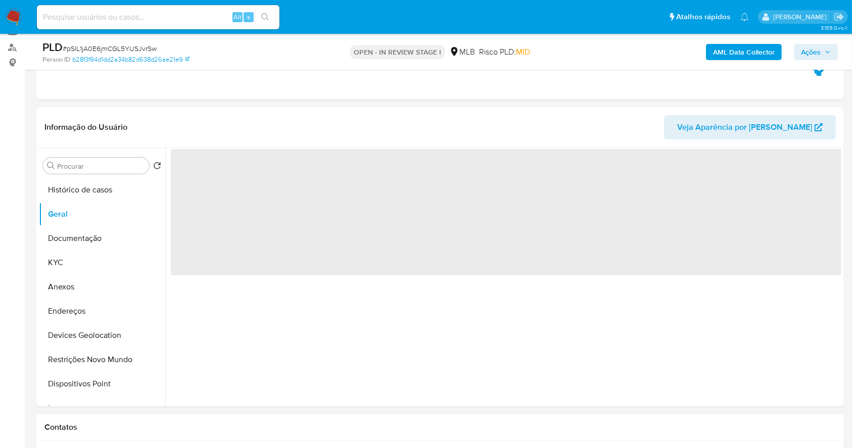
scroll to position [139, 0]
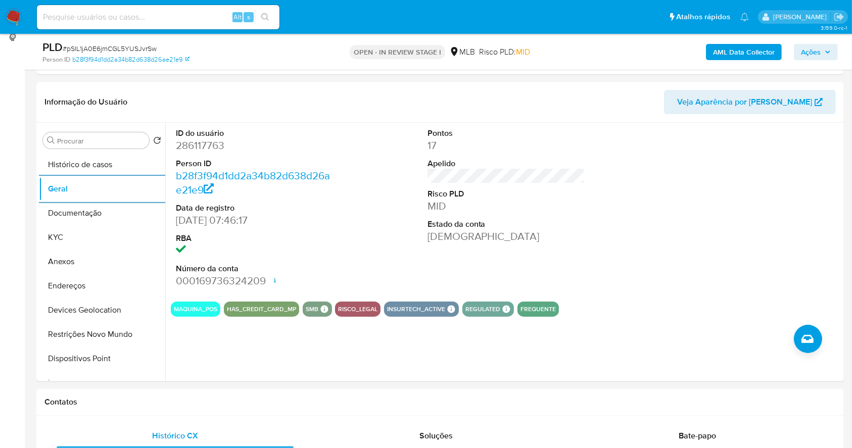
click at [15, 18] on img at bounding box center [13, 17] width 17 height 17
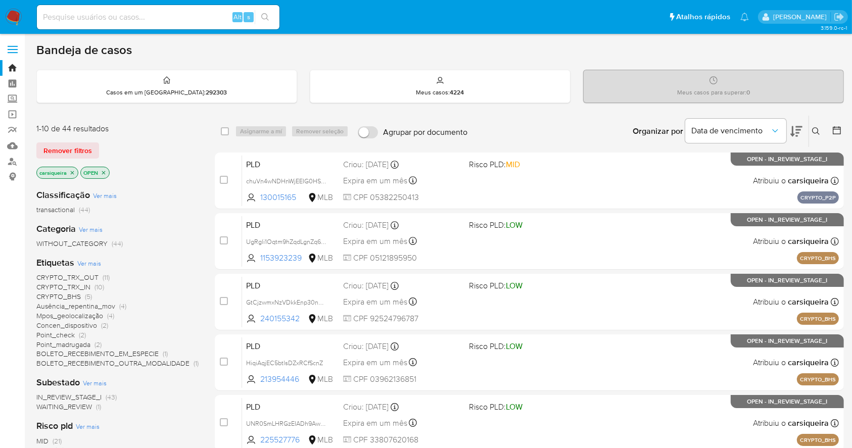
click at [98, 344] on span "(2)" at bounding box center [97, 345] width 7 height 10
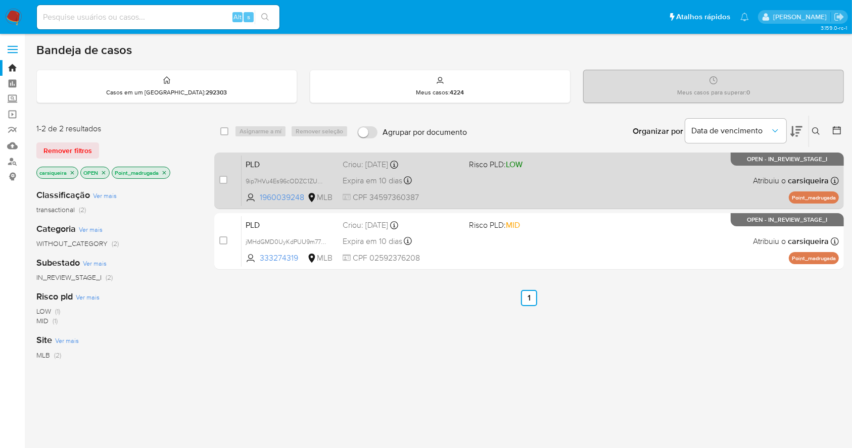
click at [530, 191] on div "PLD 9ip7HVu4Es96cODZC1ZUCXNW 1960039248 MLB Risco PLD: LOW Criou: 12/08/2025 Cr…" at bounding box center [540, 180] width 597 height 51
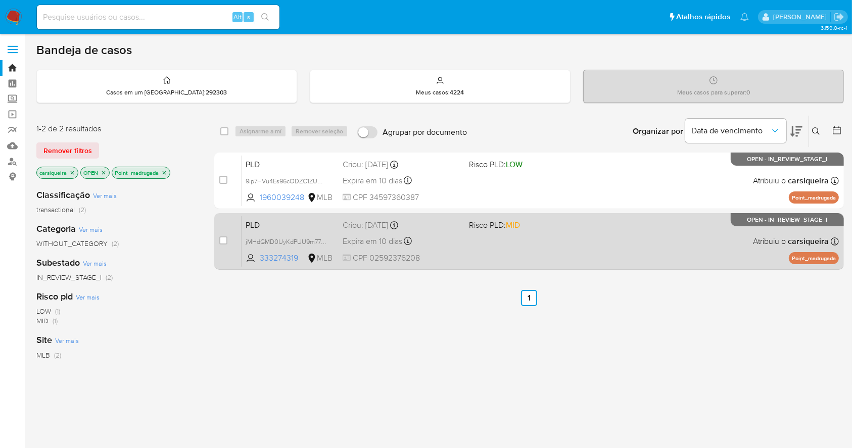
click at [496, 251] on div "PLD jMHdGMD0UyKdPUU9m7726v6W 333274319 MLB Risco PLD: MID Criou: 12/08/2025 Cri…" at bounding box center [540, 241] width 597 height 51
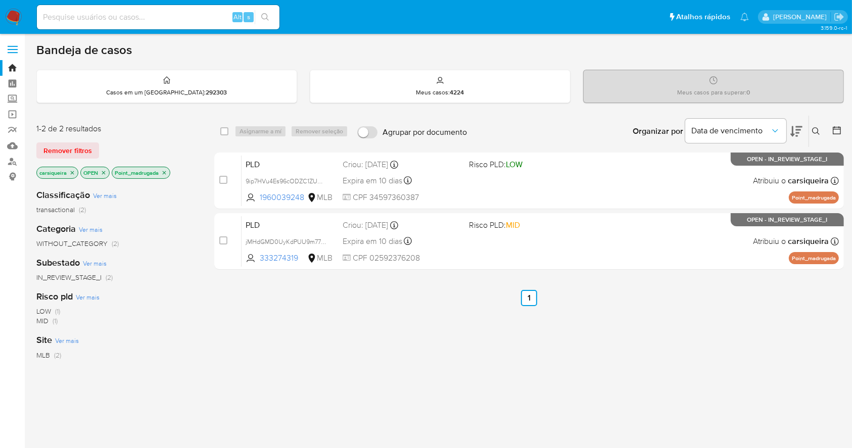
click at [165, 170] on icon "close-filter" at bounding box center [164, 173] width 6 height 6
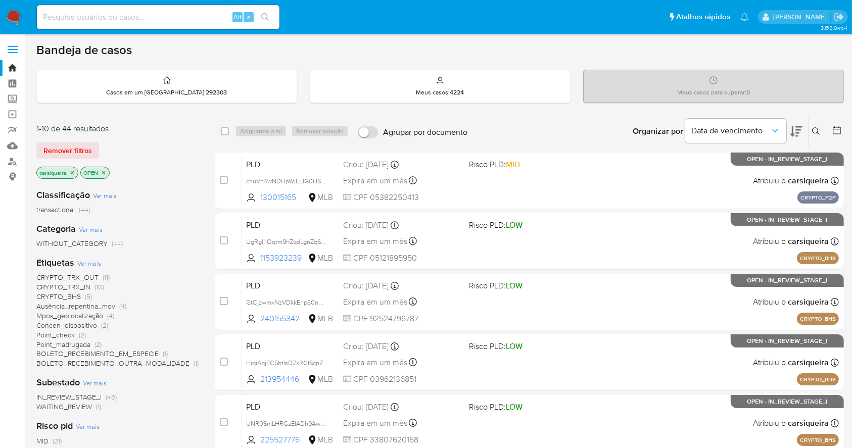
click at [86, 297] on span "(5)" at bounding box center [88, 297] width 7 height 10
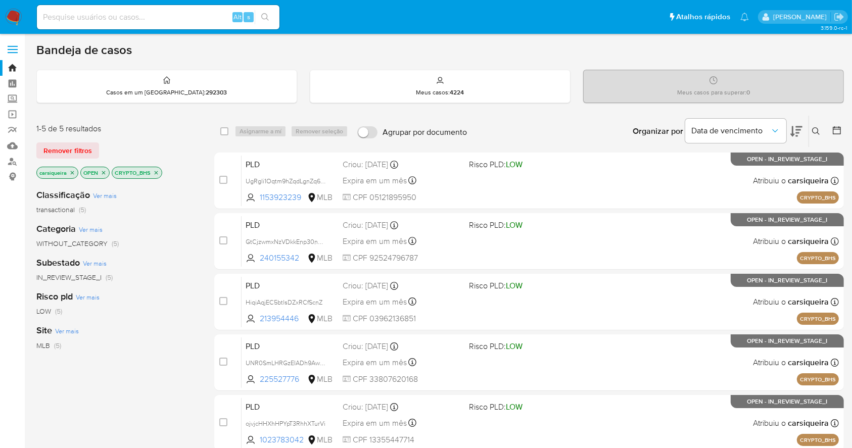
click at [156, 173] on icon "close-filter" at bounding box center [156, 173] width 6 height 6
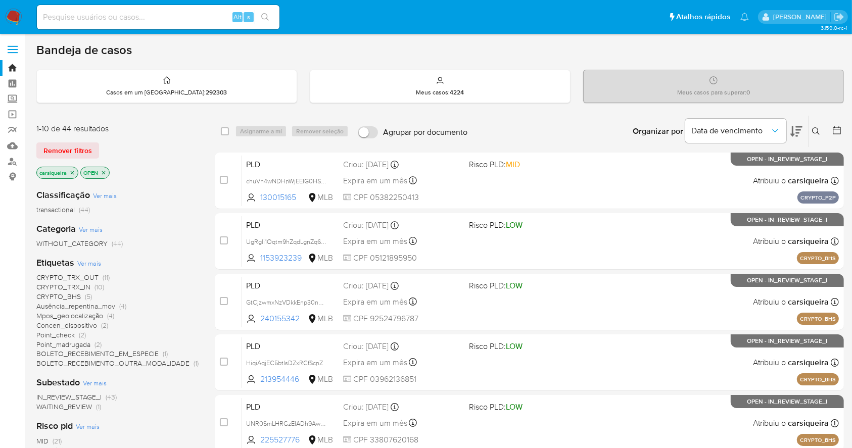
click at [145, 350] on span "BOLETO_RECEBIMENTO_EM_ESPECIE" at bounding box center [97, 354] width 122 height 10
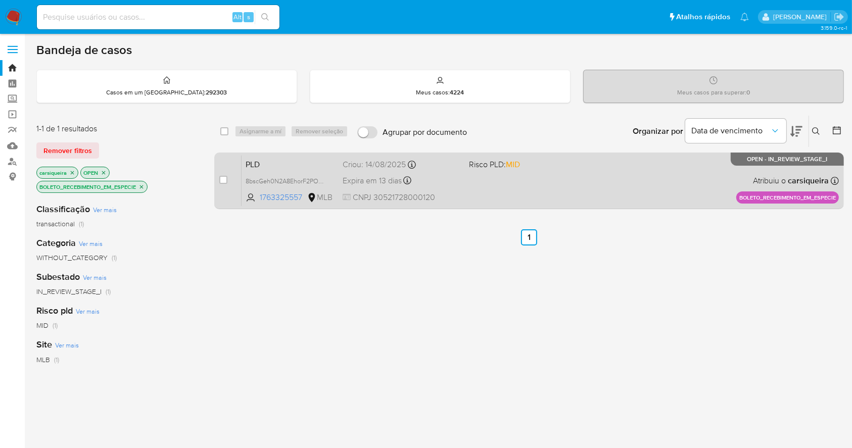
click at [516, 180] on div "PLD 8bscGeh0N2A8EhorF2POeuGa 1763325557 MLB Risco PLD: MID Criou: 14/08/2025 Cr…" at bounding box center [540, 180] width 597 height 51
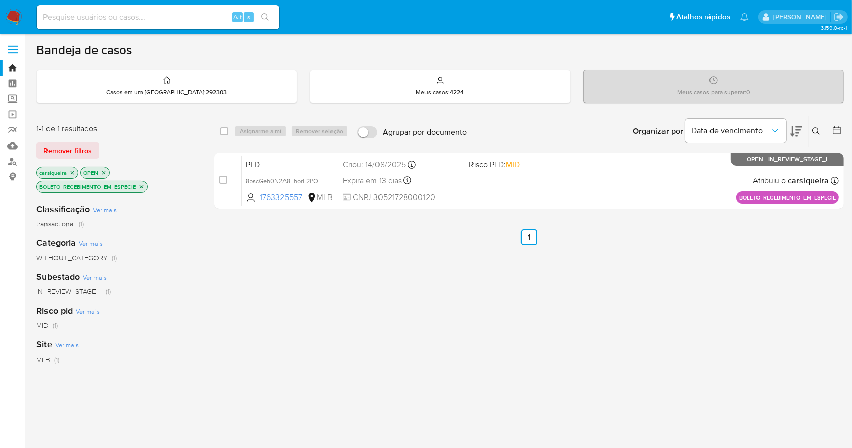
click at [143, 185] on icon "close-filter" at bounding box center [142, 187] width 4 height 4
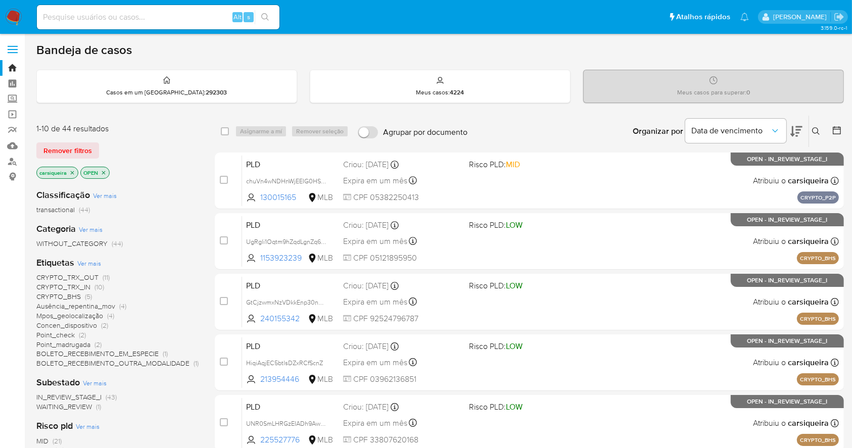
click at [188, 361] on span "BOLETO_RECEBIMENTO_OUTRA_MODALIDADE (1)" at bounding box center [117, 364] width 162 height 10
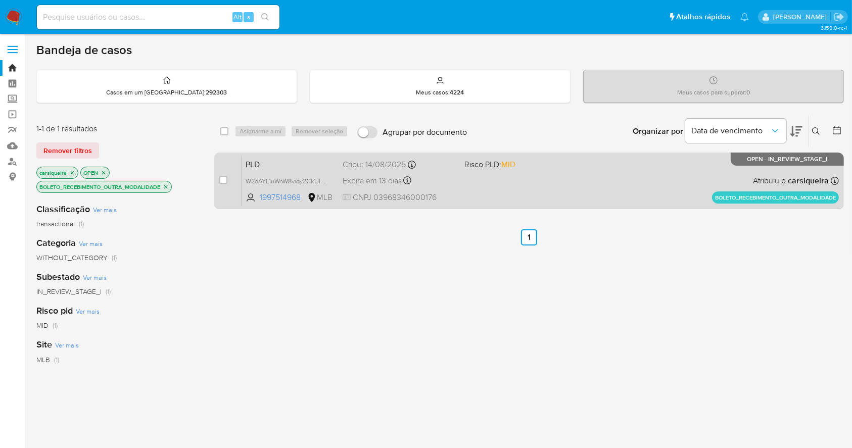
click at [546, 191] on div "PLD W2oAYL1uWoW8viqy2Ck1JIBZ 1997514968 MLB Risco PLD: MID Criou: 14/08/2025 Cr…" at bounding box center [540, 180] width 597 height 51
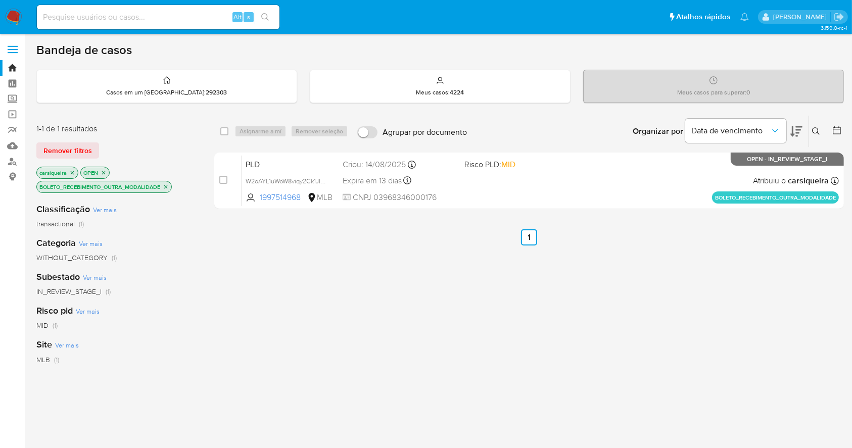
click at [166, 186] on icon "close-filter" at bounding box center [166, 187] width 6 height 6
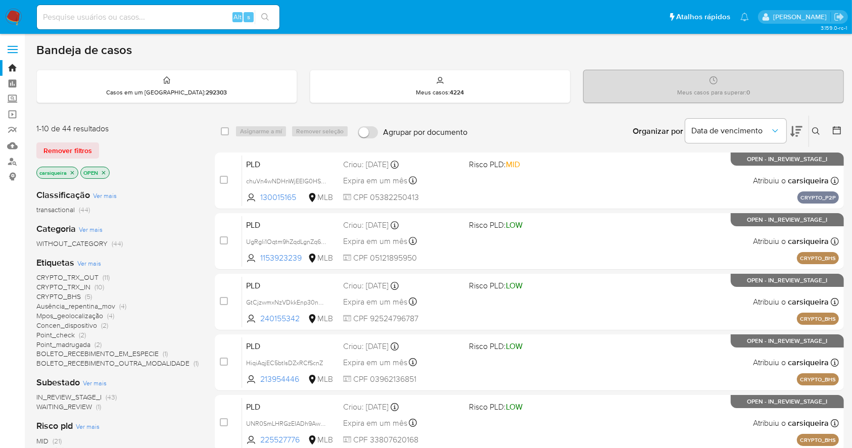
click at [72, 170] on icon "close-filter" at bounding box center [72, 173] width 6 height 6
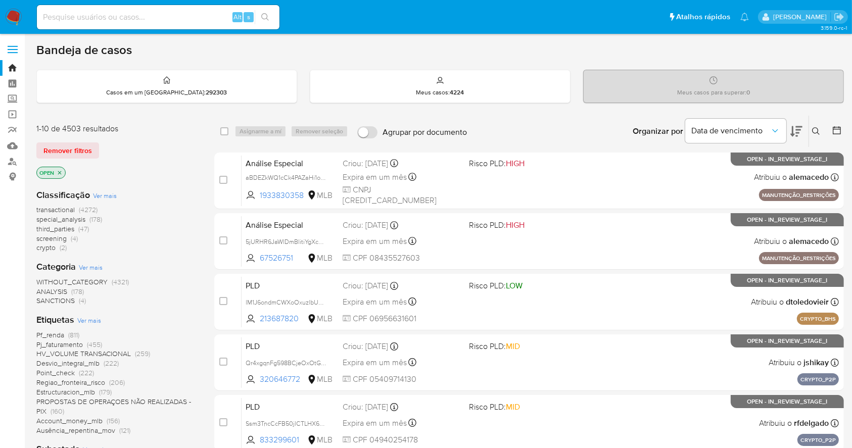
click at [812, 129] on button at bounding box center [817, 131] width 17 height 12
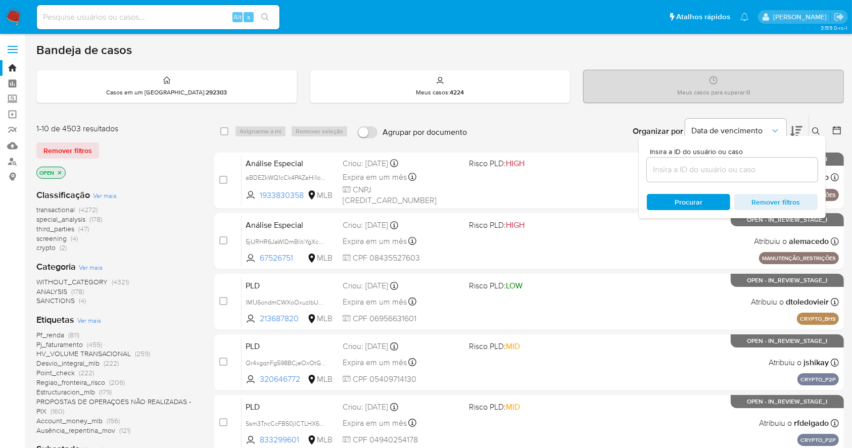
click at [759, 172] on input at bounding box center [732, 169] width 171 height 13
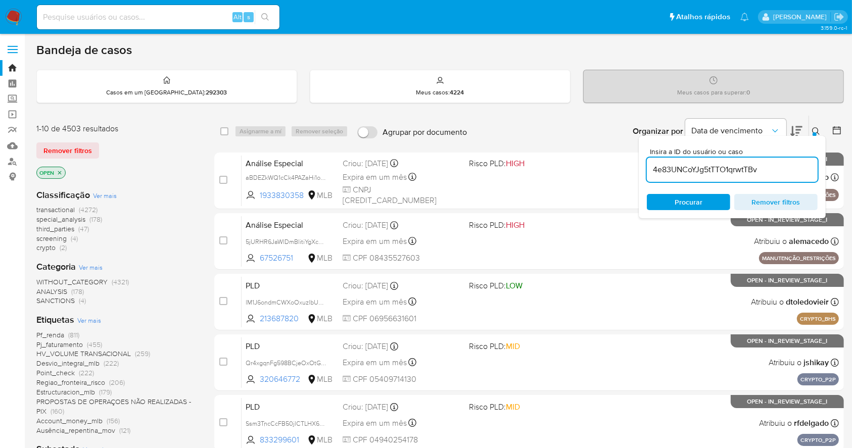
type input "4e83UNCoYJg5tTTO1qrwtTBv"
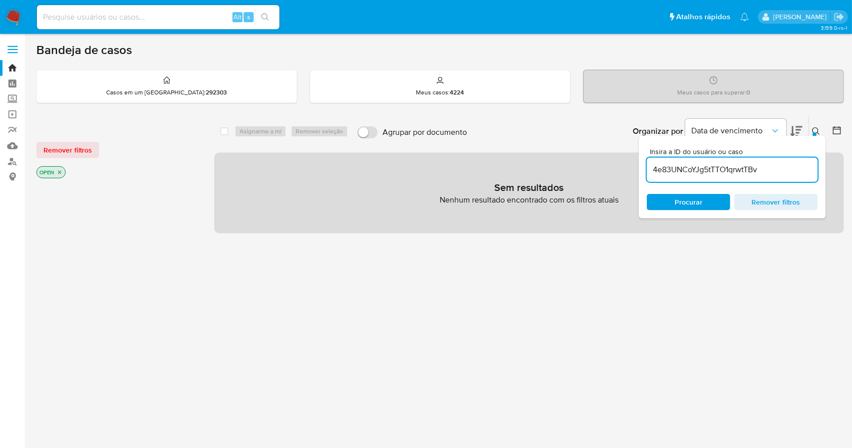
click at [58, 170] on icon "close-filter" at bounding box center [60, 172] width 6 height 6
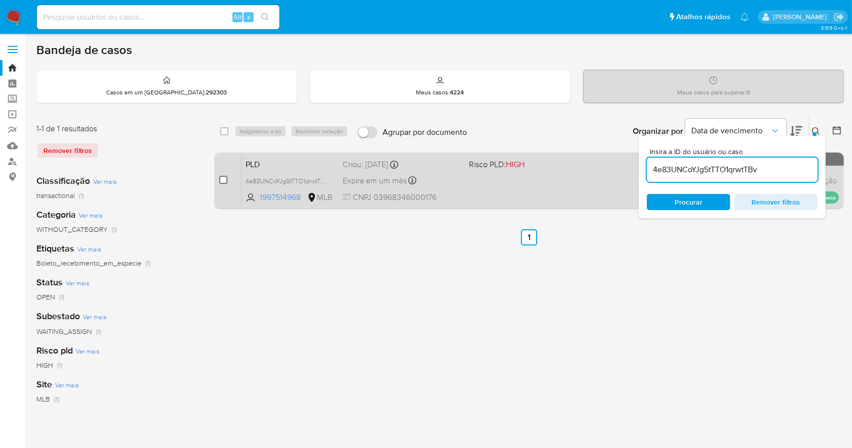
click at [222, 176] on input "checkbox" at bounding box center [223, 180] width 8 height 8
checkbox input "true"
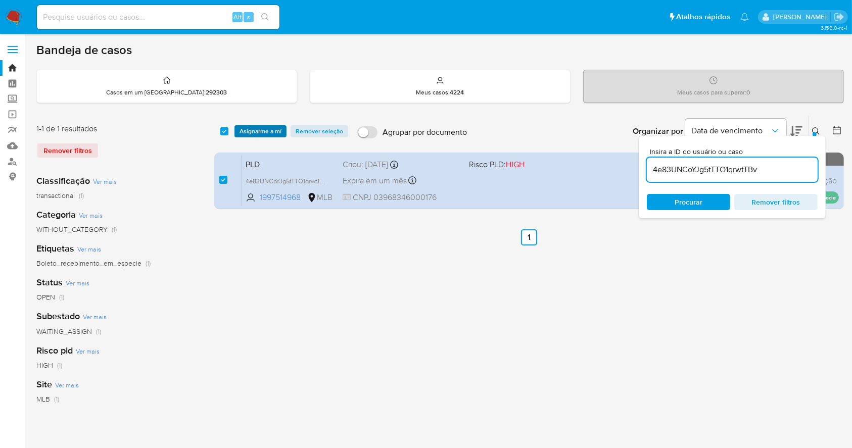
click at [264, 131] on span "Asignarme a mí" at bounding box center [261, 131] width 42 height 10
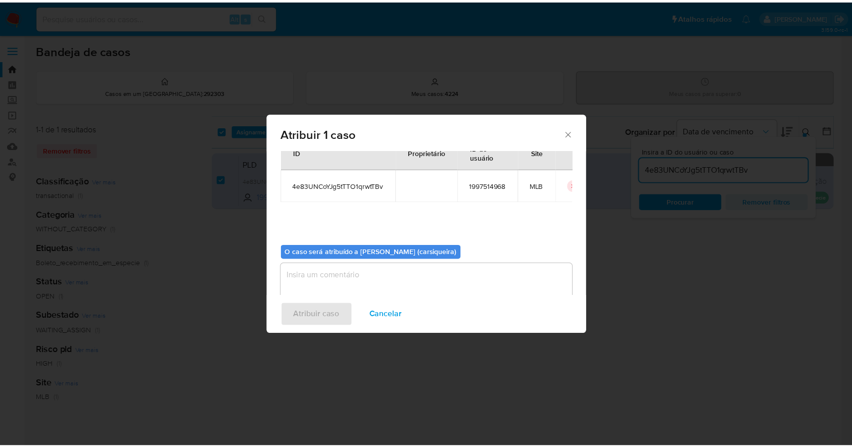
scroll to position [52, 0]
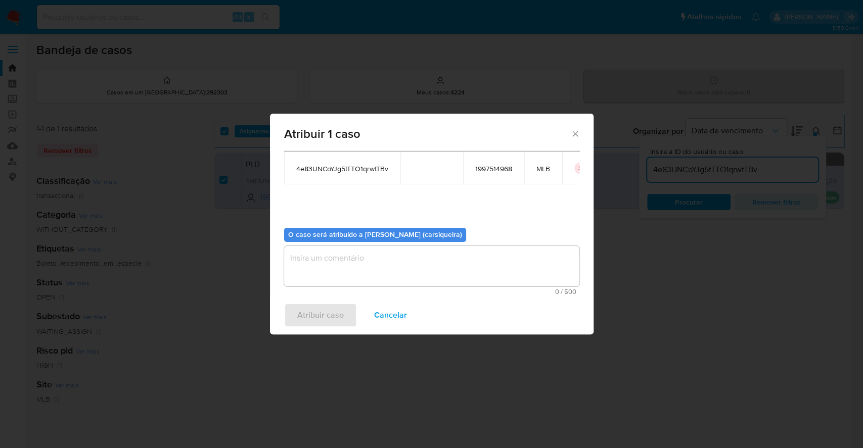
click at [389, 266] on textarea "assign-modal" at bounding box center [431, 266] width 295 height 40
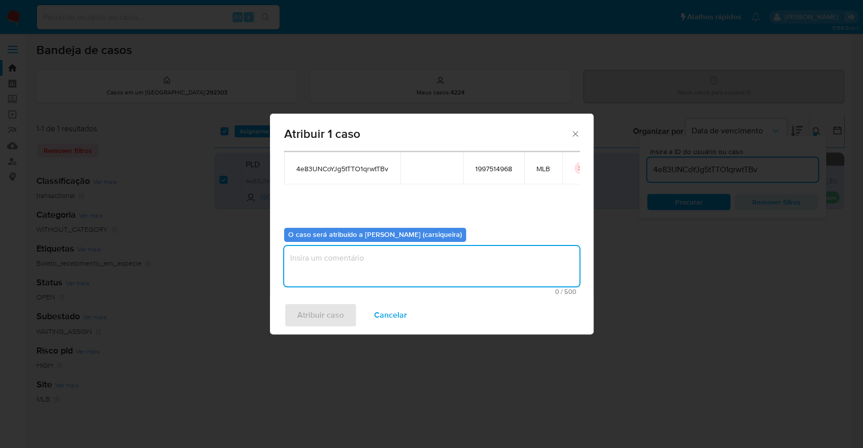
paste textarea "4e83UNCoYJg5tTTO1qrwtTBv"
type textarea "4e83UNCoYJg5tTTO1qrwtTBv"
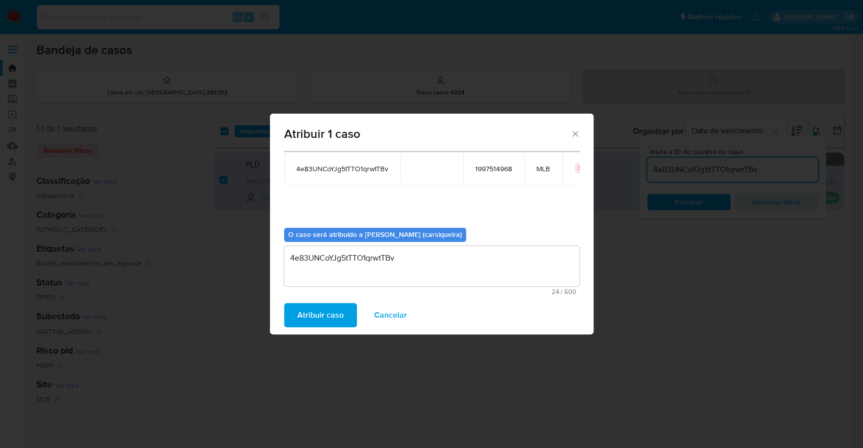
click at [311, 308] on span "Atribuir caso" at bounding box center [320, 315] width 46 height 22
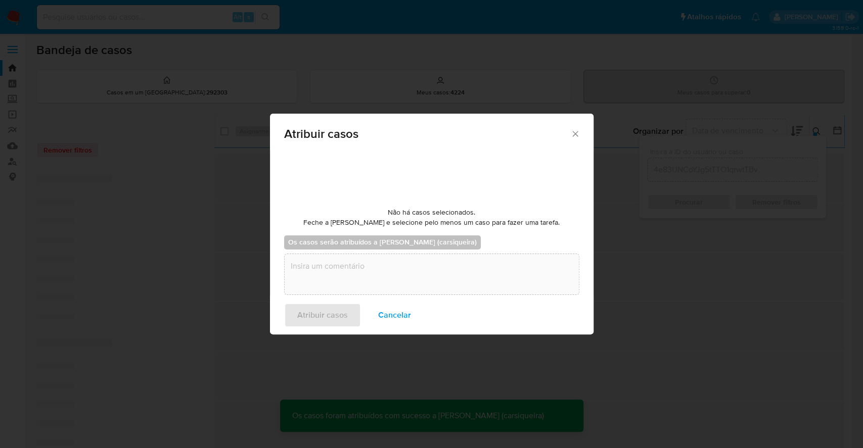
checkbox input "false"
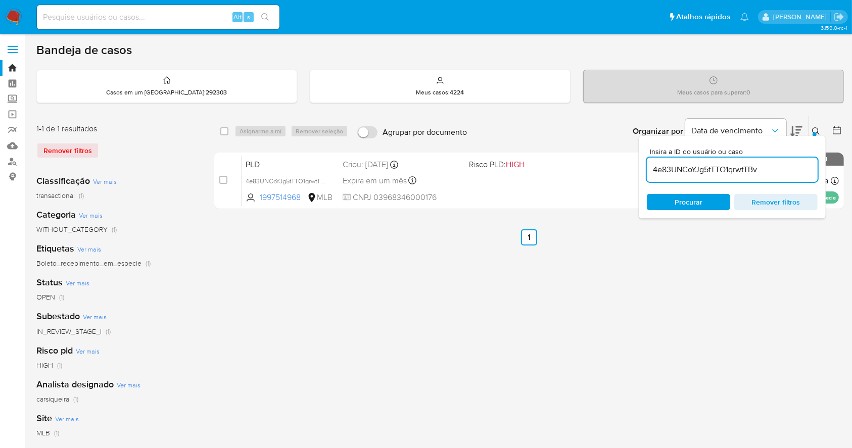
click at [14, 15] on img at bounding box center [13, 17] width 17 height 17
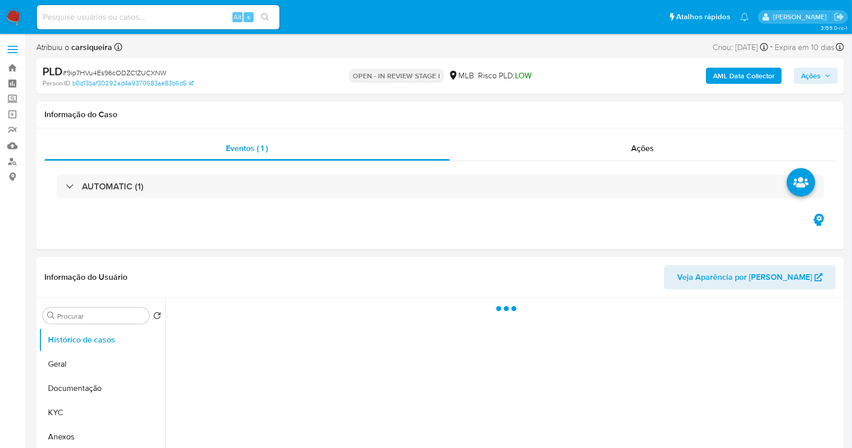
select select "10"
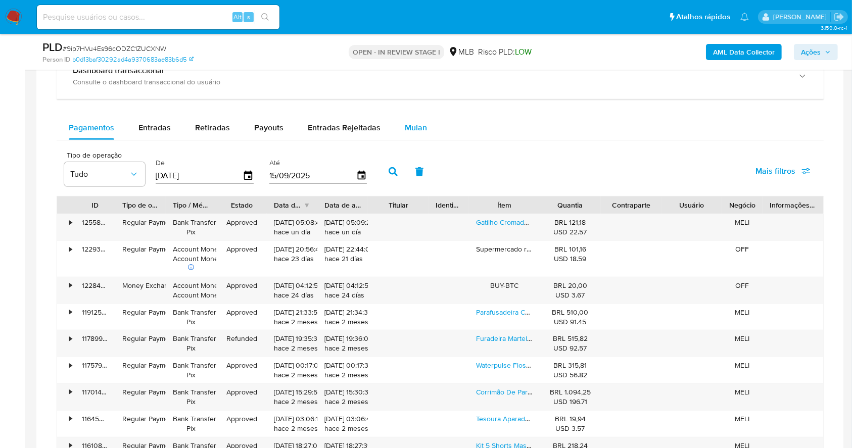
click at [405, 127] on span "Mulan" at bounding box center [416, 128] width 22 height 12
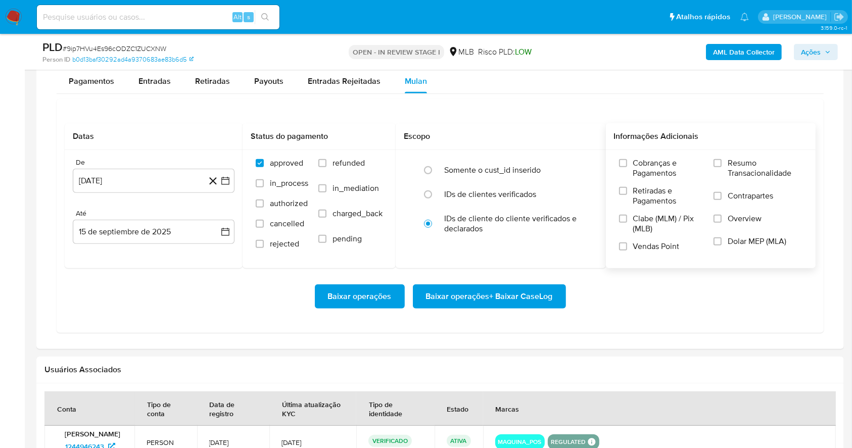
scroll to position [804, 0]
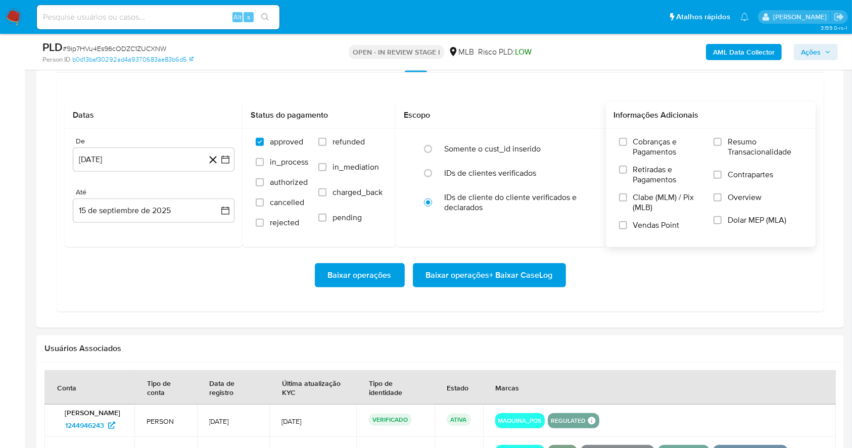
drag, startPoint x: 720, startPoint y: 140, endPoint x: 705, endPoint y: 164, distance: 27.5
click at [720, 140] on input "Resumo Transacionalidade" at bounding box center [718, 142] width 8 height 8
click at [622, 226] on input "Vendas Point" at bounding box center [623, 225] width 8 height 8
click at [230, 161] on icon "button" at bounding box center [225, 160] width 10 height 10
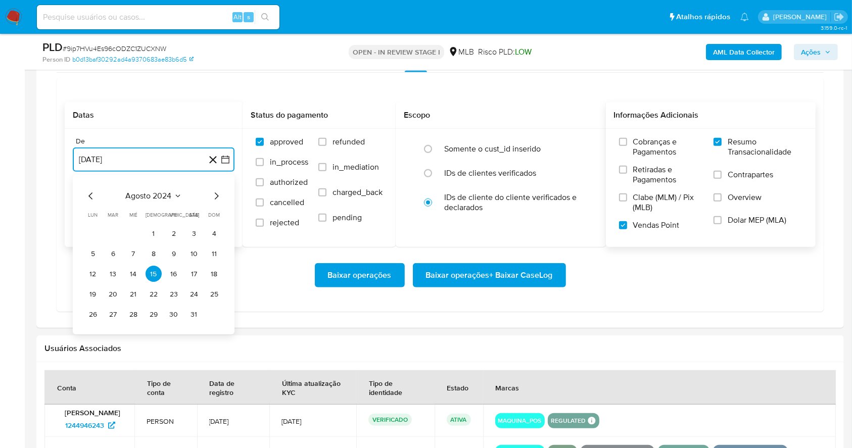
click at [216, 195] on icon "Mes siguiente" at bounding box center [217, 196] width 4 height 7
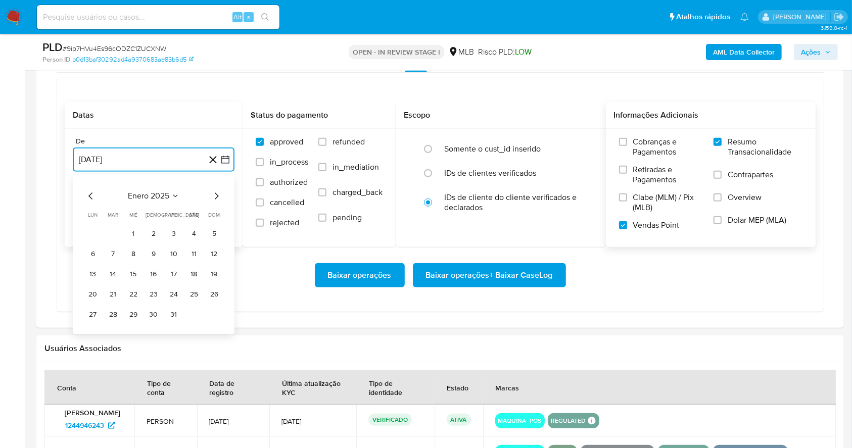
click at [216, 195] on icon "Mes siguiente" at bounding box center [217, 196] width 4 height 7
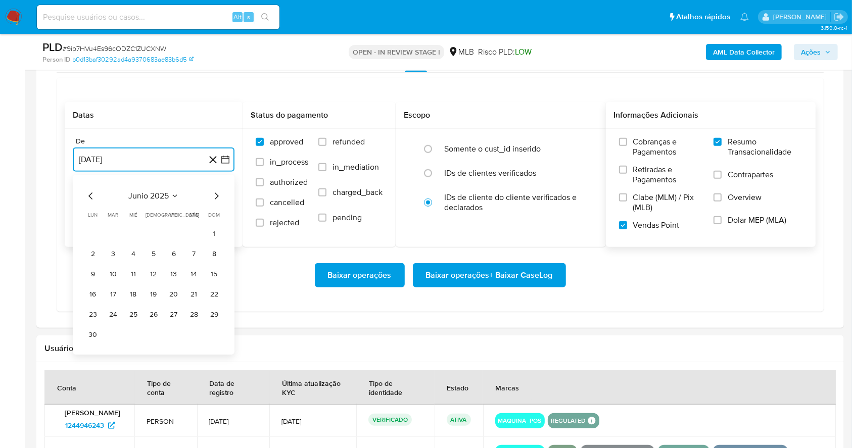
click at [216, 195] on icon "Mes siguiente" at bounding box center [217, 196] width 4 height 7
click at [108, 226] on td "1" at bounding box center [113, 234] width 16 height 16
click at [113, 229] on button "1" at bounding box center [113, 234] width 16 height 16
click at [113, 209] on button "15 de septiembre de 2025" at bounding box center [154, 211] width 162 height 24
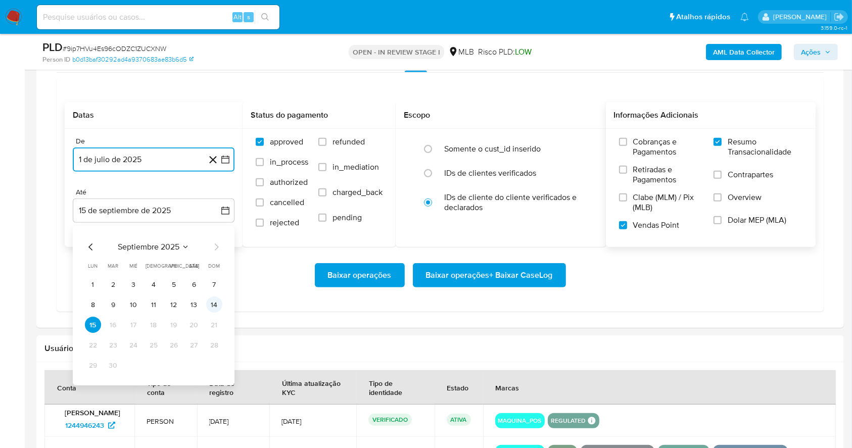
click at [209, 304] on button "14" at bounding box center [214, 305] width 16 height 16
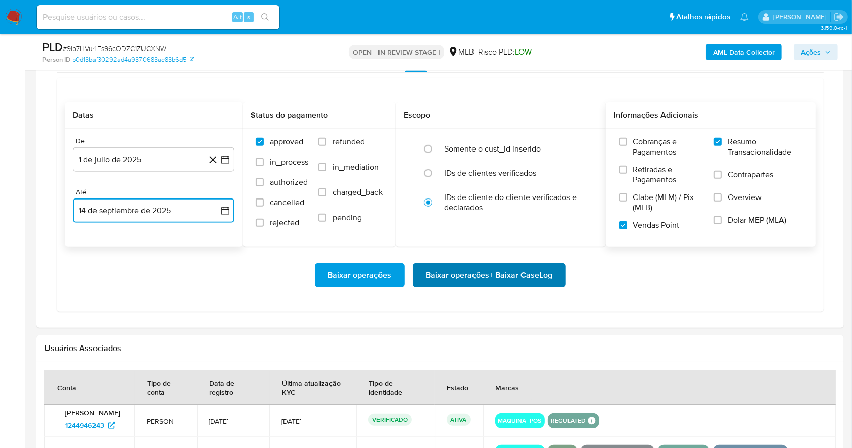
click at [538, 276] on span "Baixar operações + Baixar CaseLog" at bounding box center [489, 275] width 127 height 22
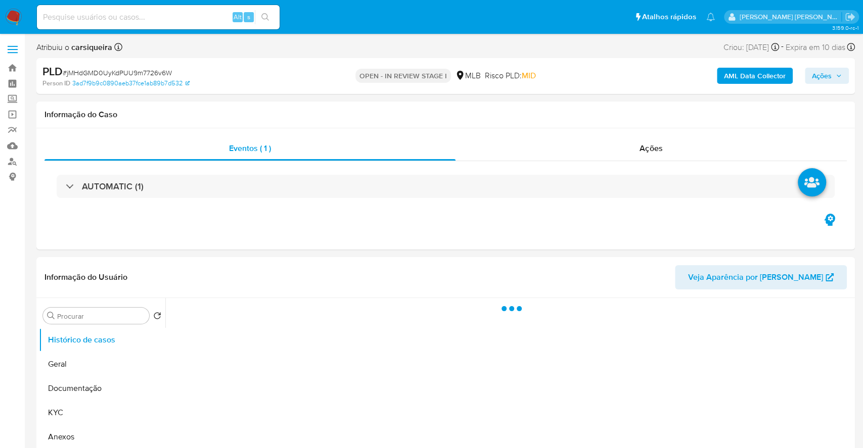
select select "10"
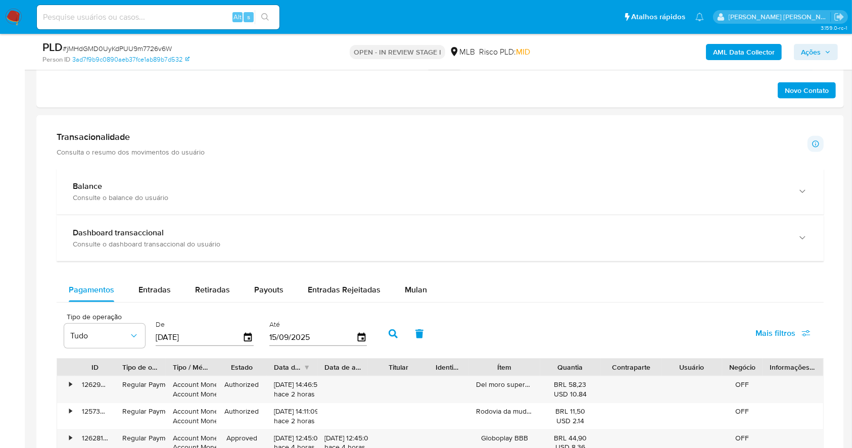
scroll to position [668, 0]
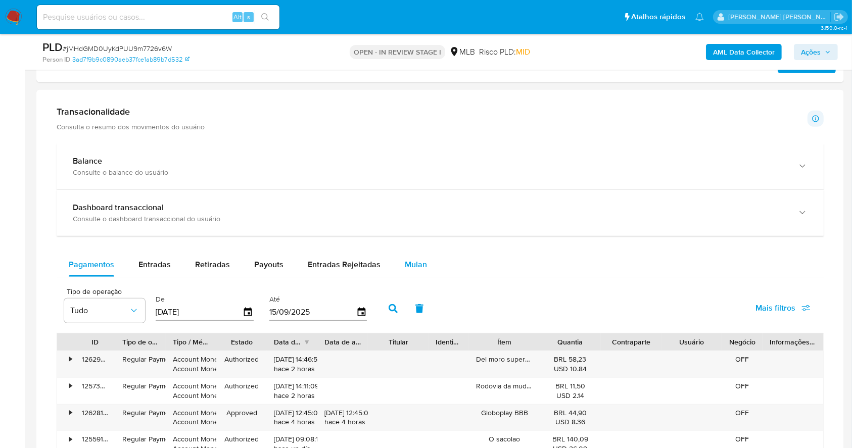
click at [405, 271] on div "Mulan" at bounding box center [416, 265] width 22 height 24
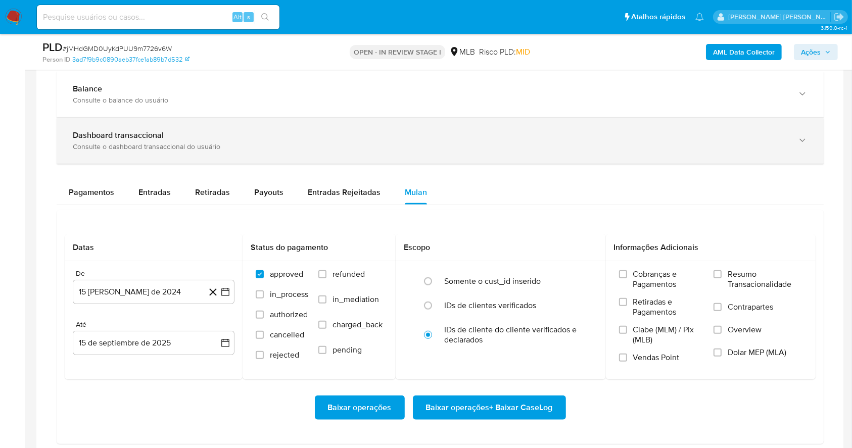
scroll to position [870, 0]
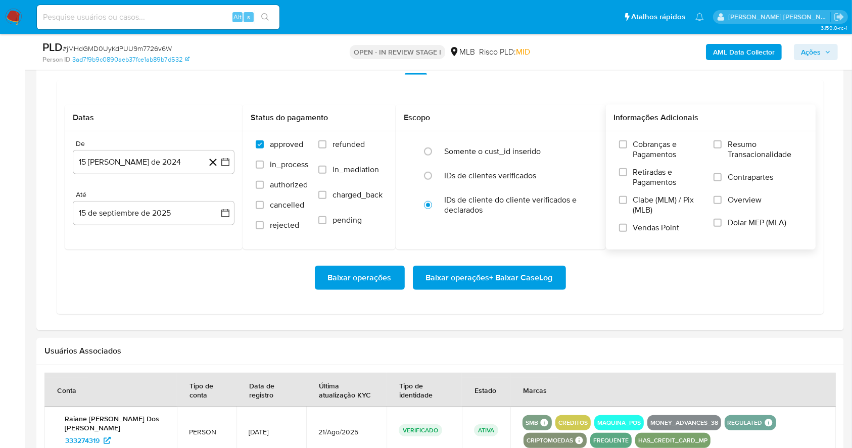
click at [714, 145] on div "Cobranças e Pagamentos Retiradas e Pagamentos Clabe (MLM) / Pix (MLB) Vendas Po…" at bounding box center [711, 189] width 194 height 101
click at [720, 142] on input "Resumo Transacionalidade" at bounding box center [718, 144] width 8 height 8
click at [617, 229] on div "Cobranças e Pagamentos Retiradas e Pagamentos Clabe (MLM) / Pix (MLB) Vendas Po…" at bounding box center [711, 189] width 194 height 101
click at [625, 229] on input "Vendas Point" at bounding box center [623, 228] width 8 height 8
click at [218, 161] on icon at bounding box center [213, 162] width 13 height 13
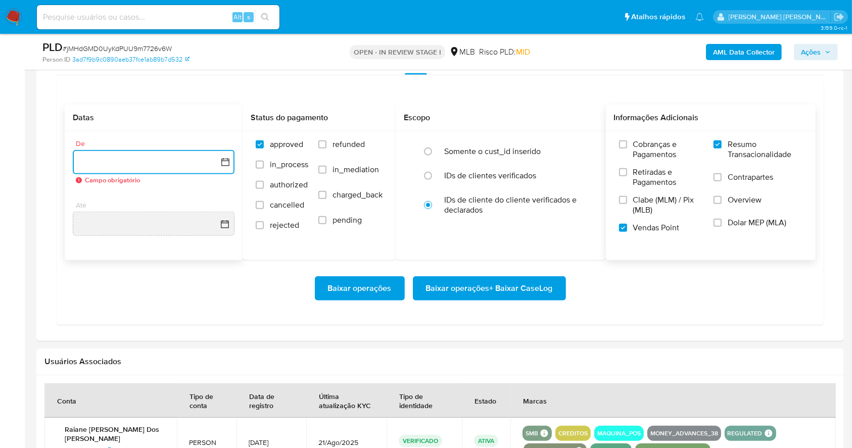
click at [224, 157] on icon "button" at bounding box center [225, 162] width 10 height 10
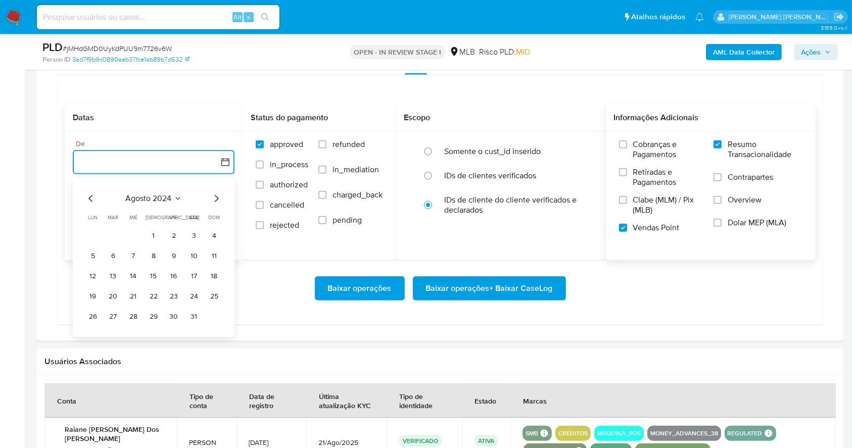
click at [212, 196] on icon "Mes siguiente" at bounding box center [216, 199] width 12 height 12
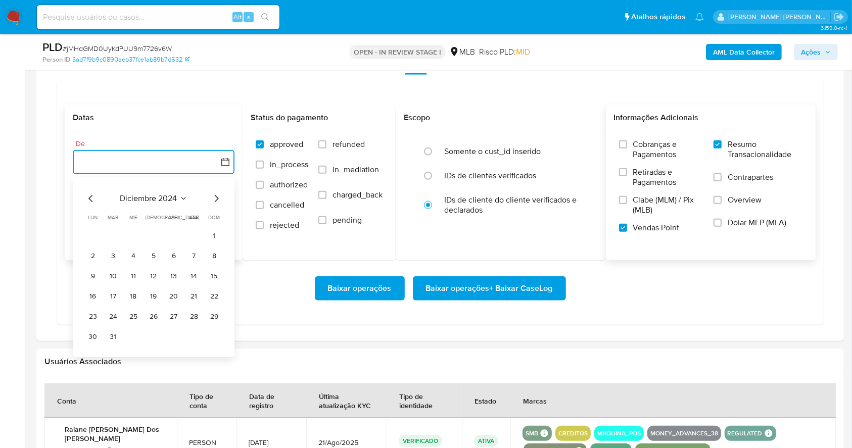
click at [212, 196] on icon "Mes siguiente" at bounding box center [216, 199] width 12 height 12
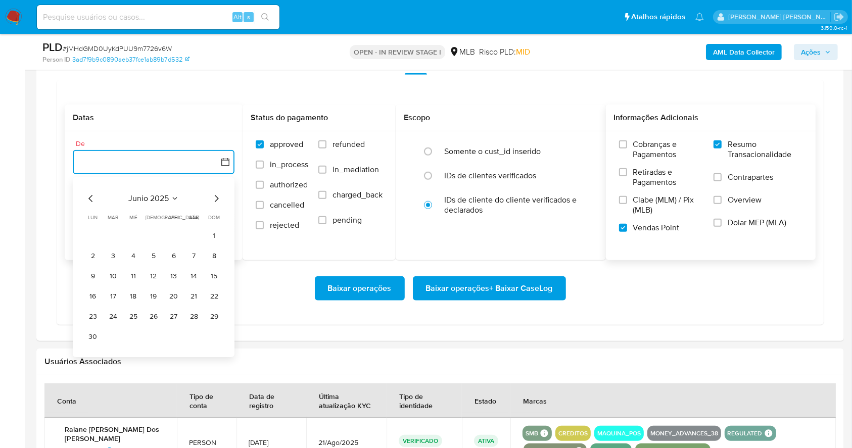
click at [212, 196] on icon "Mes siguiente" at bounding box center [216, 199] width 12 height 12
click at [113, 232] on button "1" at bounding box center [113, 236] width 16 height 16
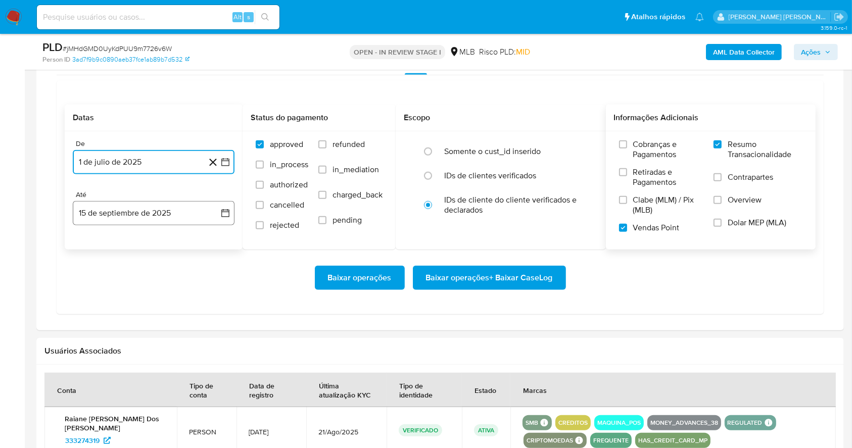
click at [126, 208] on button "15 de septiembre de 2025" at bounding box center [154, 213] width 162 height 24
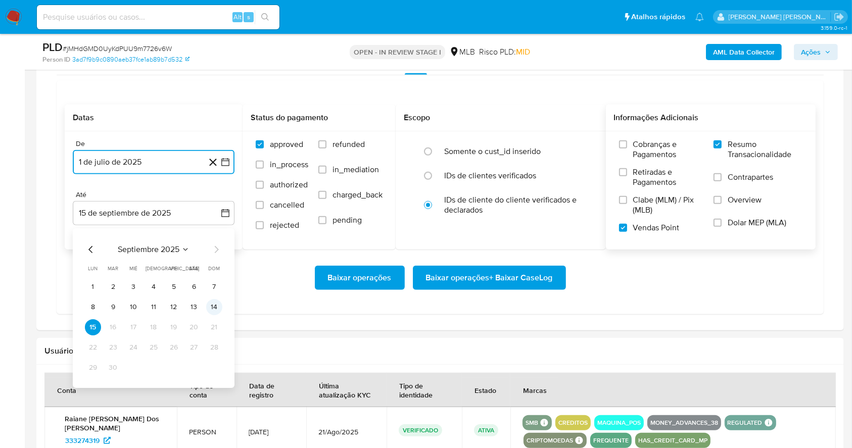
click at [218, 305] on button "14" at bounding box center [214, 307] width 16 height 16
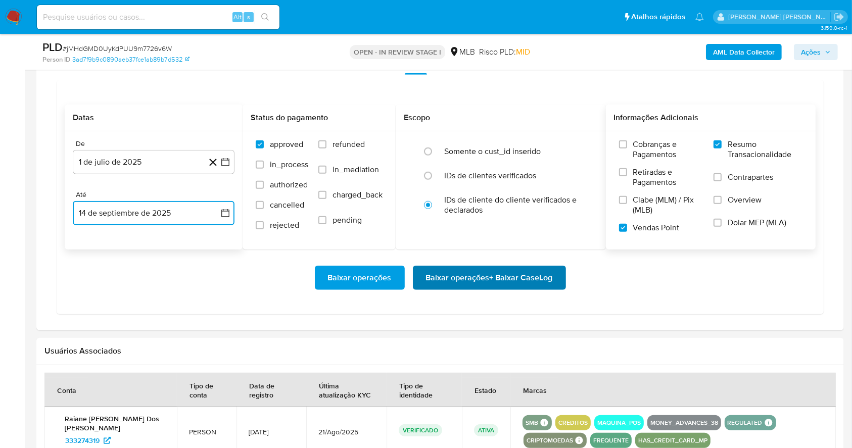
click at [469, 277] on span "Baixar operações + Baixar CaseLog" at bounding box center [489, 278] width 127 height 22
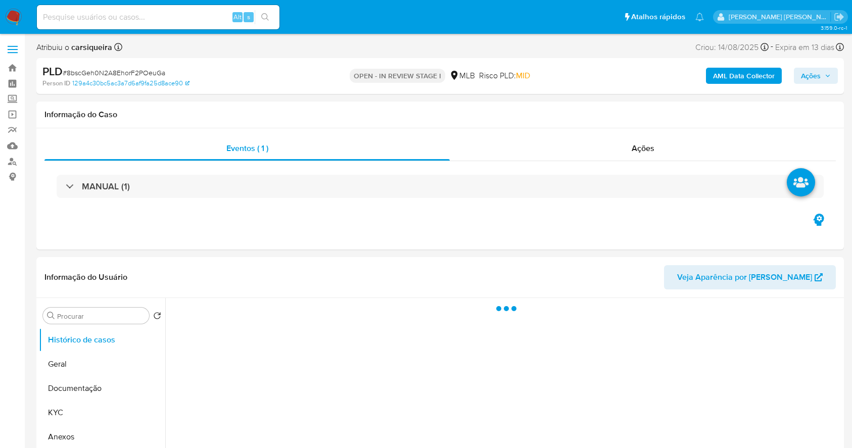
select select "10"
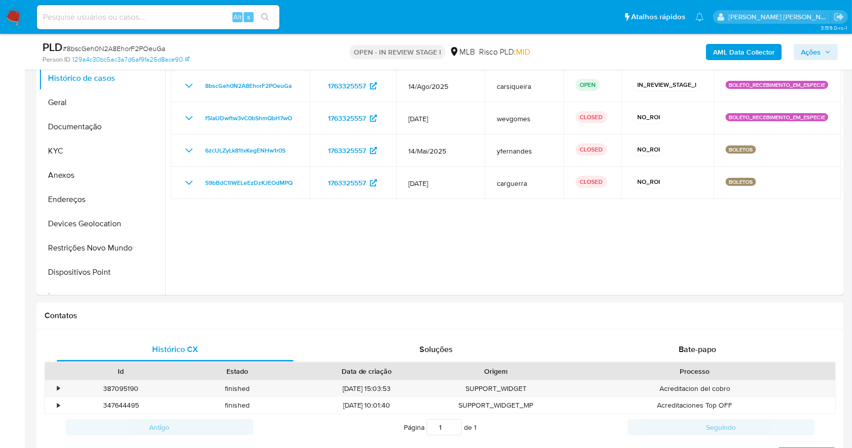
scroll to position [340, 0]
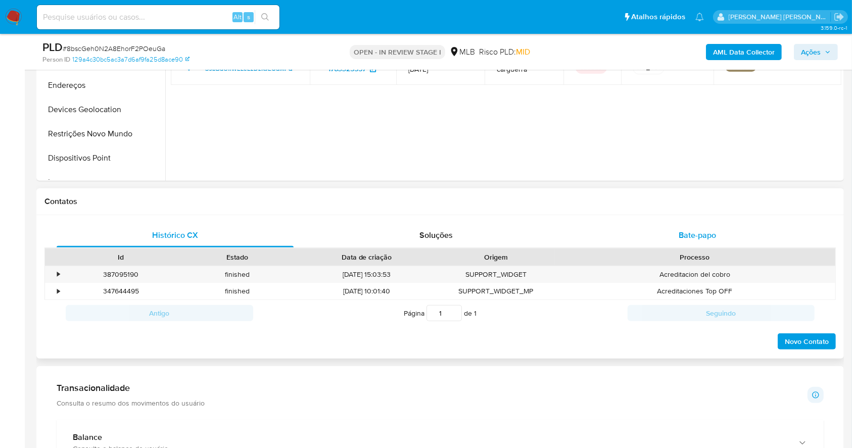
click at [667, 241] on div "Bate-papo" at bounding box center [697, 235] width 237 height 24
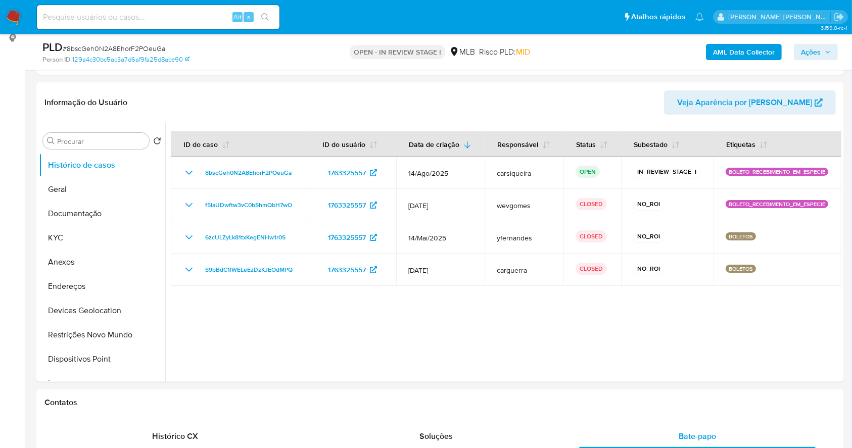
scroll to position [126, 0]
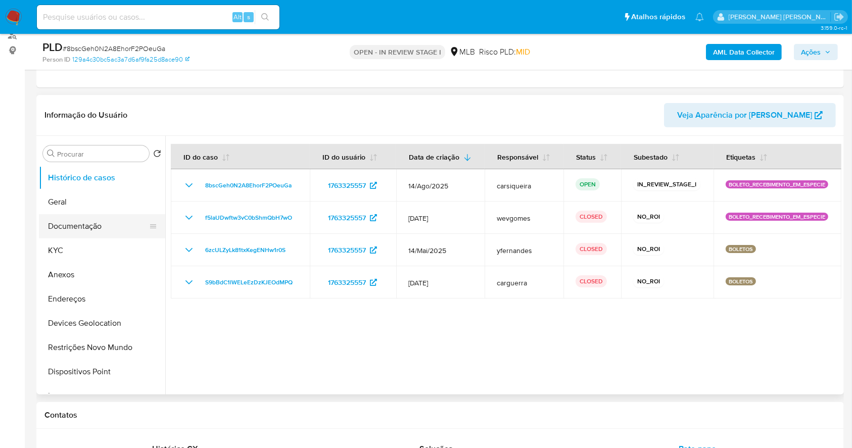
click at [92, 228] on button "Documentação" at bounding box center [98, 226] width 118 height 24
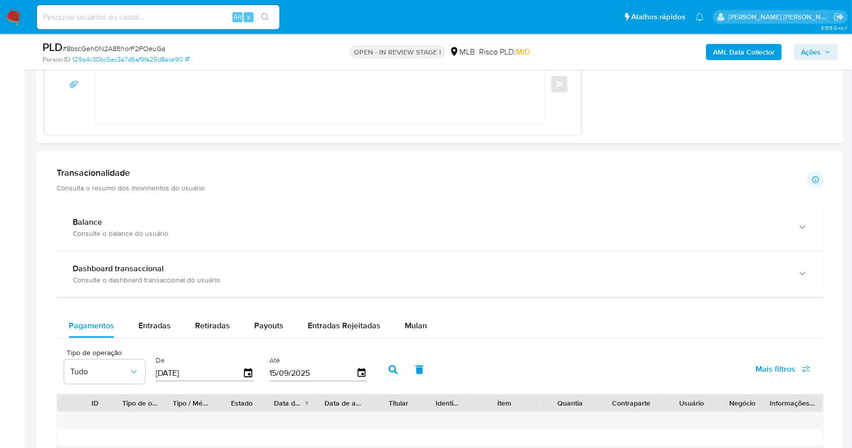
scroll to position [865, 0]
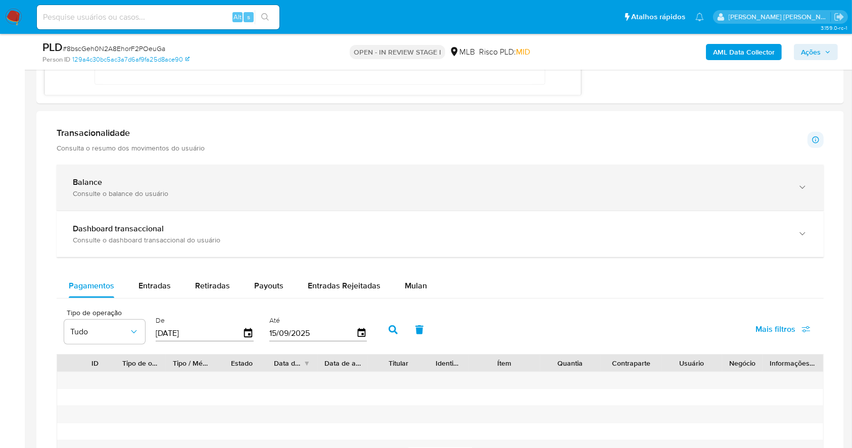
click at [102, 182] on div "Balance" at bounding box center [430, 182] width 715 height 10
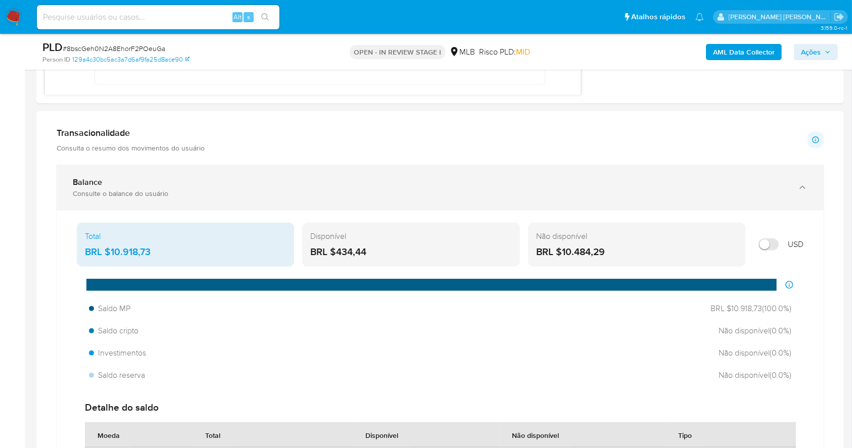
click at [178, 180] on div "Balance" at bounding box center [430, 182] width 715 height 10
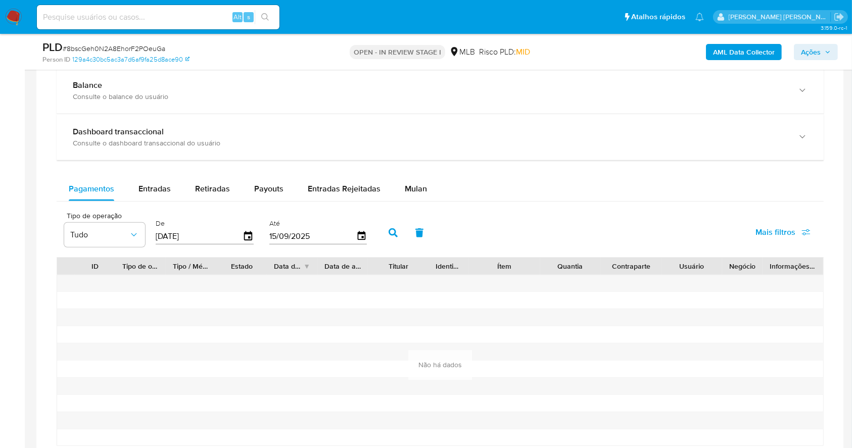
scroll to position [1000, 0]
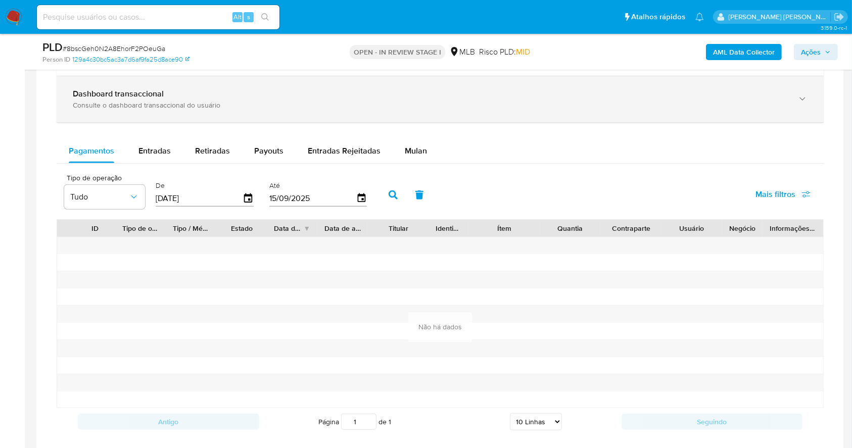
click at [132, 101] on div "Consulte o dashboard transaccional do usuário" at bounding box center [430, 105] width 715 height 9
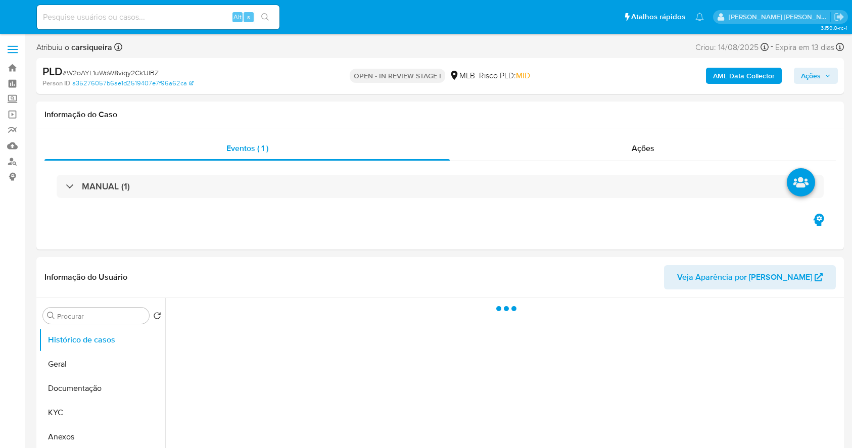
select select "10"
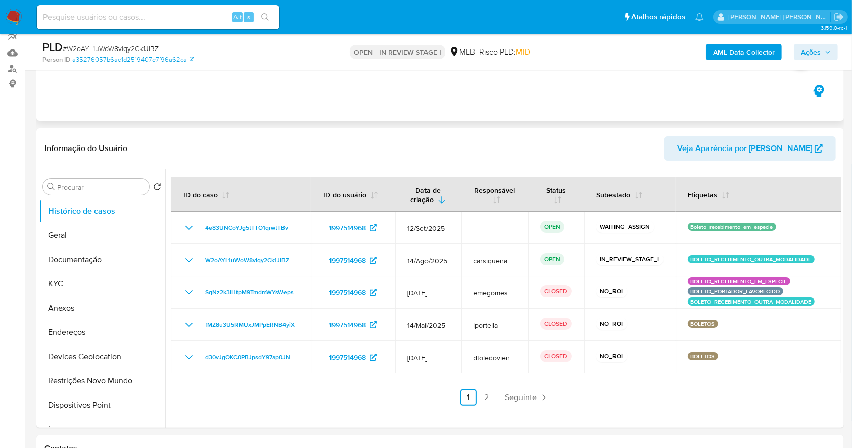
scroll to position [134, 0]
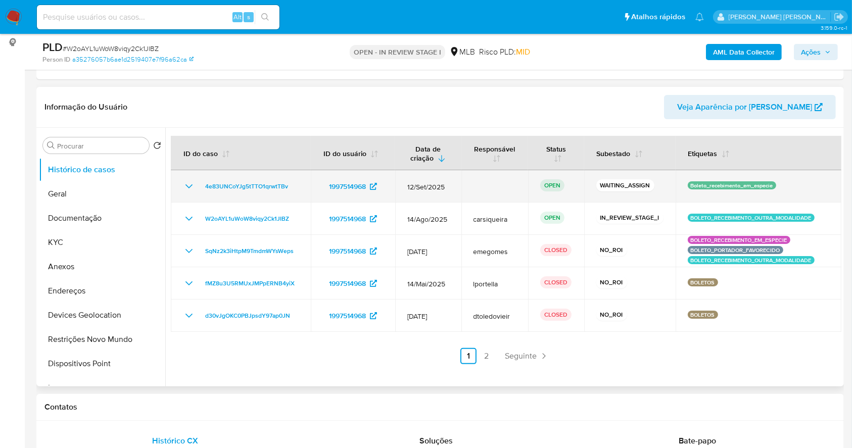
drag, startPoint x: 295, startPoint y: 186, endPoint x: 193, endPoint y: 189, distance: 102.6
click at [193, 189] on div "4e83UNCoYJg5tTTO1qrwtTBv" at bounding box center [241, 186] width 116 height 12
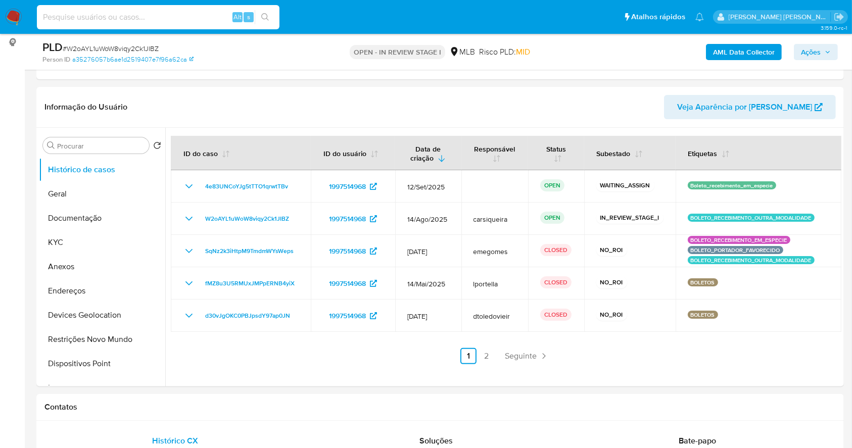
click at [174, 19] on input at bounding box center [158, 17] width 243 height 13
paste input "4e83UNCoYJg5tTTO1qrwtTBv"
type input "4e83UNCoYJg5tTTO1qrwtTBv"
click at [265, 21] on icon "search-icon" at bounding box center [265, 17] width 8 height 8
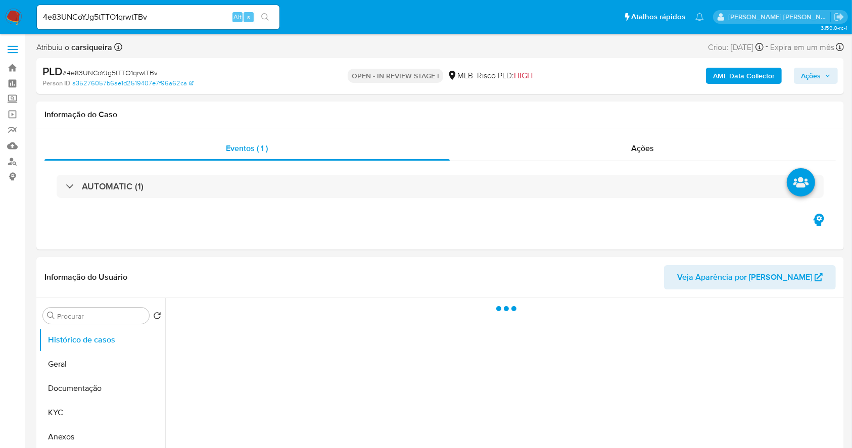
select select "10"
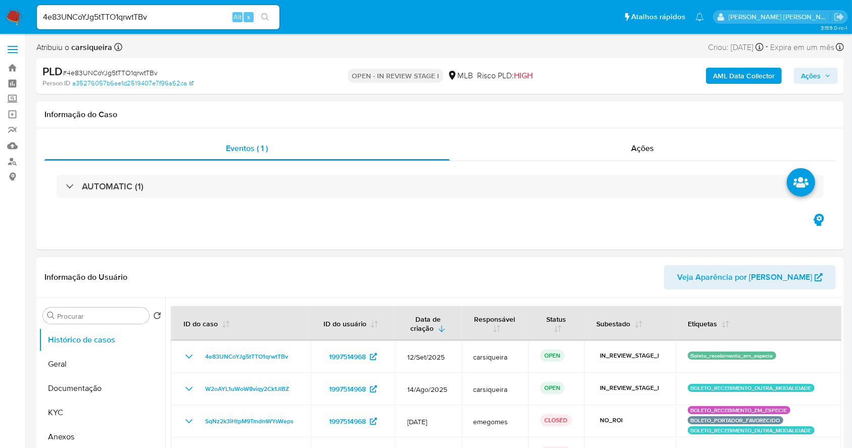
scroll to position [67, 0]
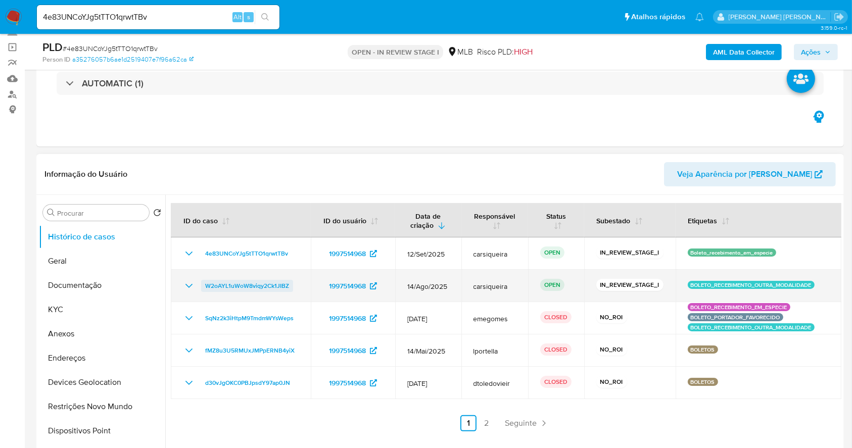
drag, startPoint x: 291, startPoint y: 287, endPoint x: 202, endPoint y: 286, distance: 89.0
click at [202, 286] on div "W2oAYL1uWoW8viqy2Ck1JIBZ" at bounding box center [241, 286] width 116 height 12
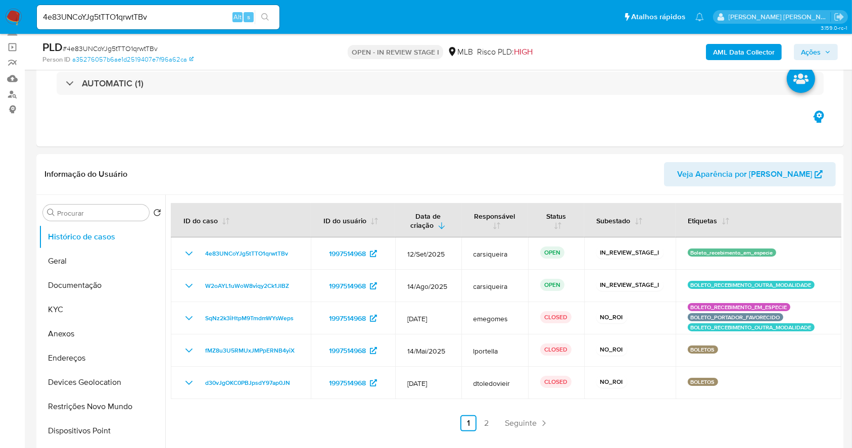
click at [802, 46] on span "Ações" at bounding box center [811, 52] width 20 height 16
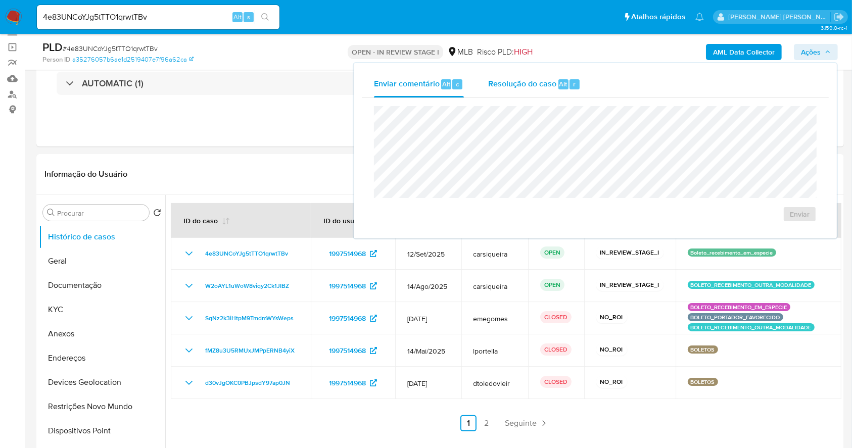
click at [540, 85] on span "Resolução do caso" at bounding box center [522, 84] width 68 height 12
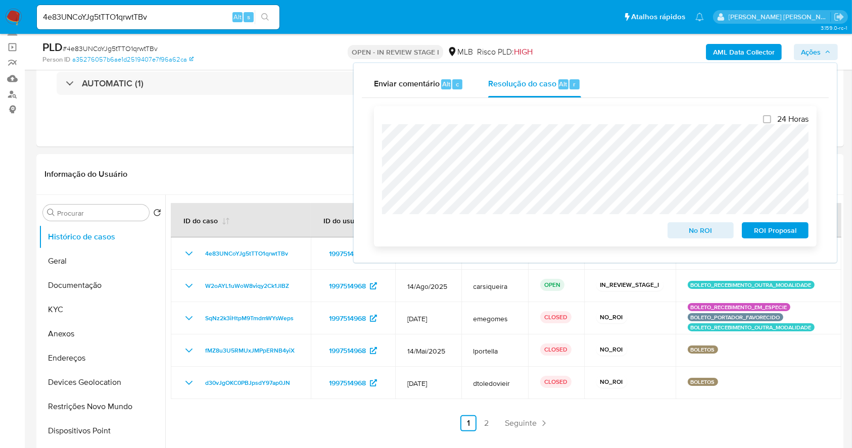
click at [710, 229] on span "No ROI" at bounding box center [701, 230] width 53 height 14
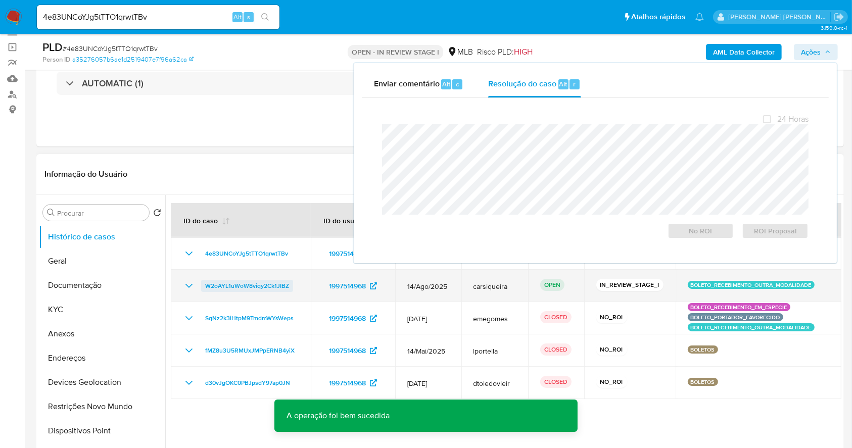
click at [225, 287] on span "W2oAYL1uWoW8viqy2Ck1JIBZ" at bounding box center [247, 286] width 84 height 12
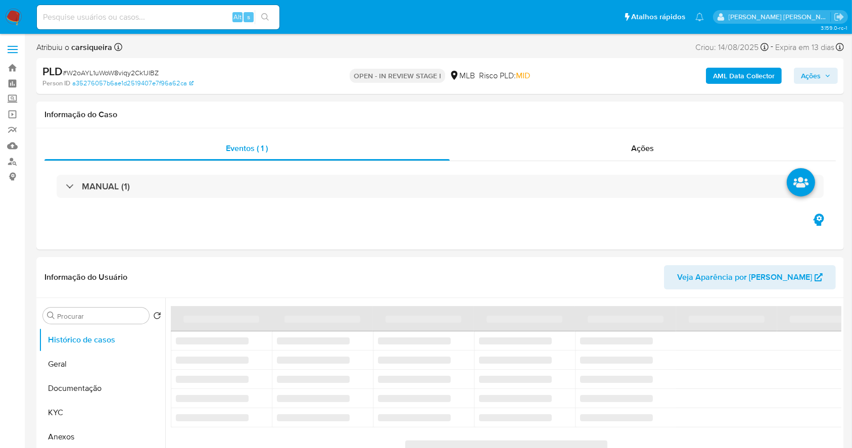
select select "10"
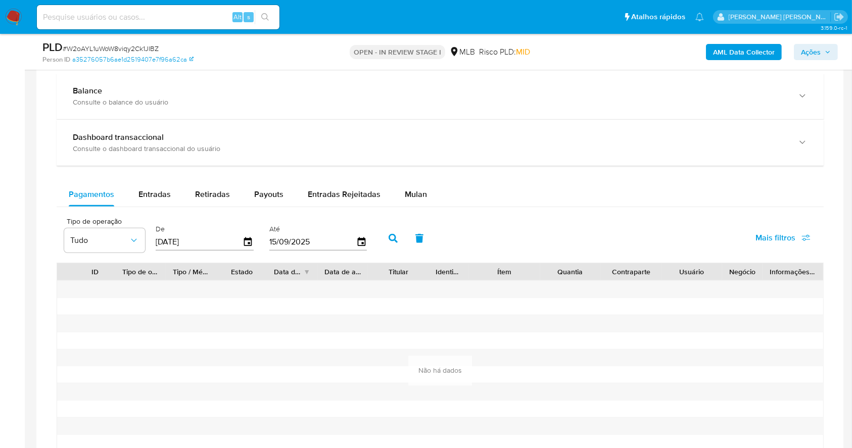
scroll to position [798, 0]
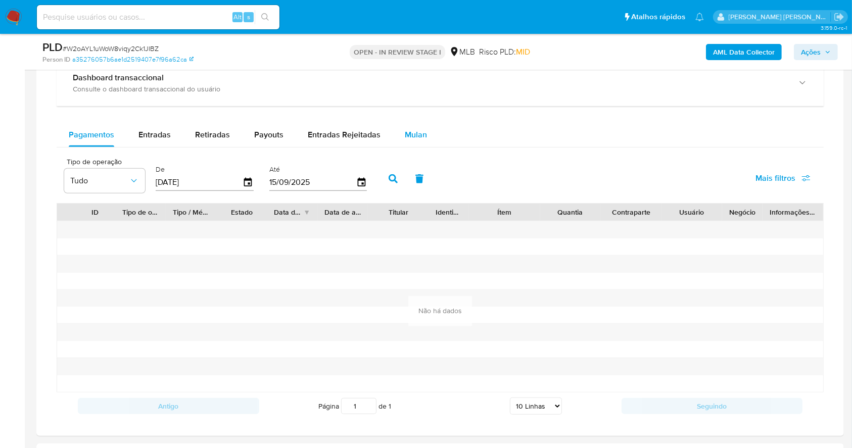
click at [423, 132] on button "Mulan" at bounding box center [416, 135] width 46 height 24
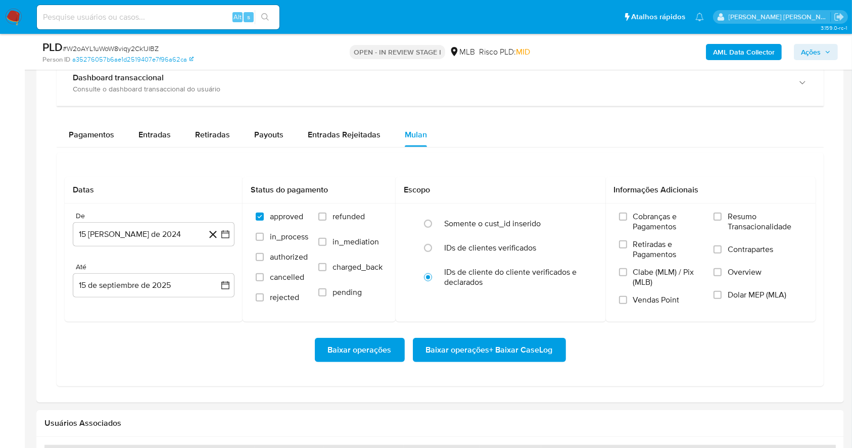
scroll to position [933, 0]
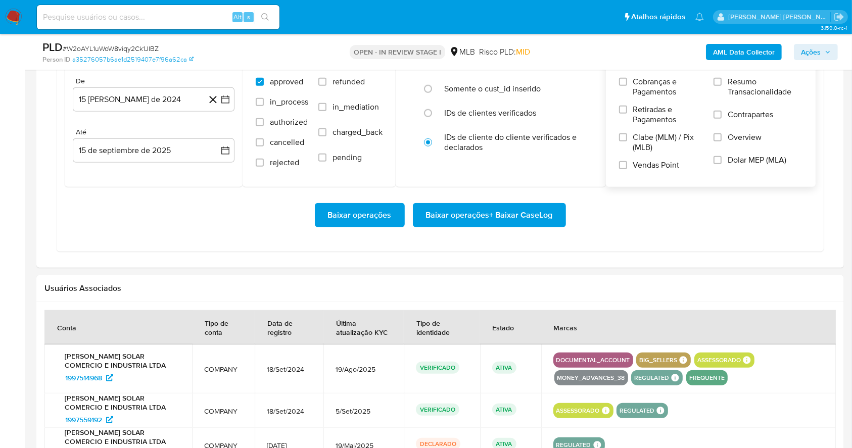
click at [720, 77] on label "Resumo Transacionalidade" at bounding box center [758, 93] width 89 height 33
click at [720, 78] on input "Resumo Transacionalidade" at bounding box center [718, 82] width 8 height 8
click at [625, 165] on input "Vendas Point" at bounding box center [623, 165] width 8 height 8
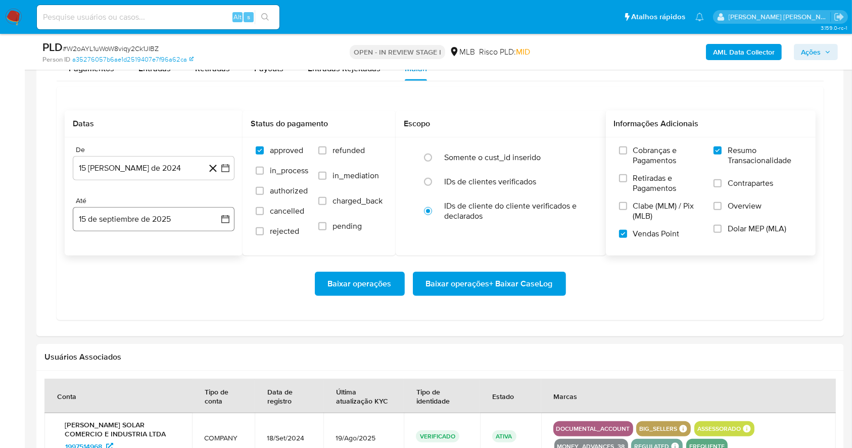
scroll to position [865, 0]
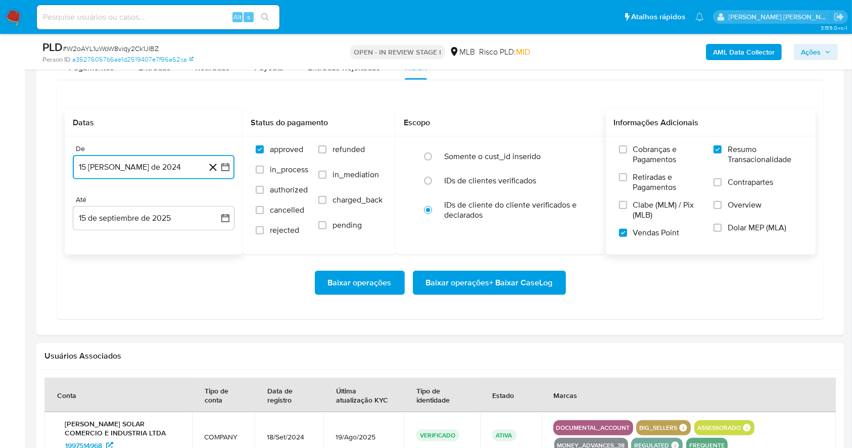
click at [226, 167] on icon "button" at bounding box center [225, 167] width 10 height 10
click at [212, 206] on icon "Mes siguiente" at bounding box center [216, 204] width 12 height 12
click at [217, 201] on icon "Mes siguiente" at bounding box center [216, 204] width 12 height 12
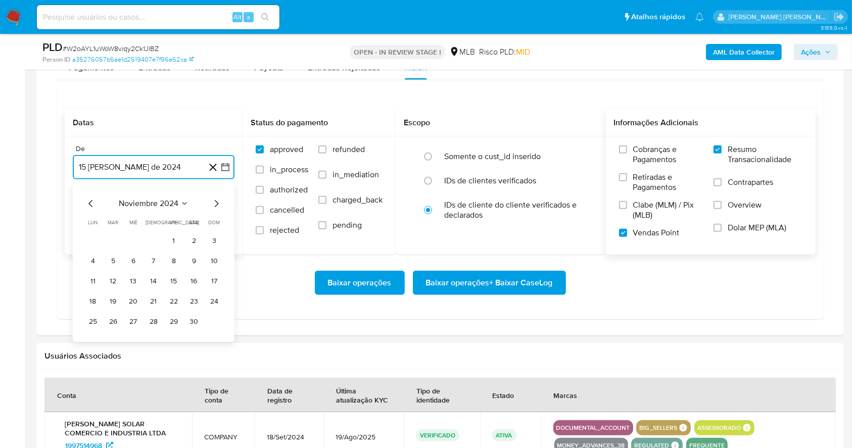
click at [217, 201] on icon "Mes siguiente" at bounding box center [216, 204] width 12 height 12
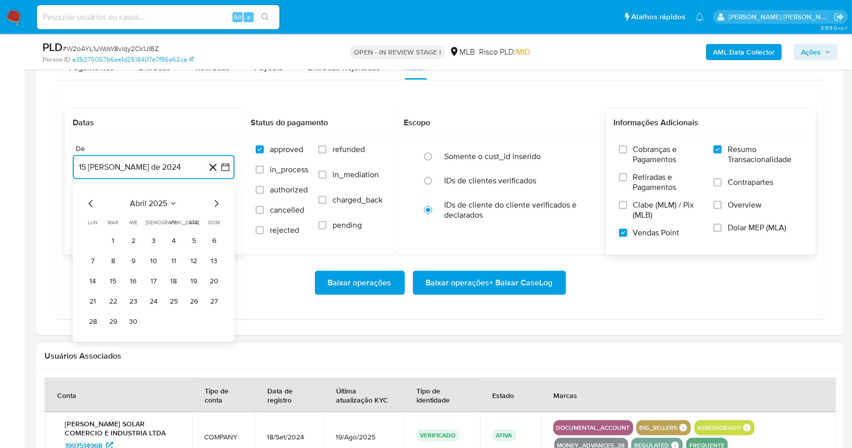
click at [217, 201] on icon "Mes siguiente" at bounding box center [216, 204] width 12 height 12
click at [110, 241] on button "1" at bounding box center [113, 241] width 16 height 16
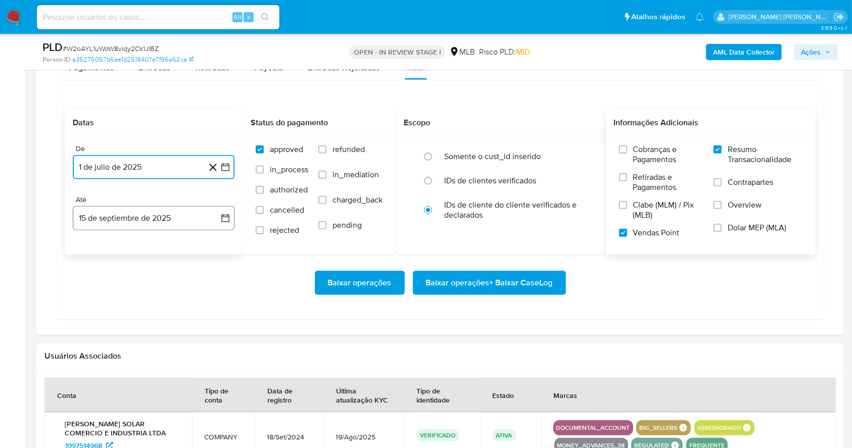
drag, startPoint x: 129, startPoint y: 211, endPoint x: 133, endPoint y: 217, distance: 6.6
click at [129, 210] on button "15 de septiembre de 2025" at bounding box center [154, 218] width 162 height 24
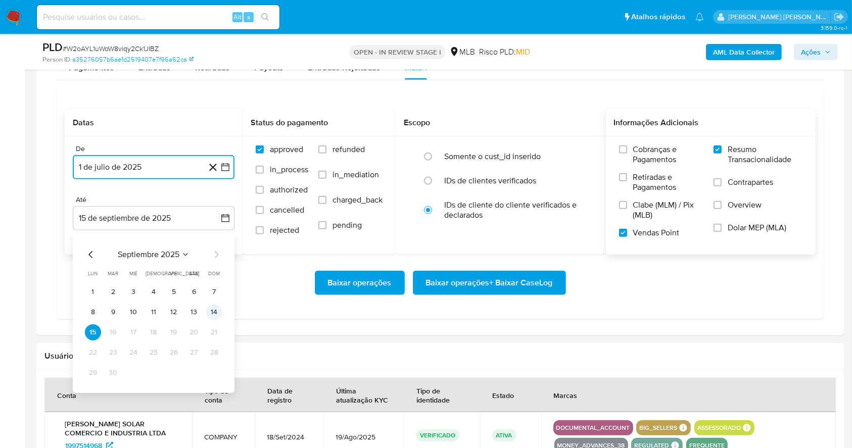
click at [217, 312] on button "14" at bounding box center [214, 312] width 16 height 16
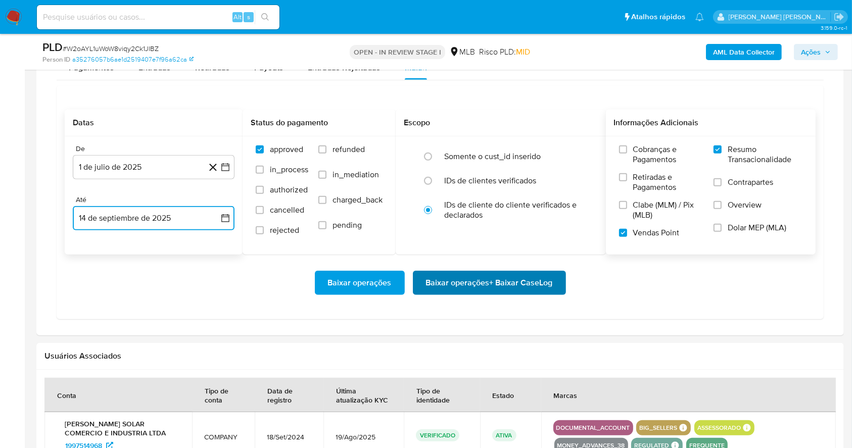
click at [508, 285] on span "Baixar operações + Baixar CaseLog" at bounding box center [489, 283] width 127 height 22
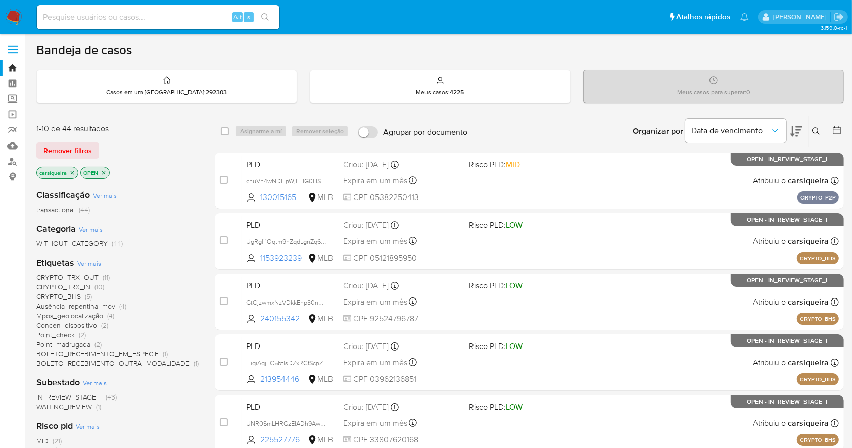
click at [841, 128] on icon at bounding box center [837, 130] width 10 height 10
click at [834, 126] on icon at bounding box center [837, 130] width 8 height 8
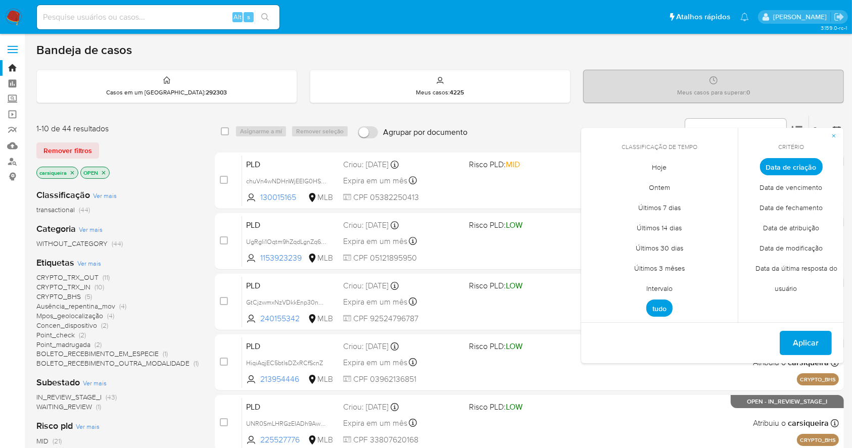
click at [655, 289] on span "Intervalo" at bounding box center [660, 288] width 48 height 21
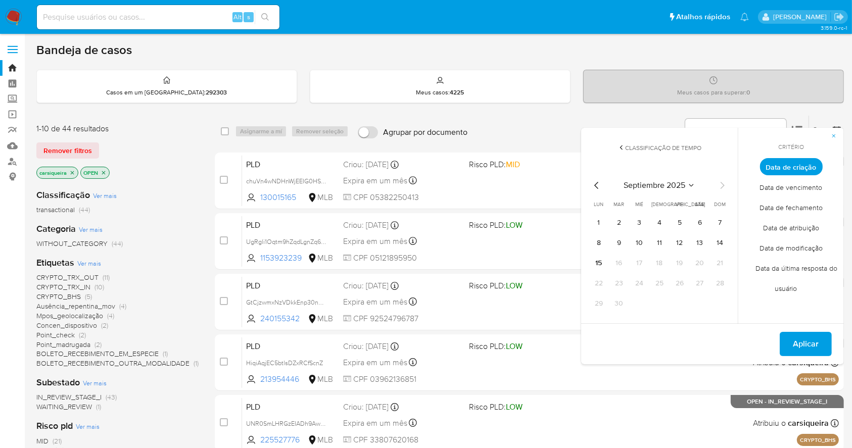
click at [598, 190] on icon "Mes anterior" at bounding box center [597, 185] width 12 height 12
click at [675, 223] on button "1" at bounding box center [680, 223] width 16 height 16
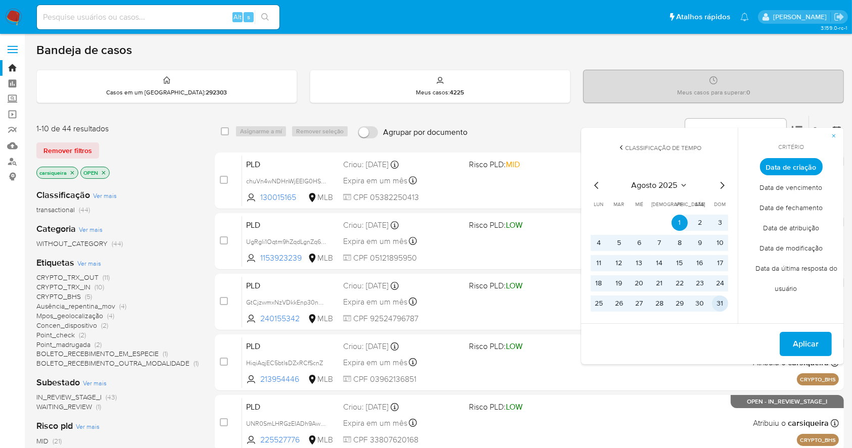
click at [716, 302] on button "31" at bounding box center [720, 304] width 16 height 16
click at [812, 343] on span "Aplicar" at bounding box center [806, 344] width 26 height 22
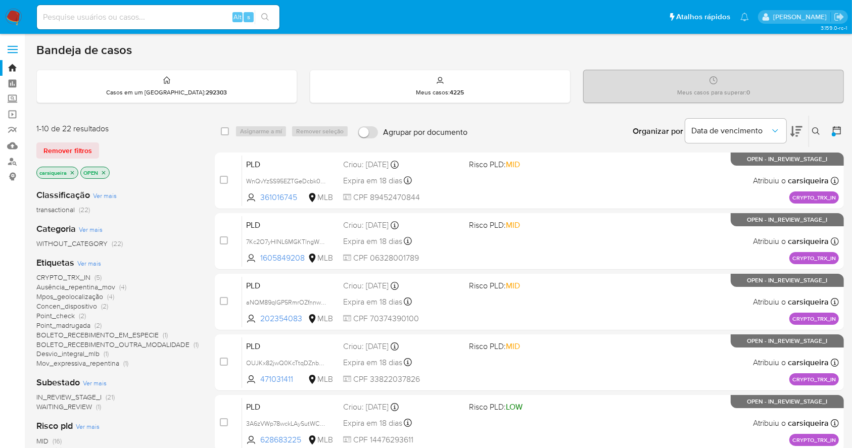
click at [103, 305] on span "(2)" at bounding box center [104, 306] width 7 height 10
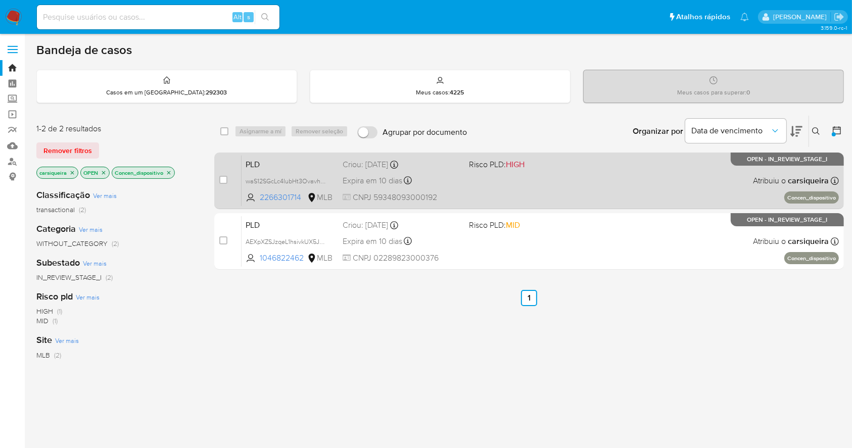
click at [535, 178] on div "PLD waS12SGcLc4IubHt3Ovavhq7 2266301714 MLB Risco PLD: HIGH Criou: 12/08/2025 C…" at bounding box center [540, 180] width 597 height 51
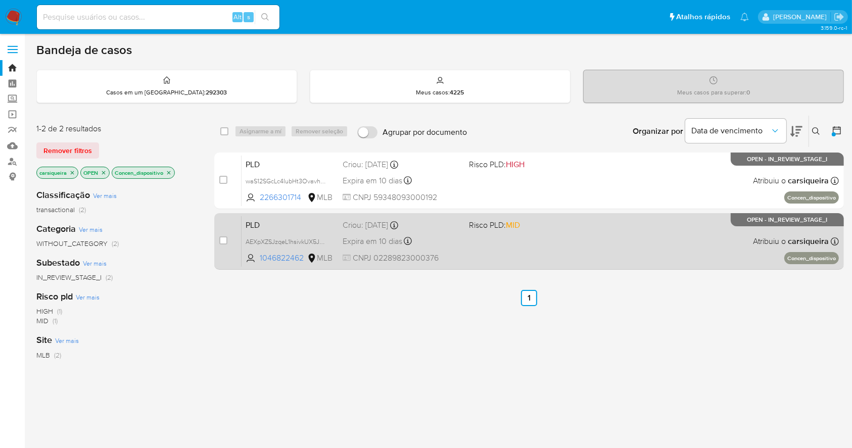
click at [517, 239] on div "PLD AEXpXZSJzqeL1hsivkUX5JuW 1046822462 MLB Risco PLD: MID Criou: 12/08/2025 Cr…" at bounding box center [540, 241] width 597 height 51
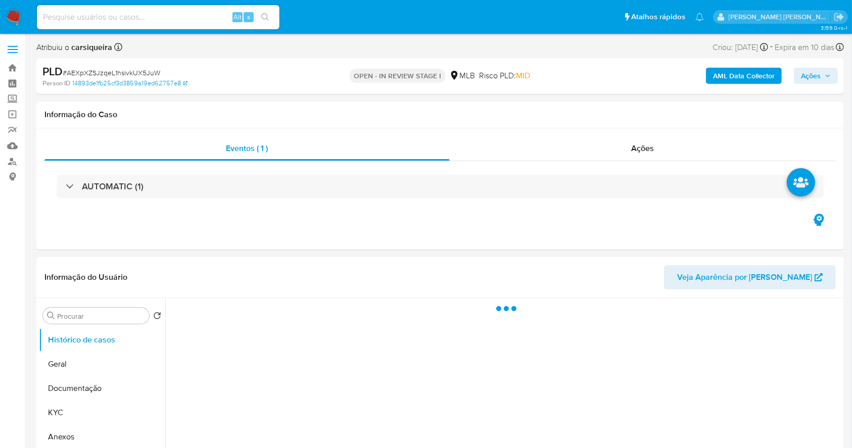
select select "10"
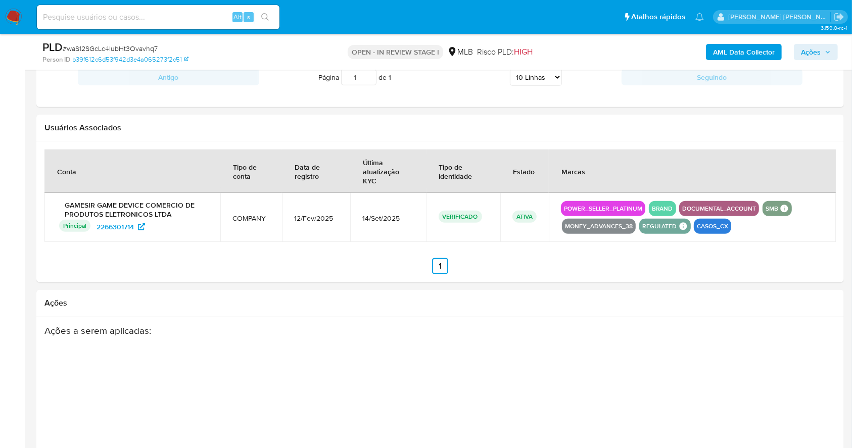
scroll to position [1122, 0]
